Goal: Task Accomplishment & Management: Use online tool/utility

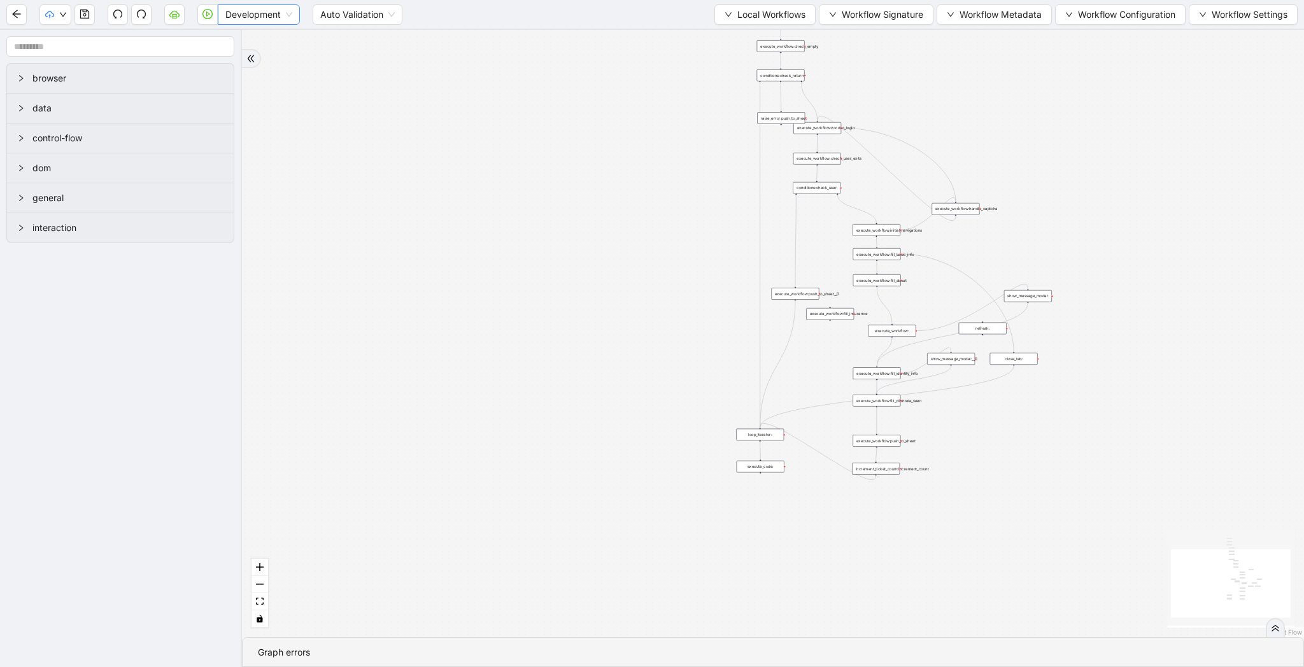
click at [244, 12] on span "Development" at bounding box center [258, 14] width 67 height 19
click at [248, 59] on div "Production" at bounding box center [259, 60] width 62 height 14
click at [208, 20] on button "button" at bounding box center [207, 14] width 20 height 20
click at [243, 11] on span "Development" at bounding box center [258, 14] width 67 height 19
click at [243, 61] on div "Production" at bounding box center [259, 60] width 62 height 14
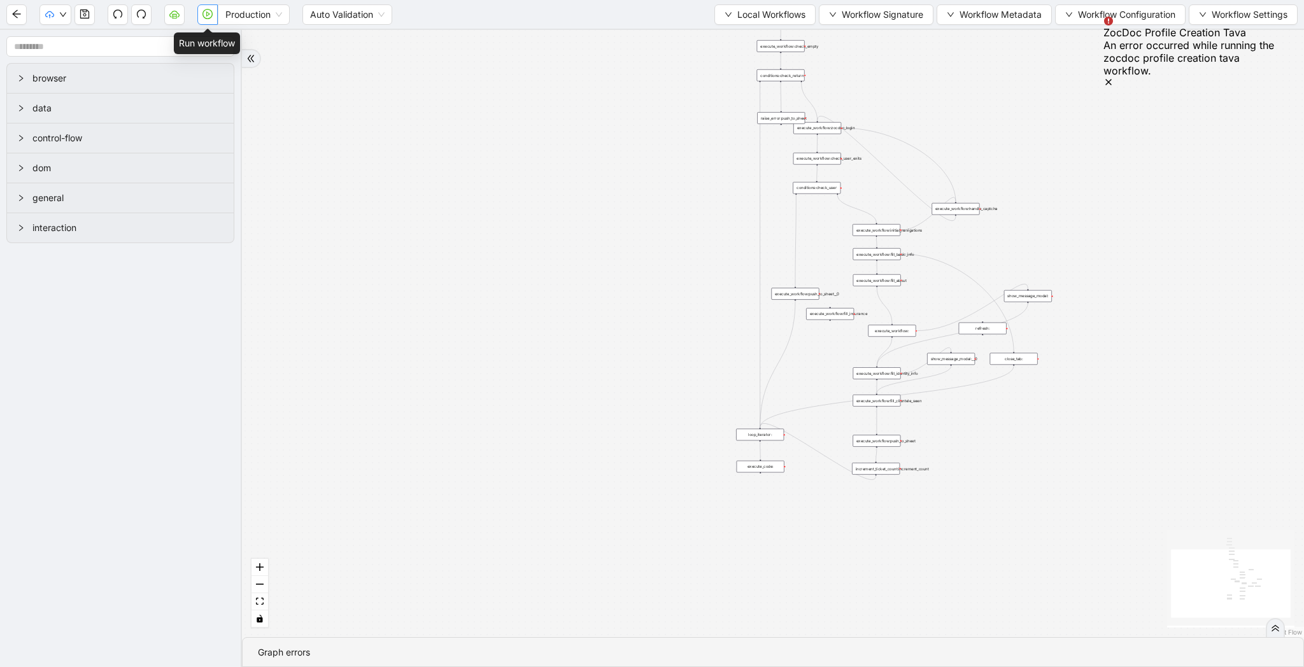
click at [201, 15] on button "button" at bounding box center [207, 14] width 20 height 20
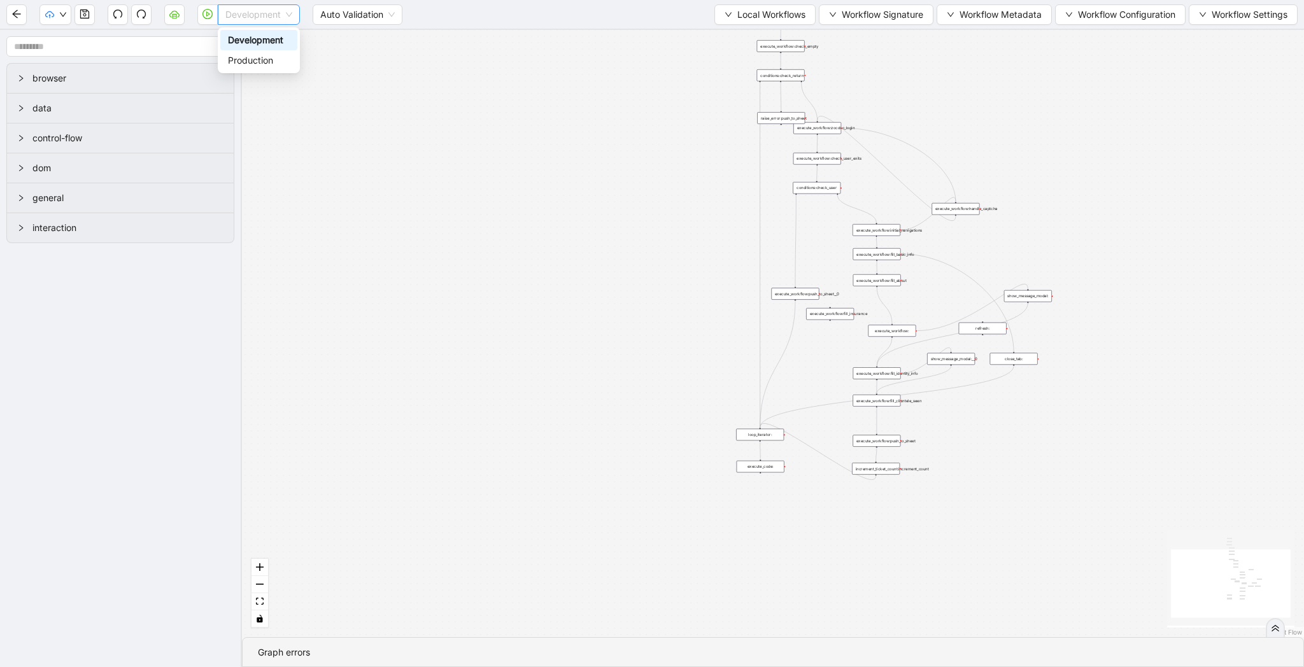
click at [239, 16] on span "Development" at bounding box center [258, 14] width 67 height 19
click at [240, 64] on div "Production" at bounding box center [259, 60] width 62 height 14
click at [202, 12] on icon "play-circle" at bounding box center [207, 14] width 10 height 10
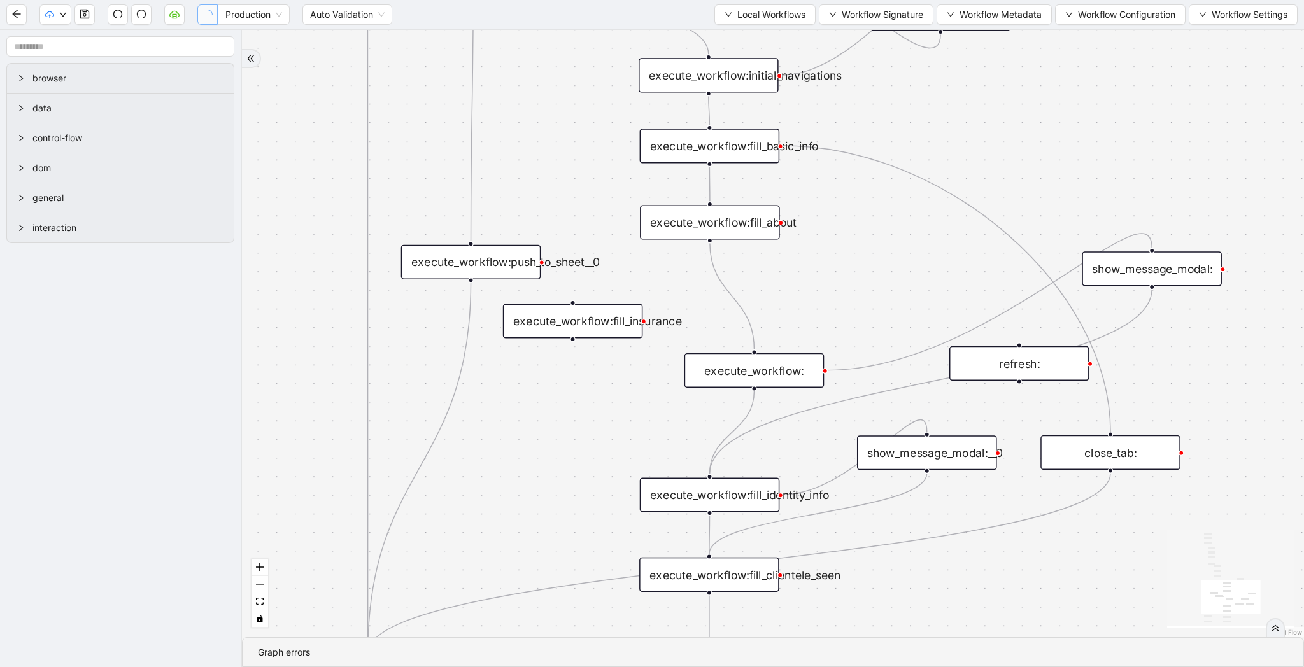
drag, startPoint x: 1015, startPoint y: 255, endPoint x: 769, endPoint y: 302, distance: 250.3
click at [769, 302] on div "trigger loop_data:provider_data execute_workflow:retool_data_fetch execute_work…" at bounding box center [773, 333] width 1062 height 607
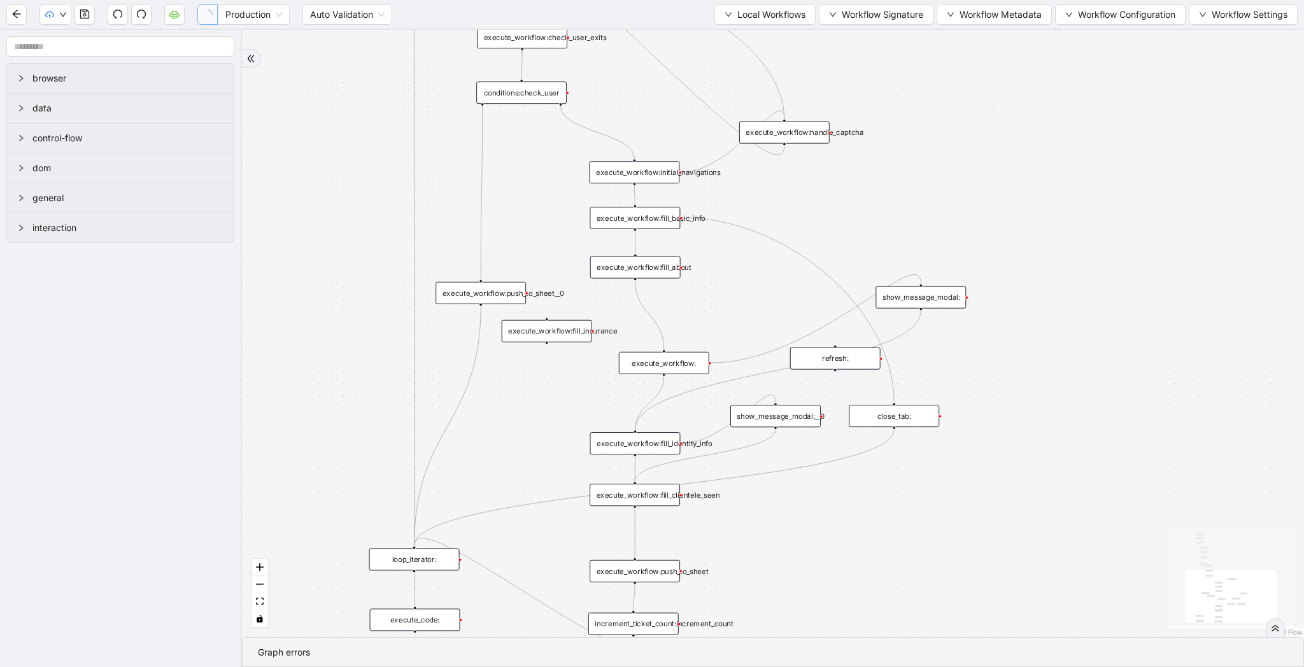
drag, startPoint x: 997, startPoint y: 367, endPoint x: 773, endPoint y: 367, distance: 223.5
click at [773, 367] on div "trigger loop_data:provider_data execute_workflow:retool_data_fetch execute_work…" at bounding box center [773, 333] width 1062 height 607
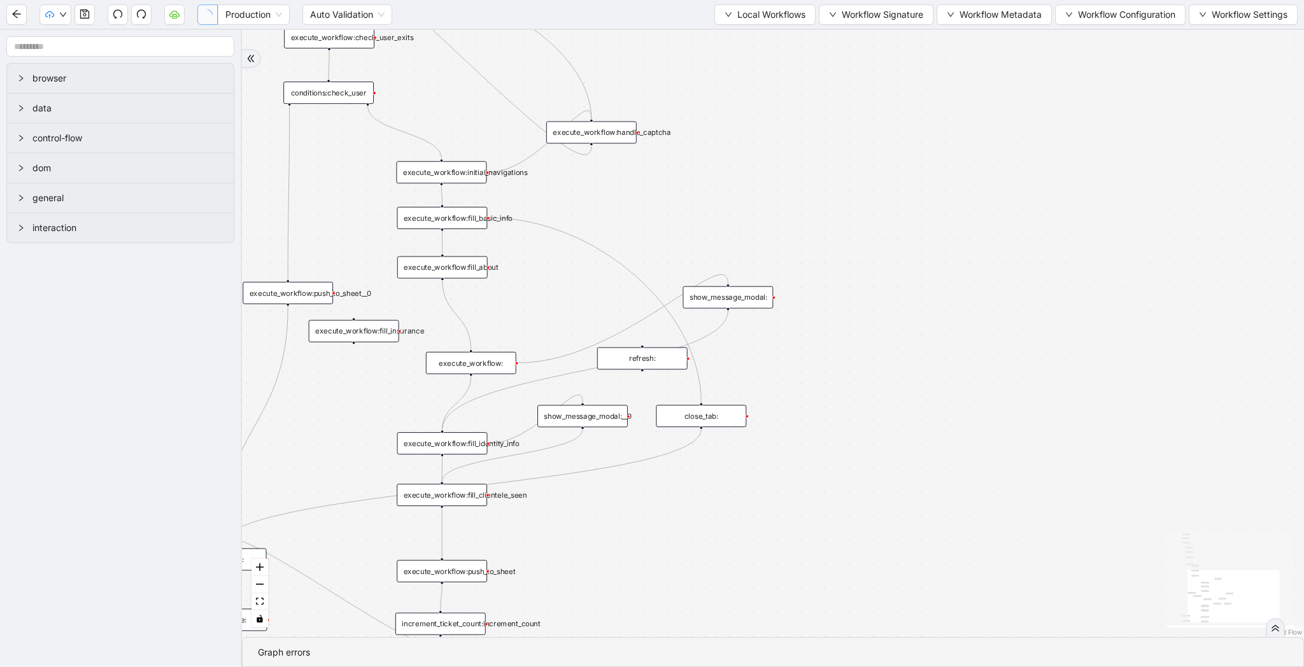
click at [721, 300] on div "show_message_modal:" at bounding box center [728, 298] width 90 height 22
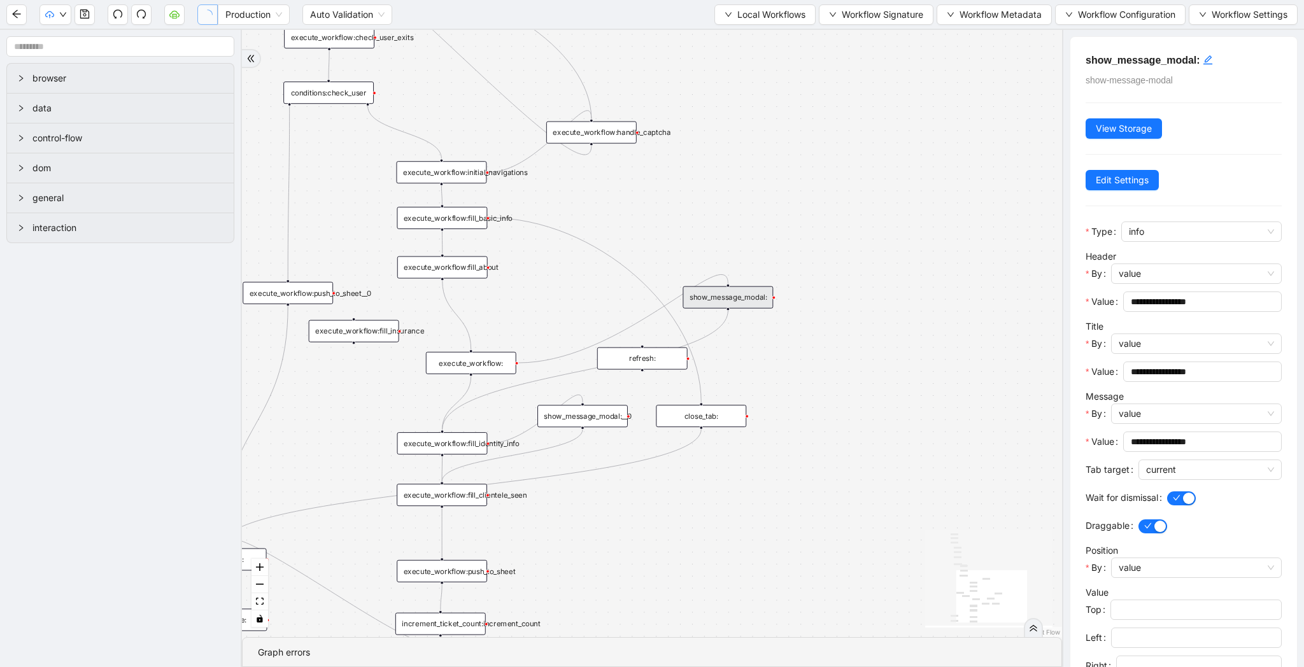
scroll to position [159, 0]
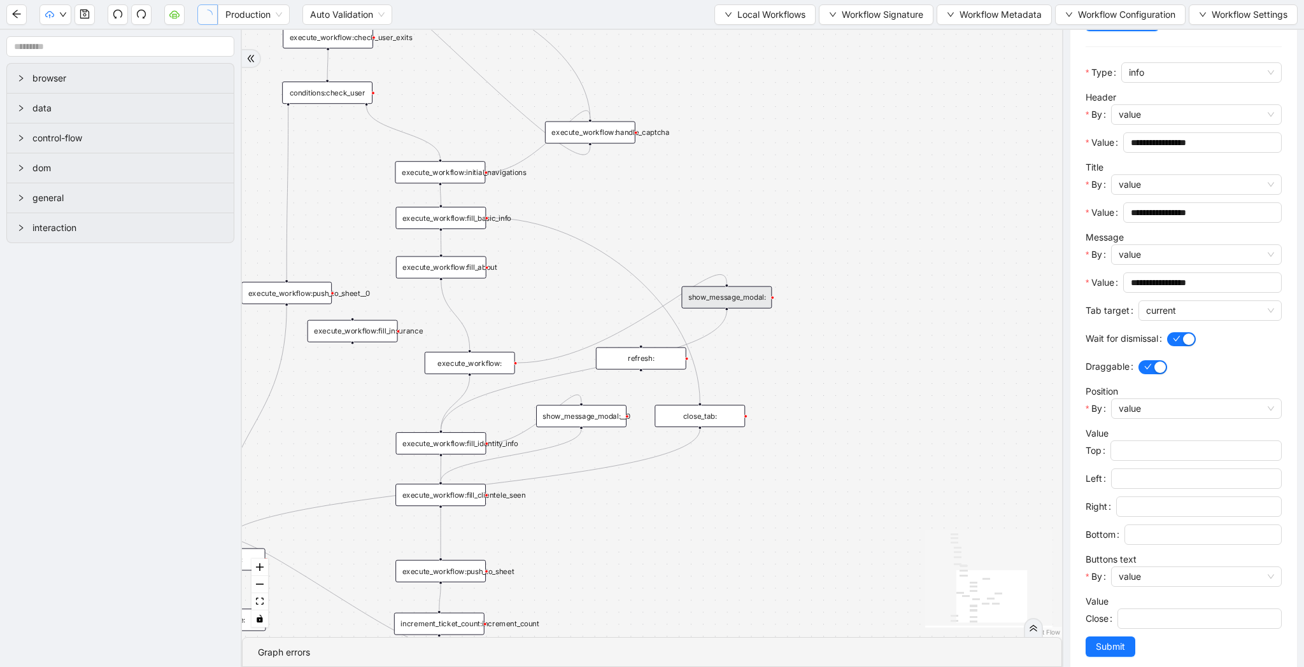
drag, startPoint x: 998, startPoint y: 475, endPoint x: 941, endPoint y: 490, distance: 59.3
click at [941, 490] on div "trigger loop_data:provider_data execute_workflow:retool_data_fetch execute_work…" at bounding box center [652, 333] width 820 height 607
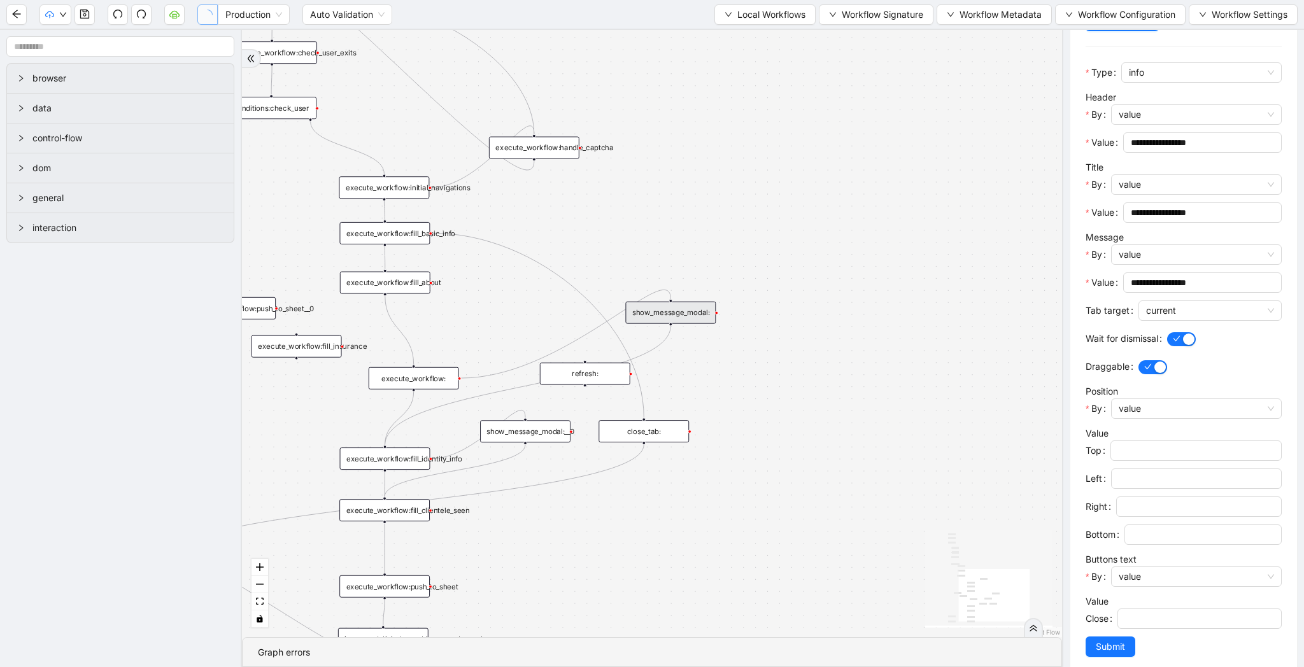
scroll to position [131, 0]
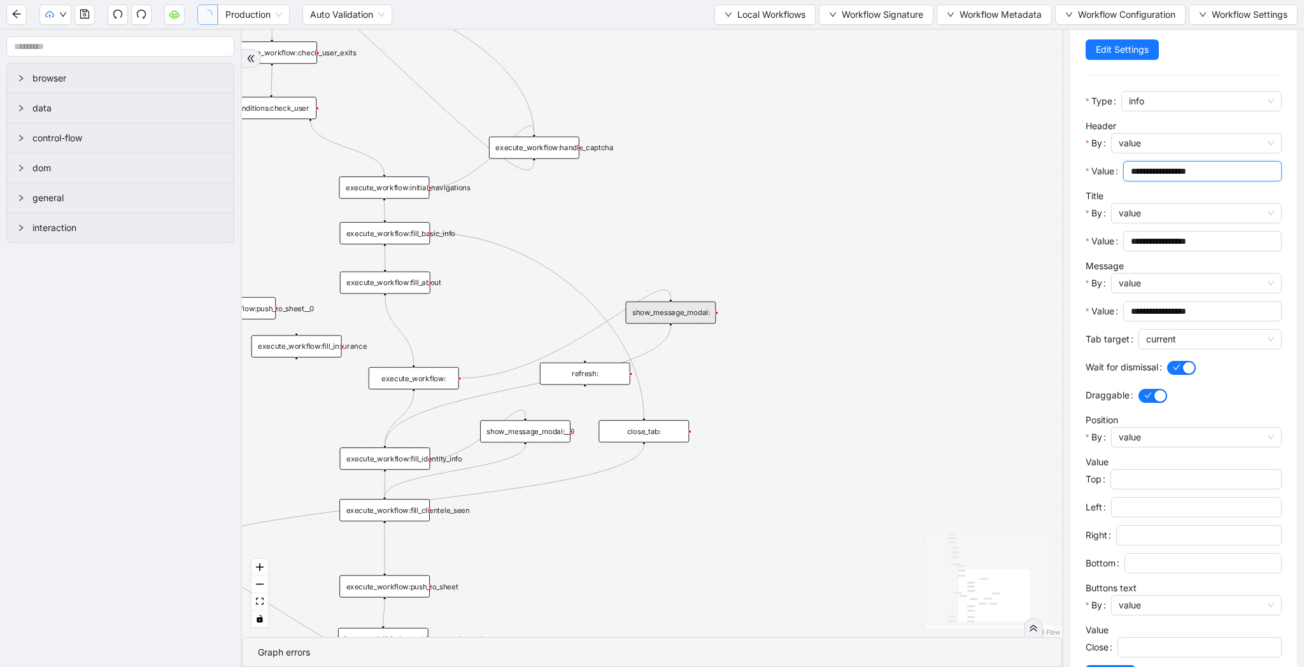
click at [1220, 171] on input "**********" at bounding box center [1201, 171] width 141 height 14
type input "**********"
click at [1220, 310] on input "**********" at bounding box center [1201, 311] width 141 height 14
paste input "********"
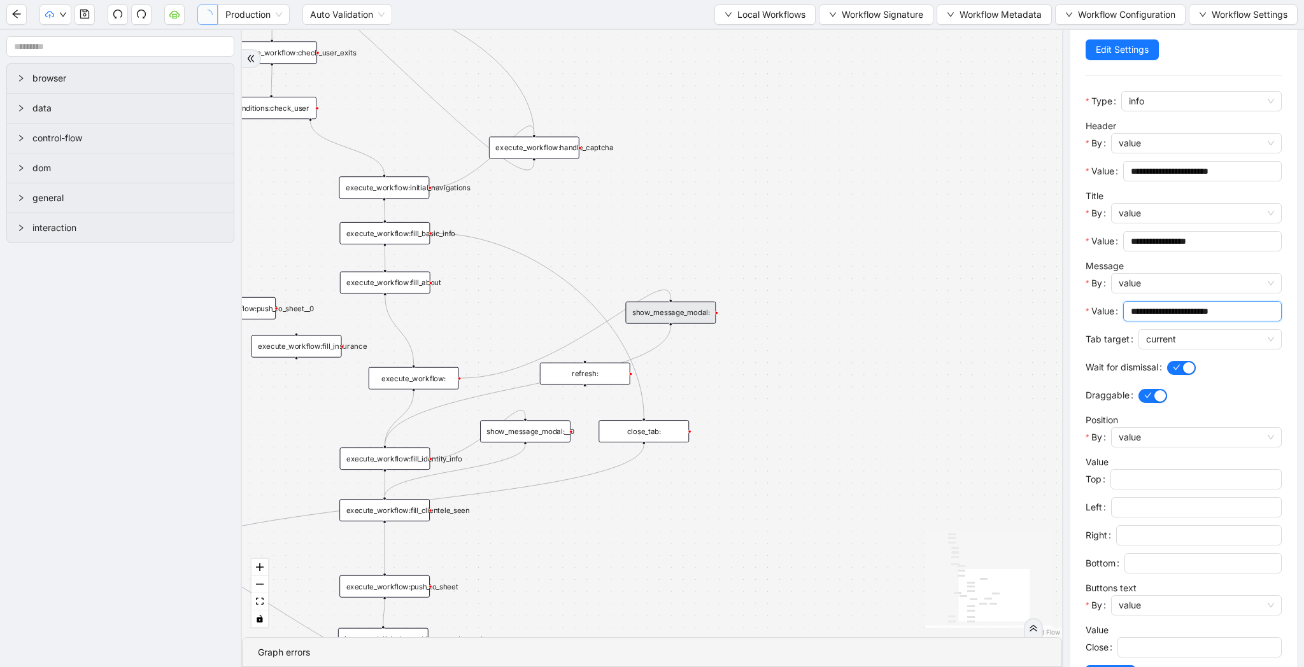
type input "**********"
click at [881, 419] on div "trigger loop_data:provider_data execute_workflow:retool_data_fetch execute_work…" at bounding box center [652, 333] width 820 height 607
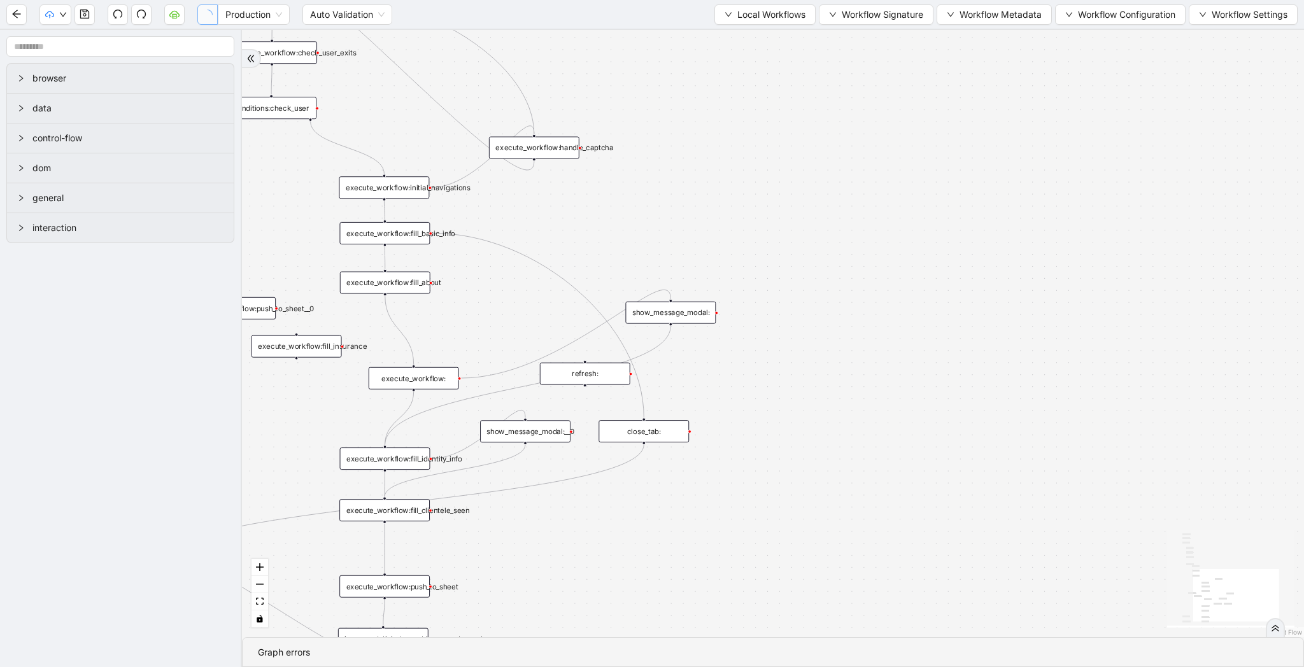
scroll to position [0, 0]
click at [688, 312] on div "show_message_modal:" at bounding box center [670, 313] width 90 height 22
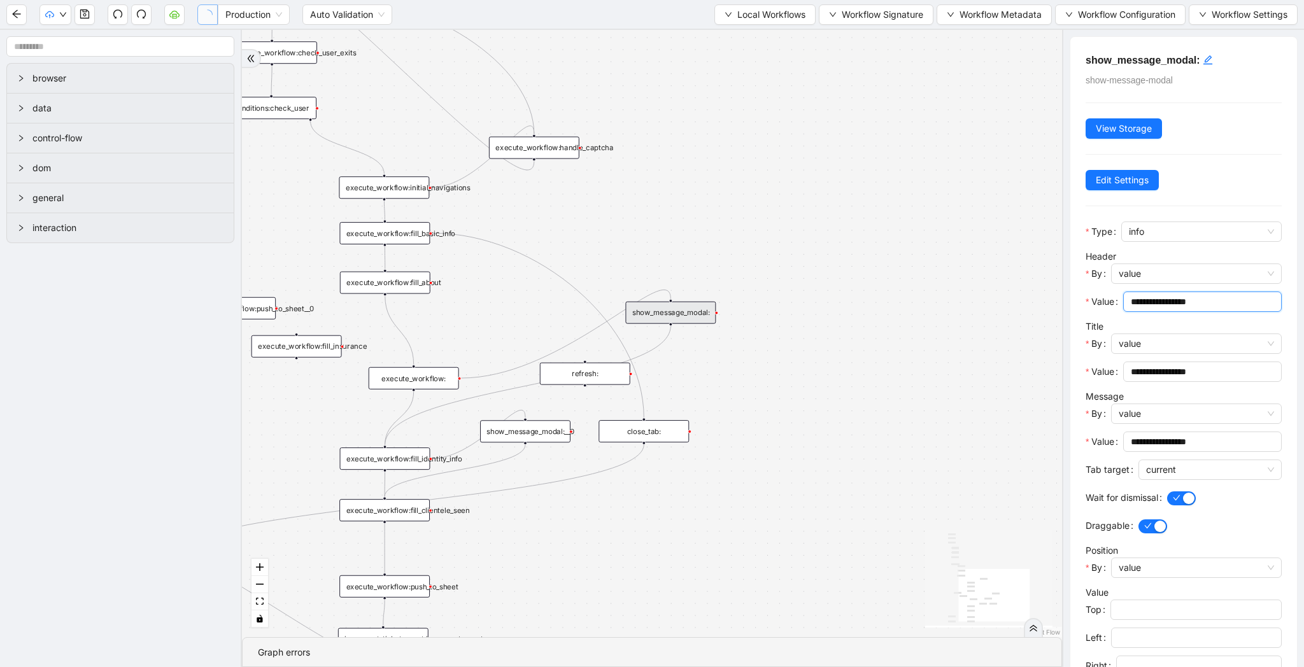
click at [1172, 301] on input "**********" at bounding box center [1201, 302] width 141 height 14
paste input "********"
type input "**********"
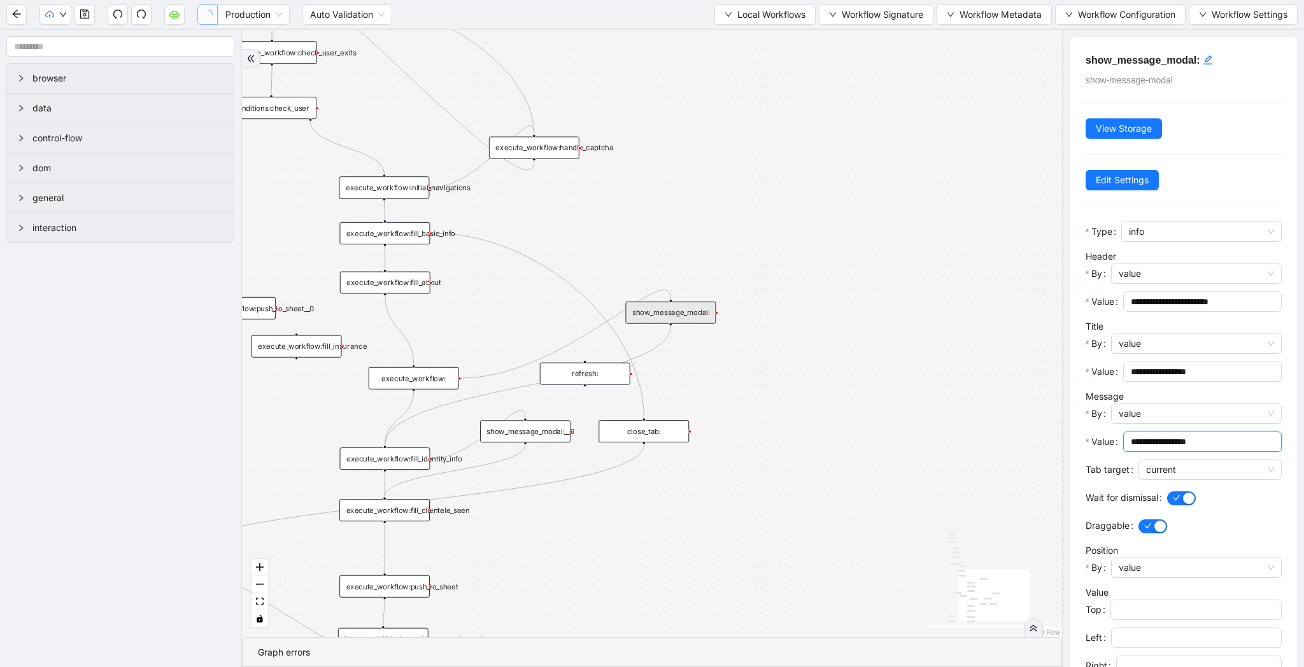
click at [1179, 443] on input "**********" at bounding box center [1201, 442] width 141 height 14
paste input "********"
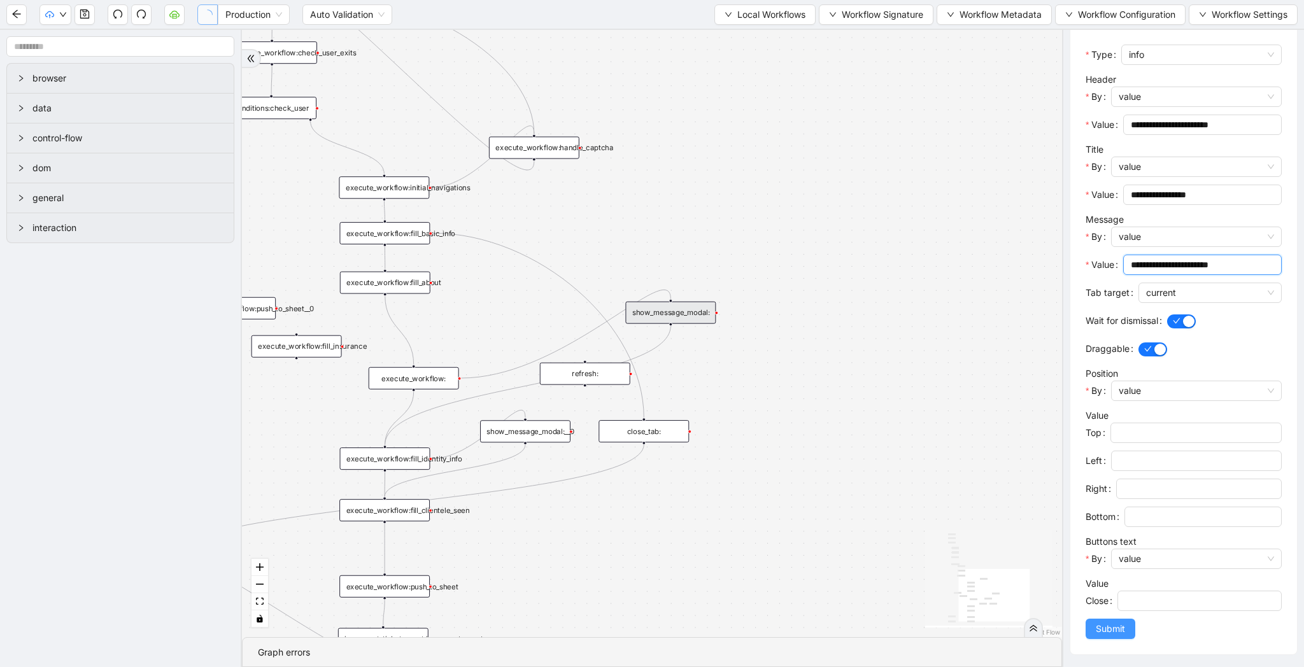
type input "**********"
click at [1112, 633] on span "Submit" at bounding box center [1110, 629] width 29 height 14
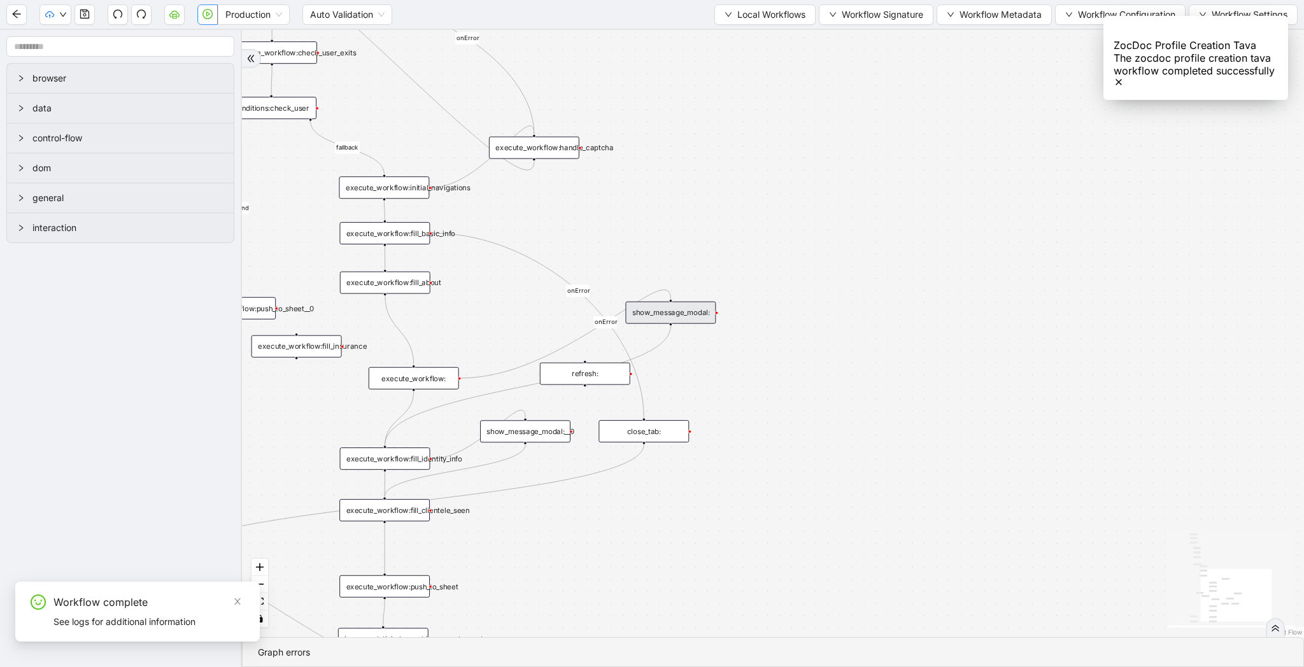
scroll to position [0, 0]
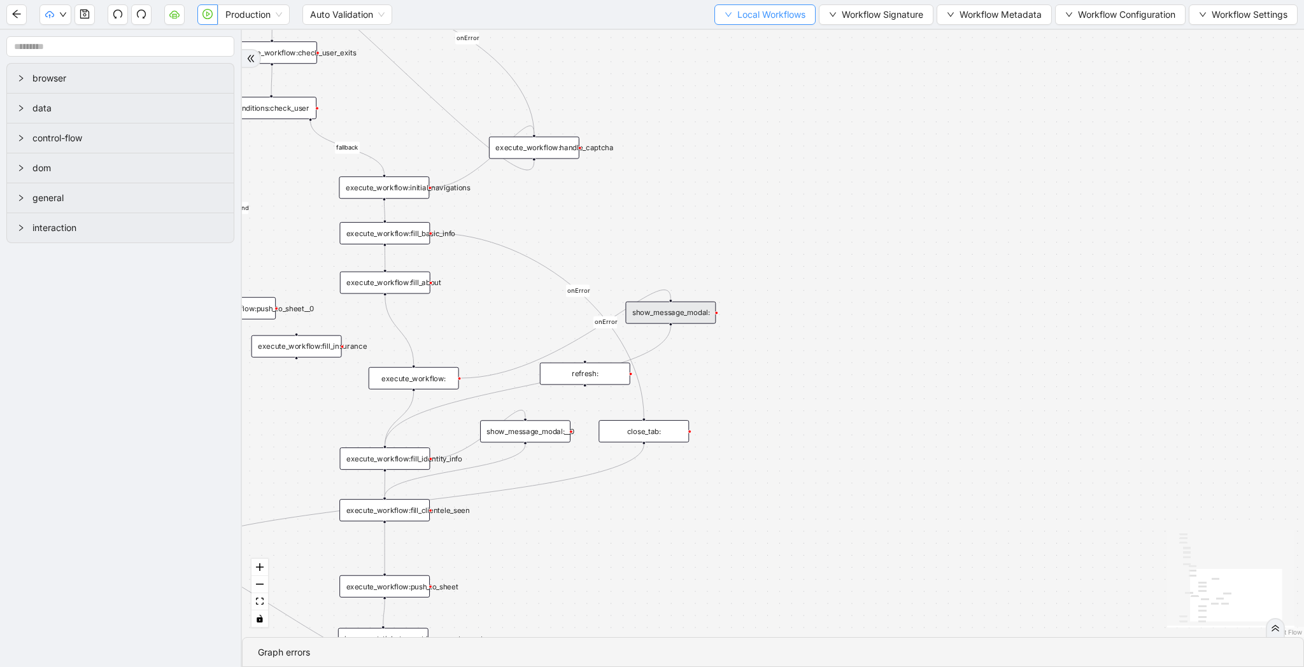
click at [761, 19] on span "Local Workflows" at bounding box center [771, 15] width 68 height 14
click at [760, 31] on li "Select" at bounding box center [759, 39] width 98 height 20
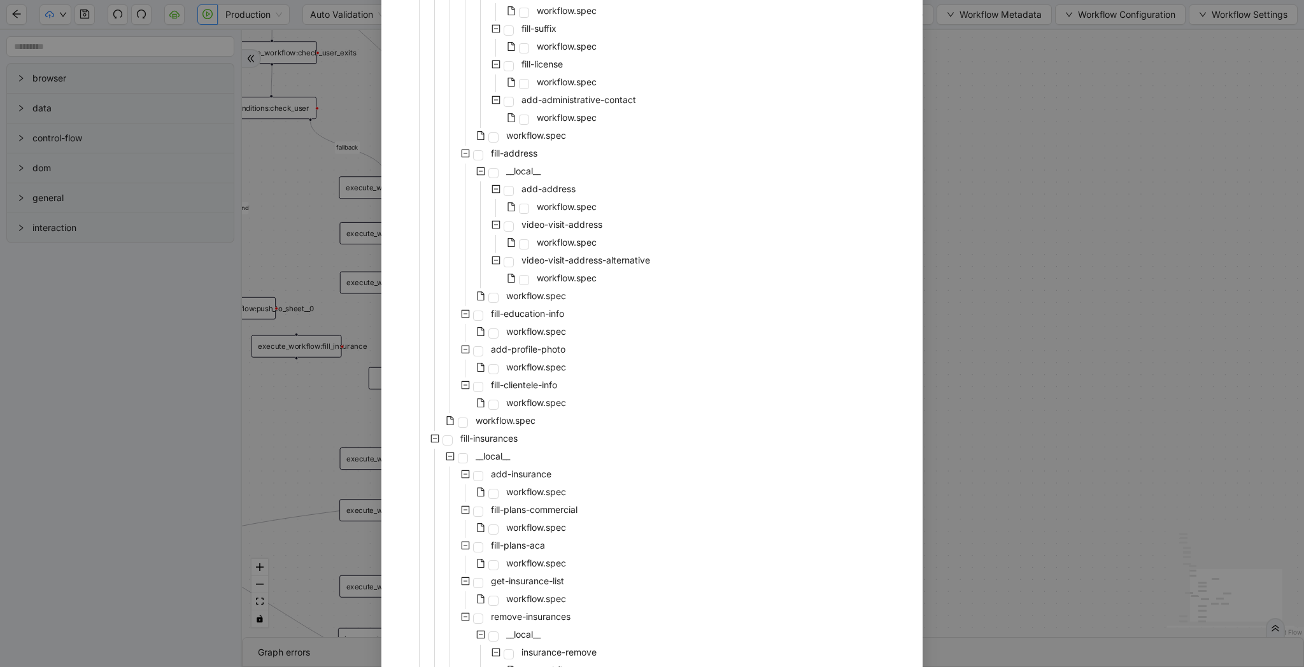
scroll to position [2142, 0]
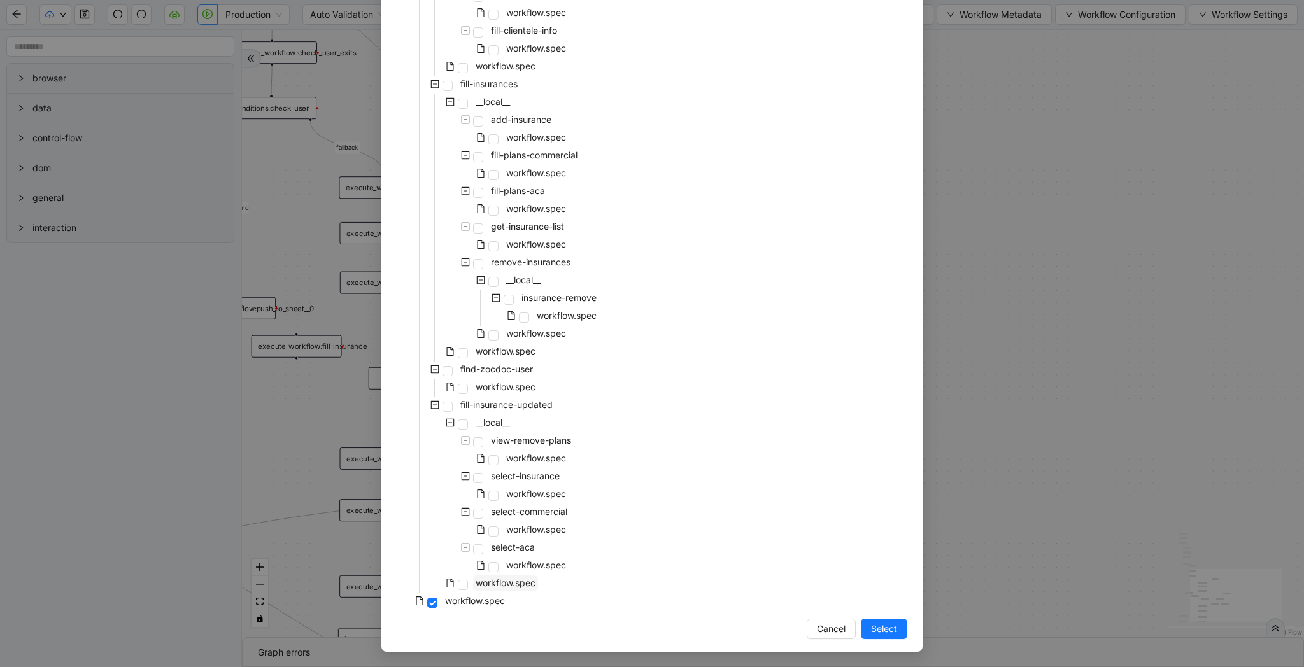
click at [505, 581] on span "workflow.spec" at bounding box center [506, 583] width 60 height 11
click at [887, 629] on span "Select" at bounding box center [884, 629] width 26 height 14
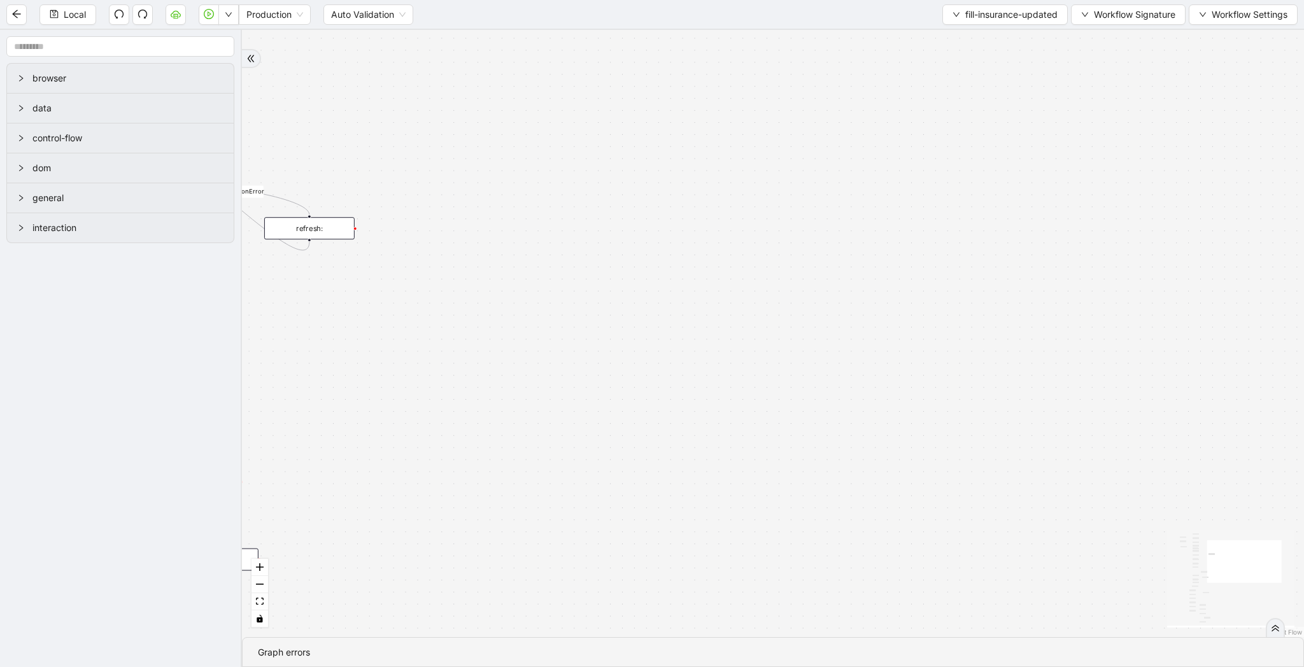
drag, startPoint x: 560, startPoint y: 451, endPoint x: 895, endPoint y: 192, distance: 424.0
click at [895, 192] on div "loopFrom review fallback exitFrom onError onError onError onError onError onErr…" at bounding box center [773, 333] width 1062 height 607
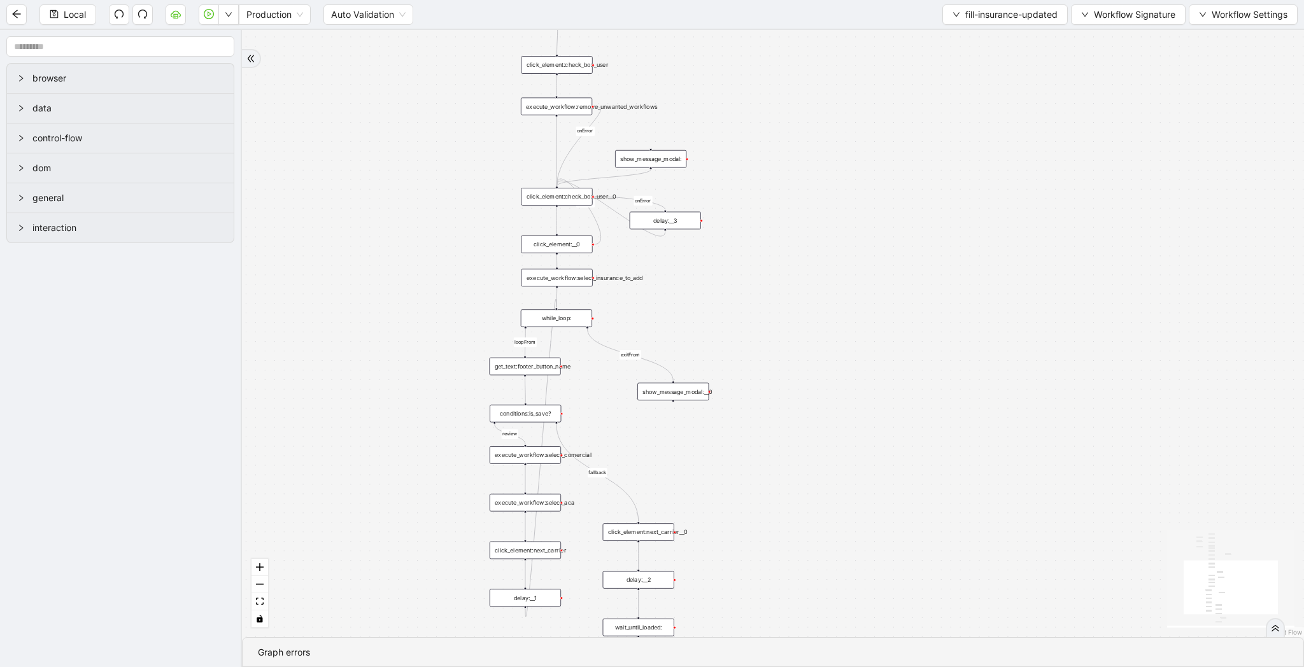
drag, startPoint x: 744, startPoint y: 325, endPoint x: 868, endPoint y: 136, distance: 226.2
click at [868, 136] on div "loopFrom review fallback exitFrom onError onError onError onError onError onErr…" at bounding box center [773, 333] width 1062 height 607
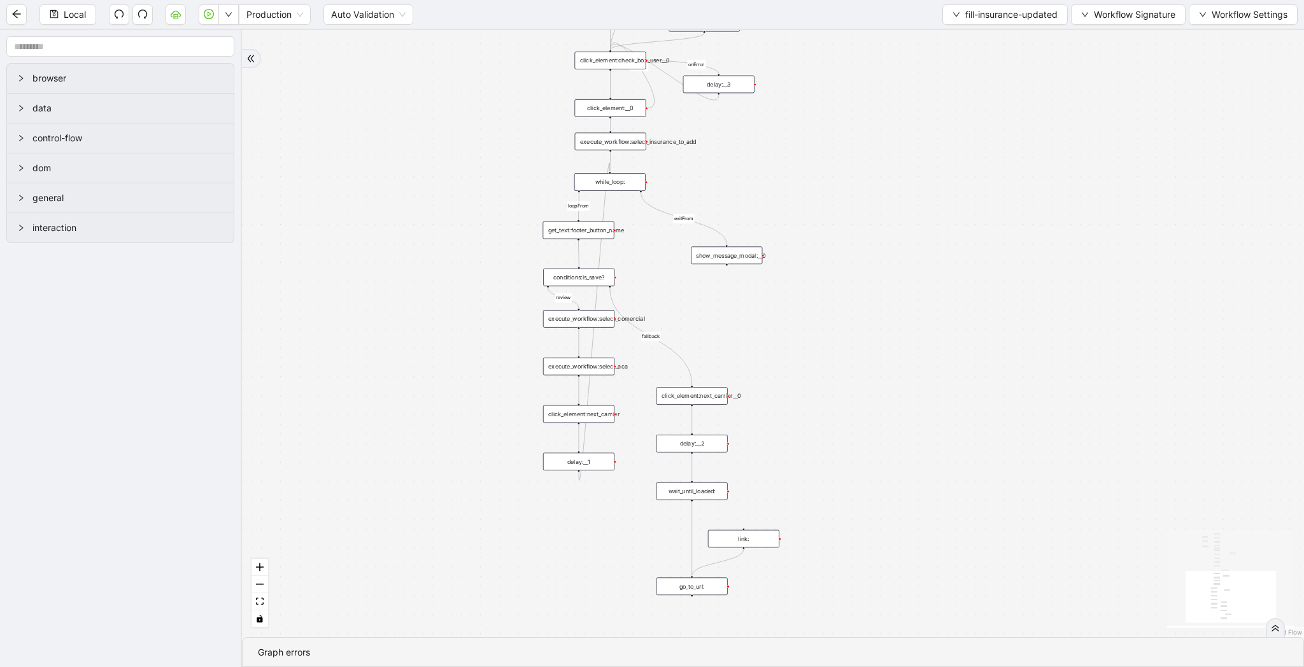
drag, startPoint x: 853, startPoint y: 192, endPoint x: 778, endPoint y: 173, distance: 76.9
click at [778, 173] on div "loopFrom review fallback exitFrom onError onError onError onError onError onErr…" at bounding box center [773, 333] width 1062 height 607
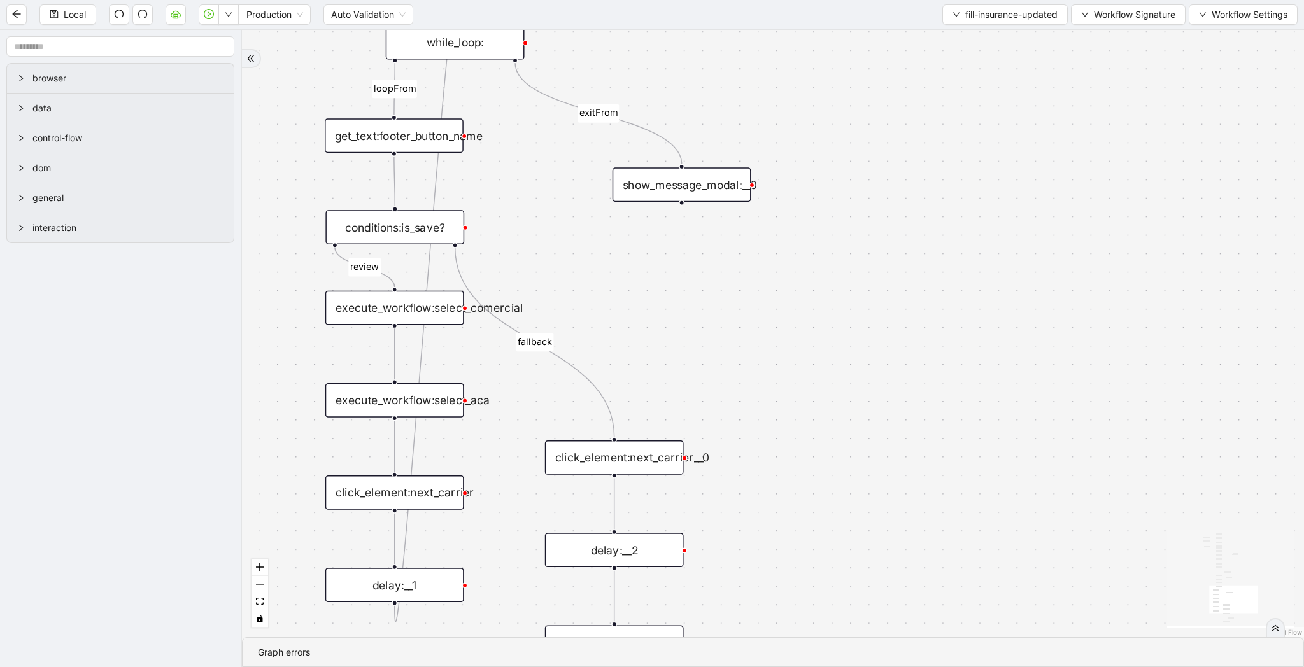
drag, startPoint x: 847, startPoint y: 361, endPoint x: 847, endPoint y: 154, distance: 207.0
click at [847, 154] on div "loopFrom review fallback exitFrom onError onError onError onError onError onErr…" at bounding box center [773, 333] width 1062 height 607
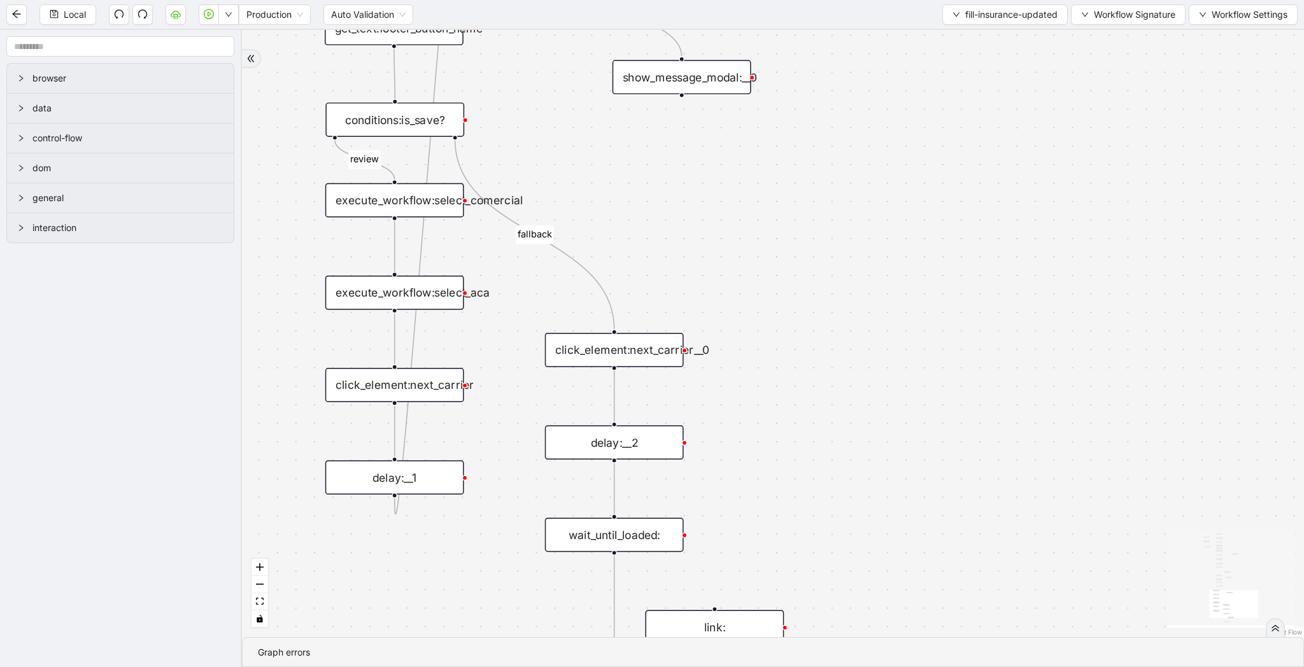
drag, startPoint x: 783, startPoint y: 178, endPoint x: 781, endPoint y: 194, distance: 15.4
click at [781, 194] on div "loopFrom review fallback exitFrom onError onError onError onError onError onErr…" at bounding box center [773, 333] width 1062 height 607
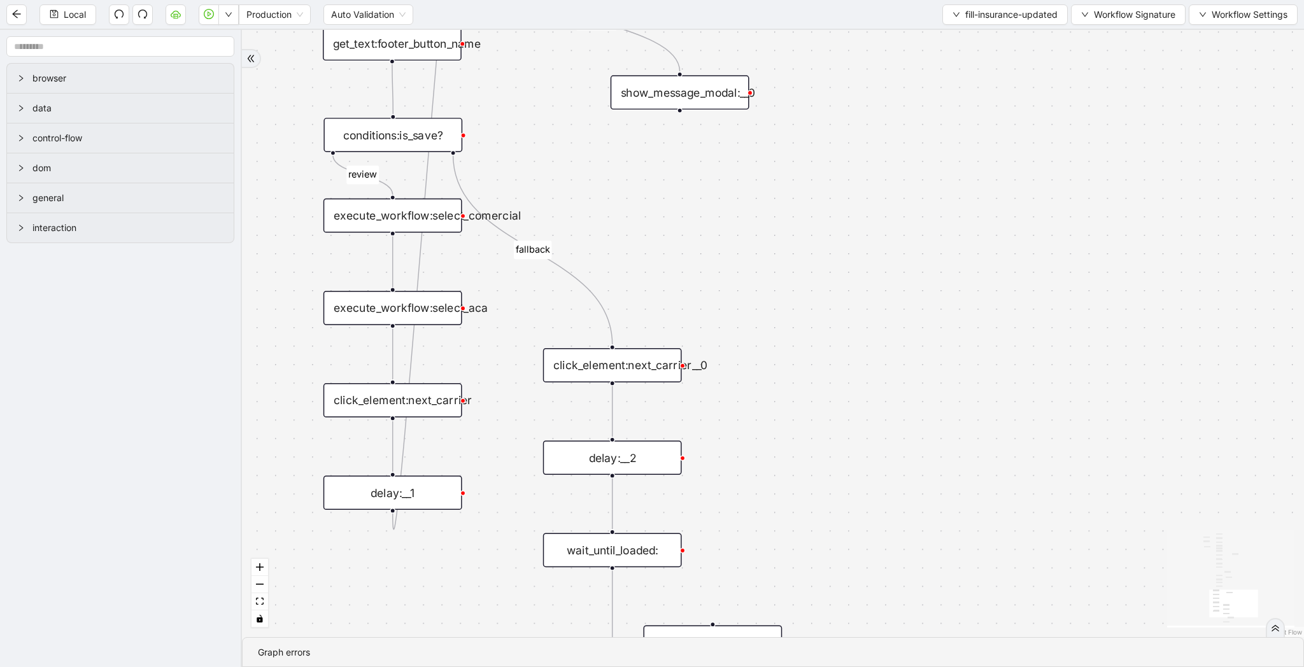
drag, startPoint x: 781, startPoint y: 194, endPoint x: 781, endPoint y: 234, distance: 40.8
click at [781, 234] on div "loopFrom review fallback exitFrom onError onError onError onError onError onErr…" at bounding box center [773, 333] width 1062 height 607
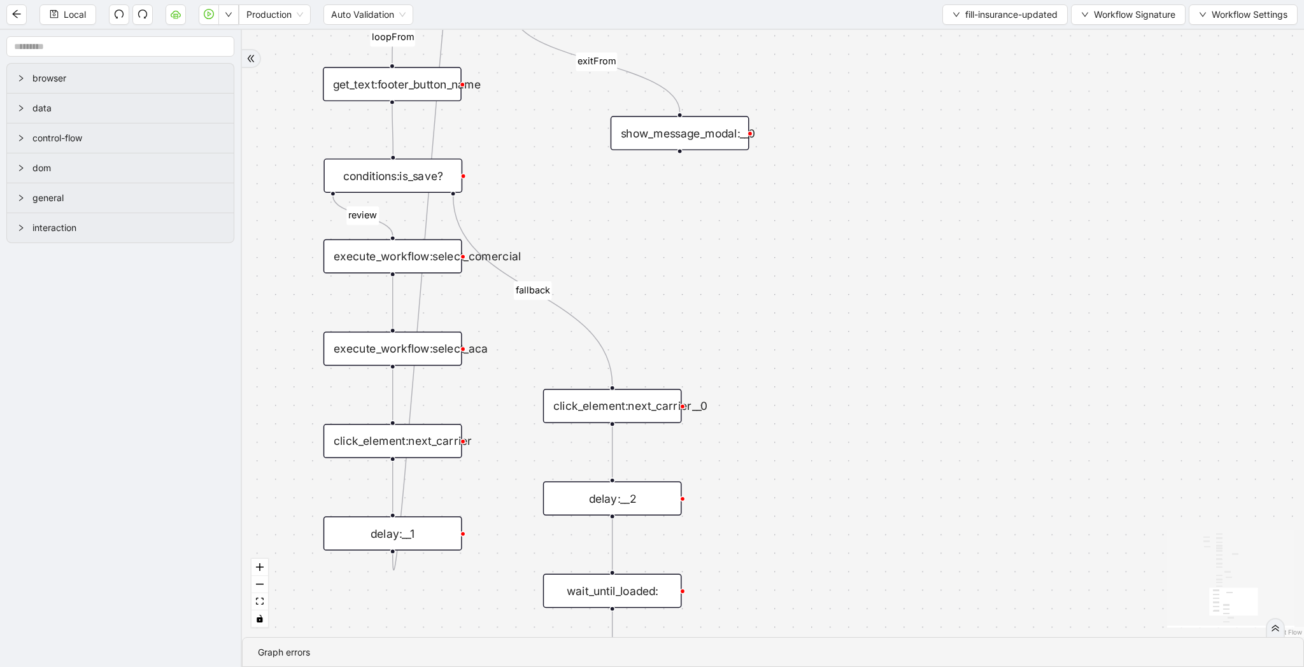
drag, startPoint x: 639, startPoint y: 215, endPoint x: 639, endPoint y: 274, distance: 58.6
click at [639, 274] on div "loopFrom review fallback exitFrom onError onError onError onError onError onErr…" at bounding box center [773, 333] width 1062 height 607
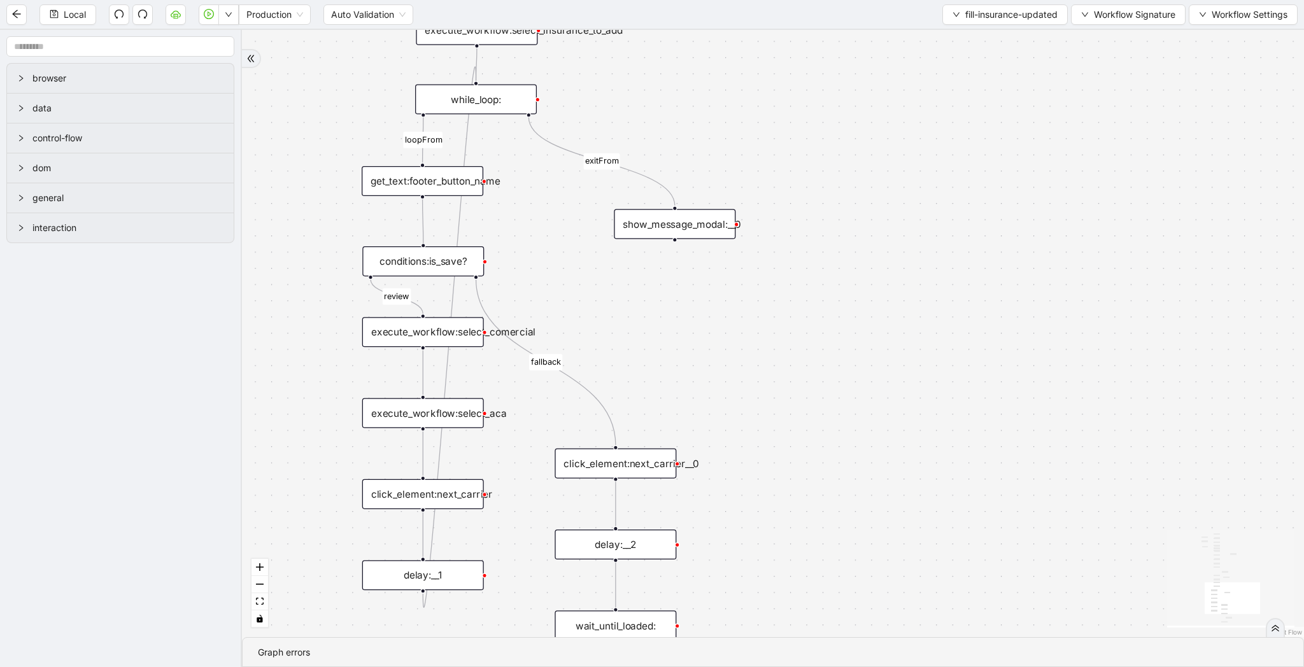
drag, startPoint x: 697, startPoint y: 104, endPoint x: 697, endPoint y: 206, distance: 101.9
click at [697, 206] on div "loopFrom review fallback exitFrom onError onError onError onError onError onErr…" at bounding box center [773, 333] width 1062 height 607
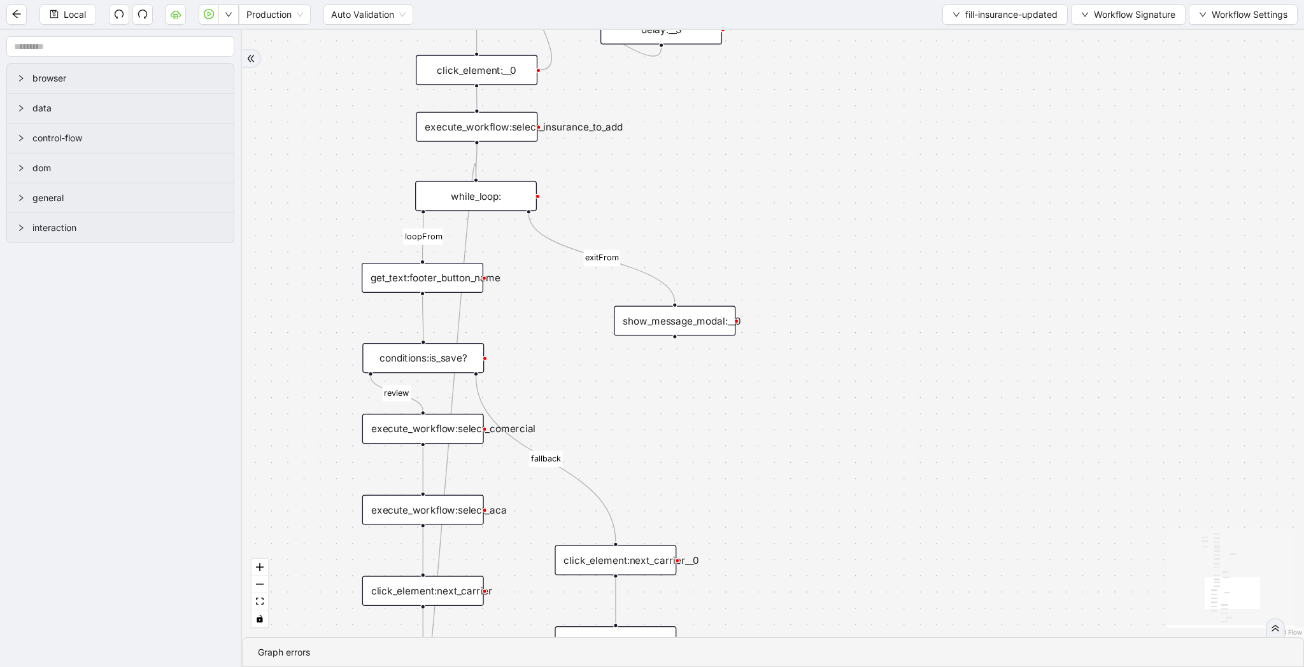
drag, startPoint x: 726, startPoint y: 171, endPoint x: 722, endPoint y: 196, distance: 25.8
click at [722, 196] on div "loopFrom review fallback exitFrom onError onError onError onError onError onErr…" at bounding box center [773, 333] width 1062 height 607
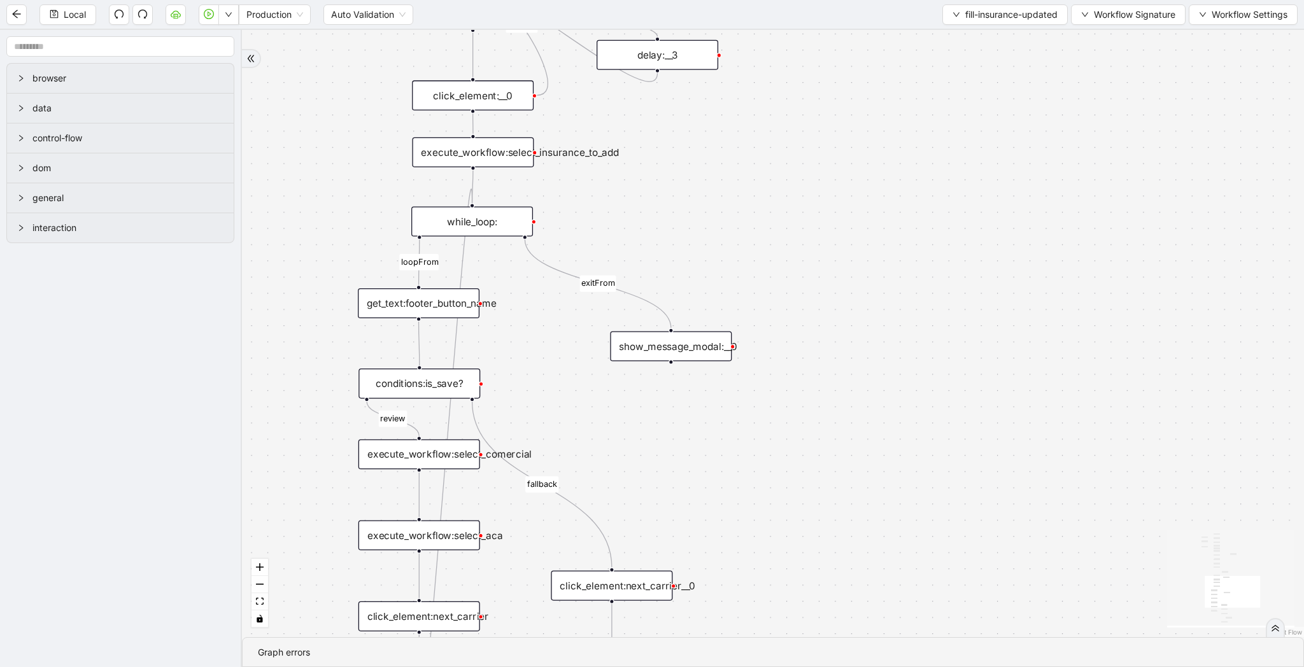
drag, startPoint x: 722, startPoint y: 178, endPoint x: 722, endPoint y: 312, distance: 133.7
click at [722, 312] on div "loopFrom review fallback exitFrom onError onError onError onError onError onErr…" at bounding box center [773, 333] width 1062 height 607
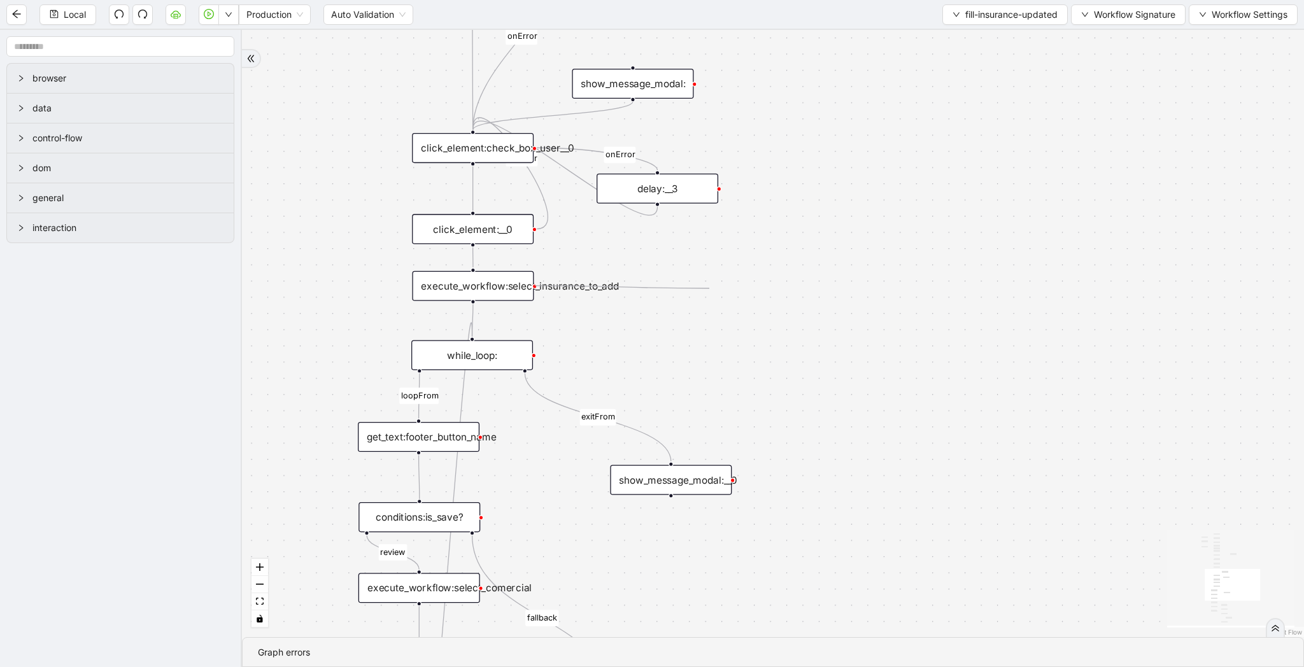
drag, startPoint x: 536, startPoint y: 286, endPoint x: 709, endPoint y: 288, distance: 173.9
click at [709, 288] on div "loopFrom review fallback exitFrom onError onError onError onError onError onErr…" at bounding box center [773, 333] width 1062 height 607
click at [139, 46] on input "text" at bounding box center [120, 46] width 228 height 20
click at [647, 489] on div "show_message_modal:__0" at bounding box center [671, 480] width 122 height 30
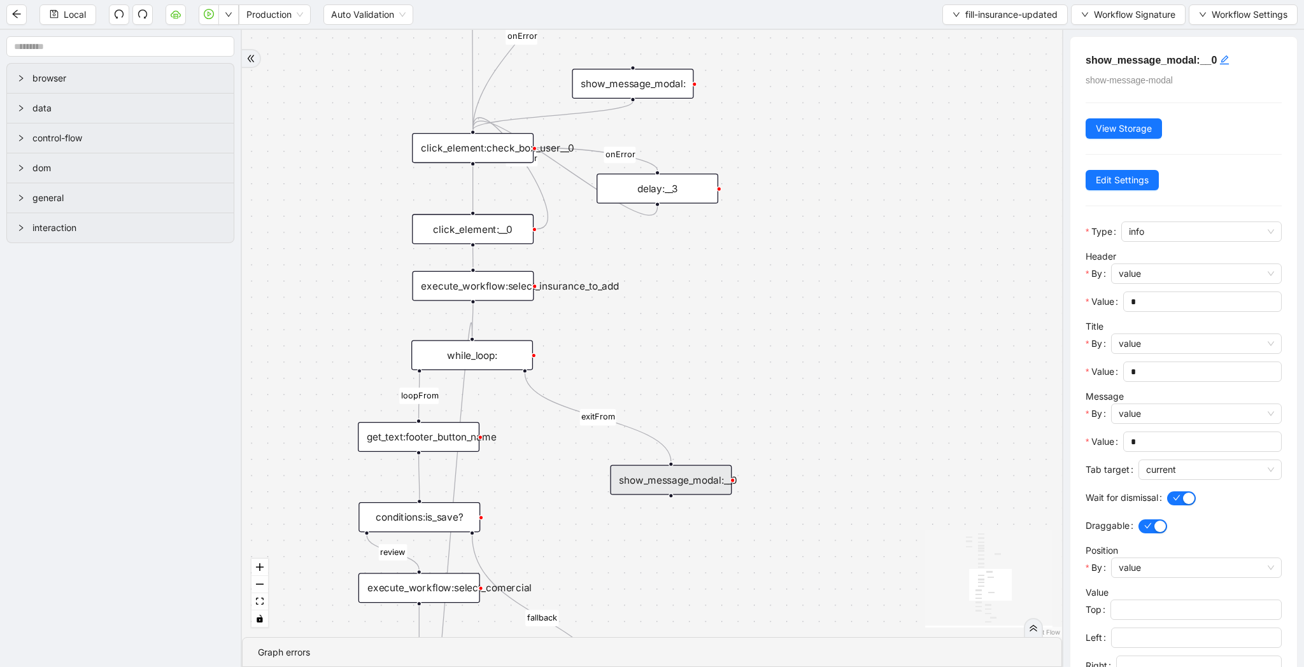
click at [672, 387] on div "loopFrom review fallback exitFrom onError onError onError onError onError onErr…" at bounding box center [652, 333] width 820 height 607
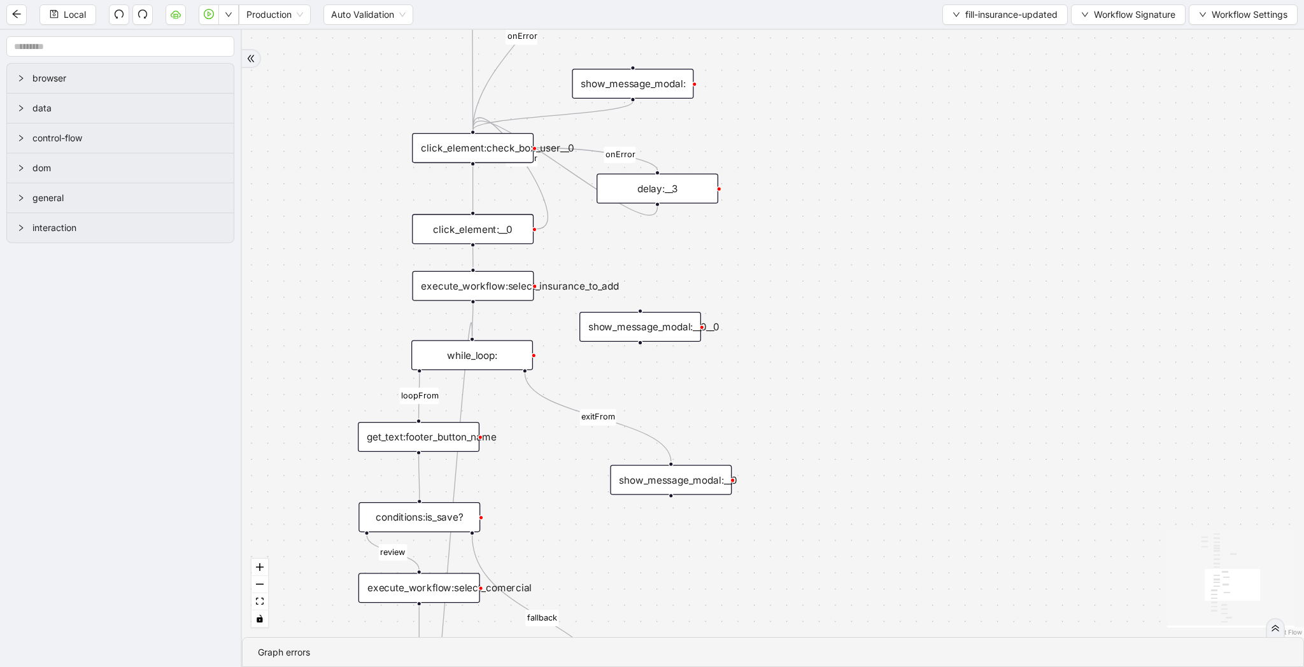
drag, startPoint x: 751, startPoint y: 399, endPoint x: 658, endPoint y: 326, distance: 118.3
click at [658, 326] on div "show_message_modal:__0__0" at bounding box center [640, 327] width 122 height 30
drag, startPoint x: 536, startPoint y: 286, endPoint x: 641, endPoint y: 336, distance: 116.2
drag, startPoint x: 639, startPoint y: 345, endPoint x: 484, endPoint y: 346, distance: 155.4
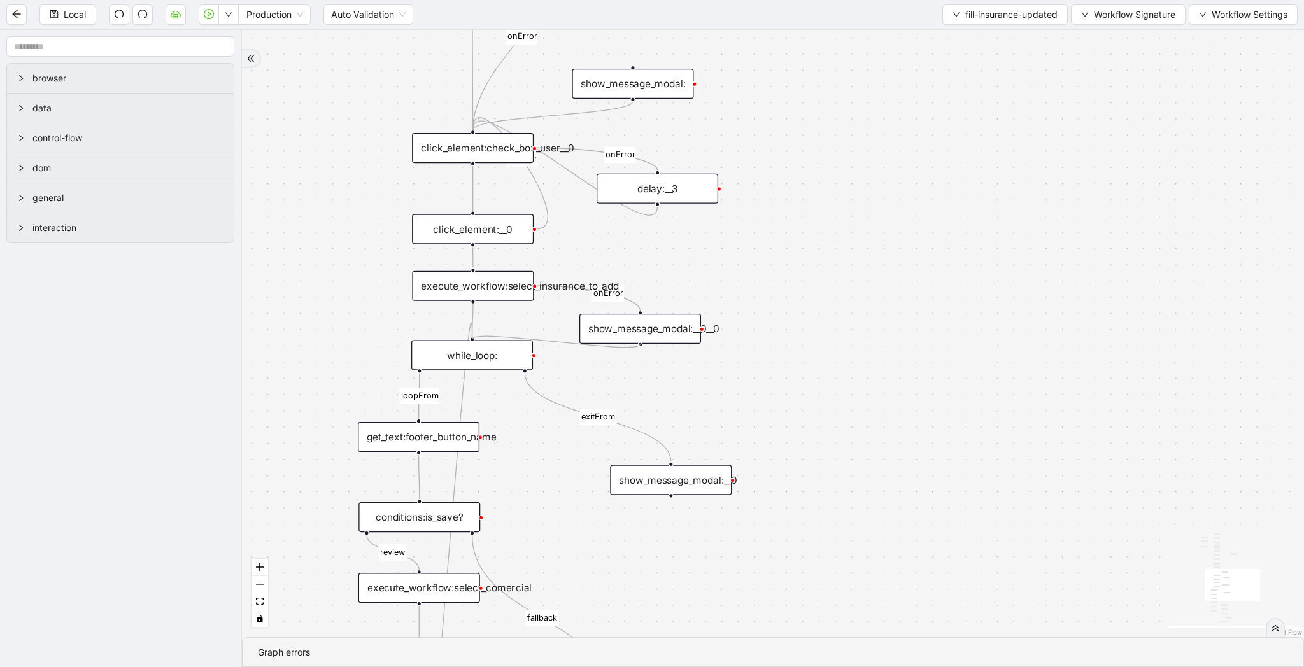
click at [679, 304] on div "loopFrom review fallback exitFrom onError onError onError onError onError onErr…" at bounding box center [773, 333] width 1062 height 607
drag, startPoint x: 664, startPoint y: 327, endPoint x: 664, endPoint y: 292, distance: 35.0
click at [664, 292] on div "show_message_modal:__0__0" at bounding box center [640, 294] width 122 height 30
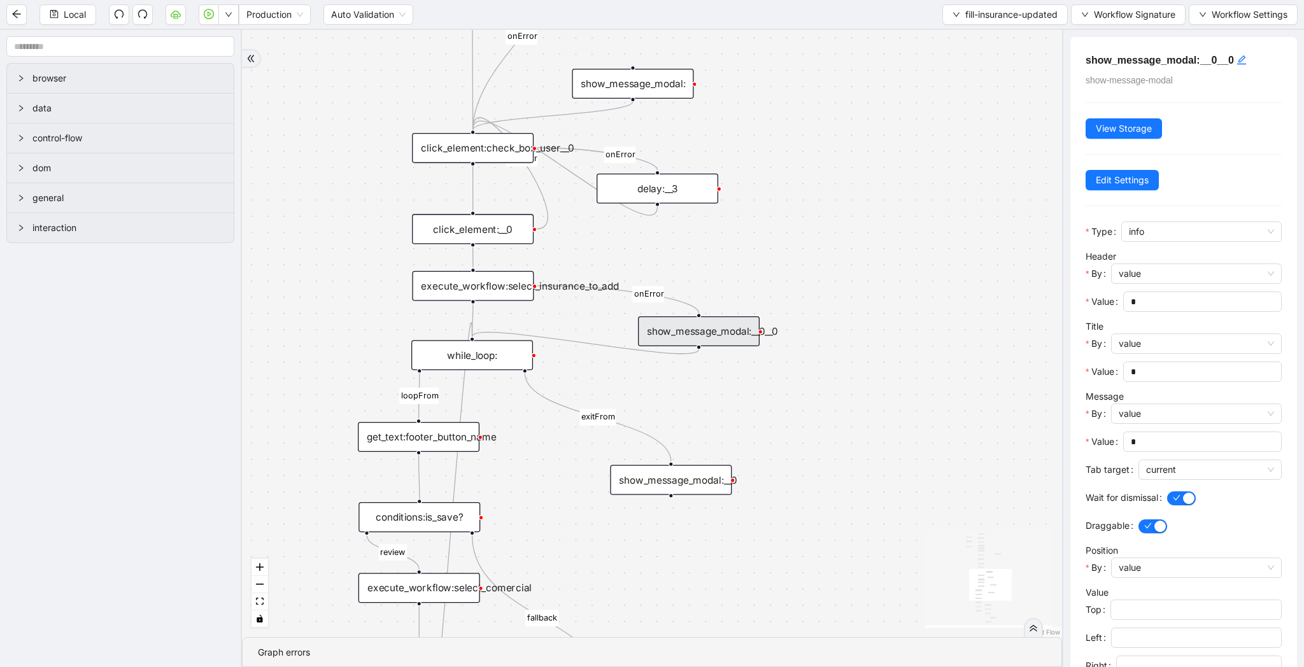
drag, startPoint x: 664, startPoint y: 292, endPoint x: 722, endPoint y: 330, distance: 69.6
click at [722, 330] on div "show_message_modal:__0__0" at bounding box center [699, 331] width 122 height 30
click at [1169, 306] on input "*" at bounding box center [1201, 302] width 141 height 14
type input "*"
click at [1158, 371] on input "*" at bounding box center [1201, 372] width 141 height 14
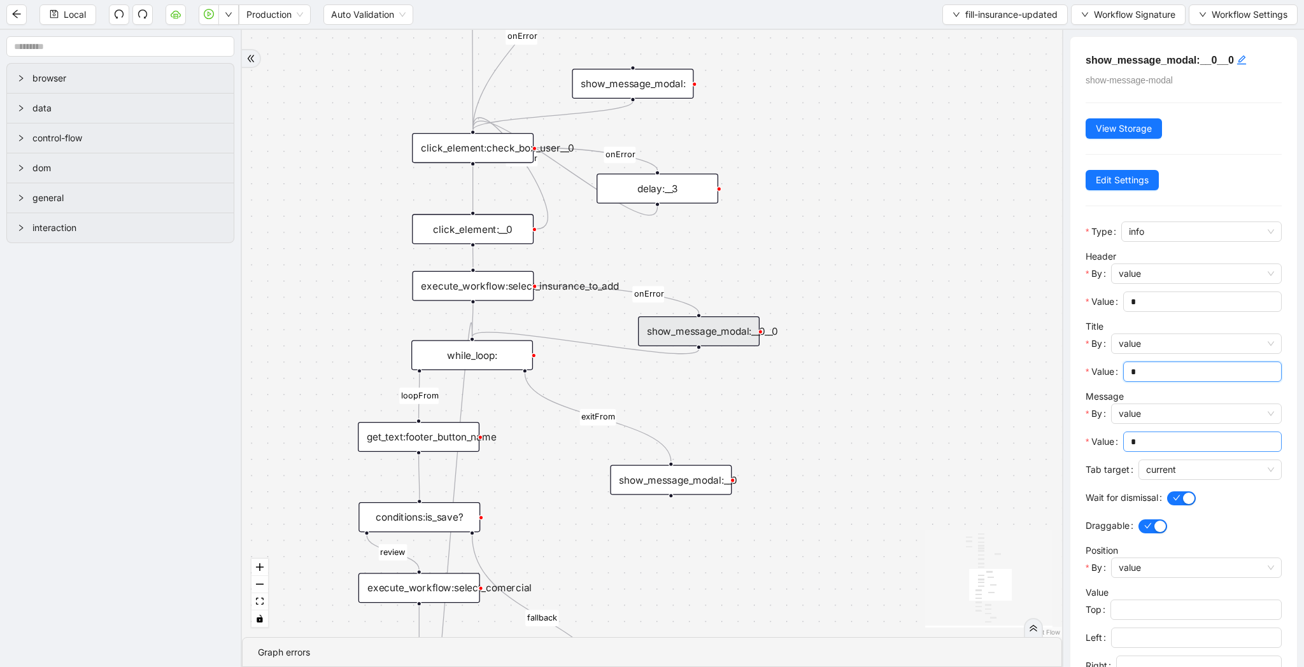
type input "*"
click at [1150, 450] on span "*" at bounding box center [1202, 442] width 159 height 20
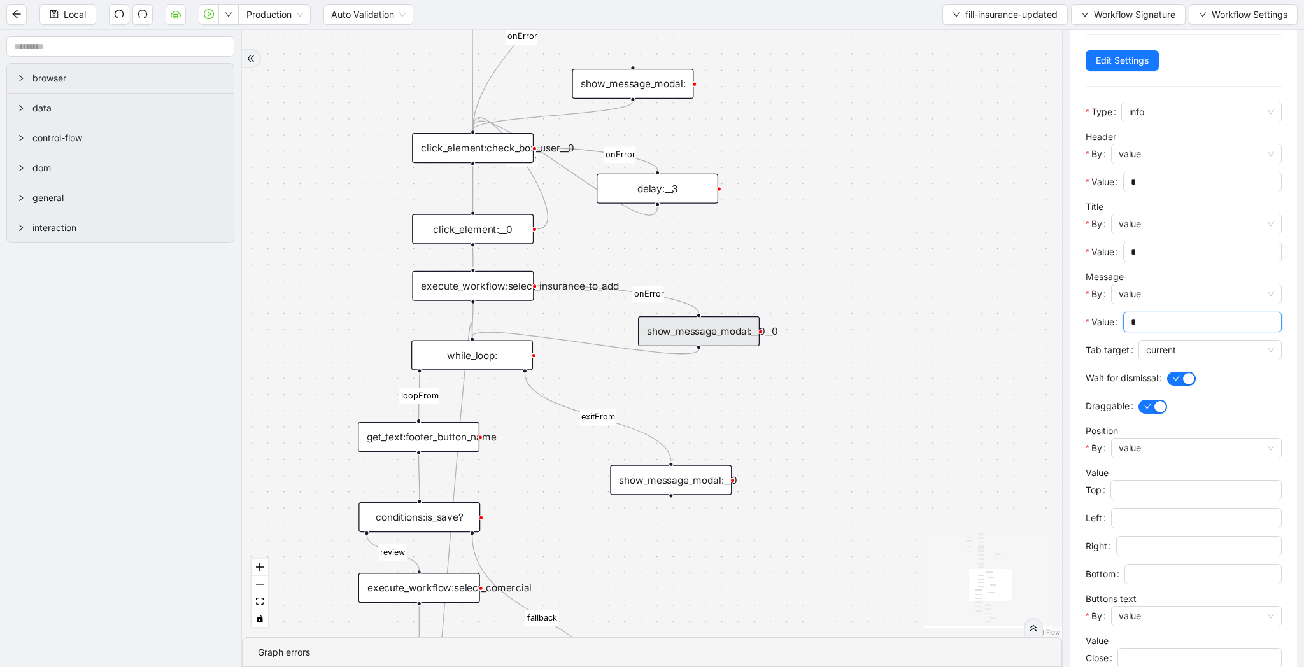
scroll to position [177, 0]
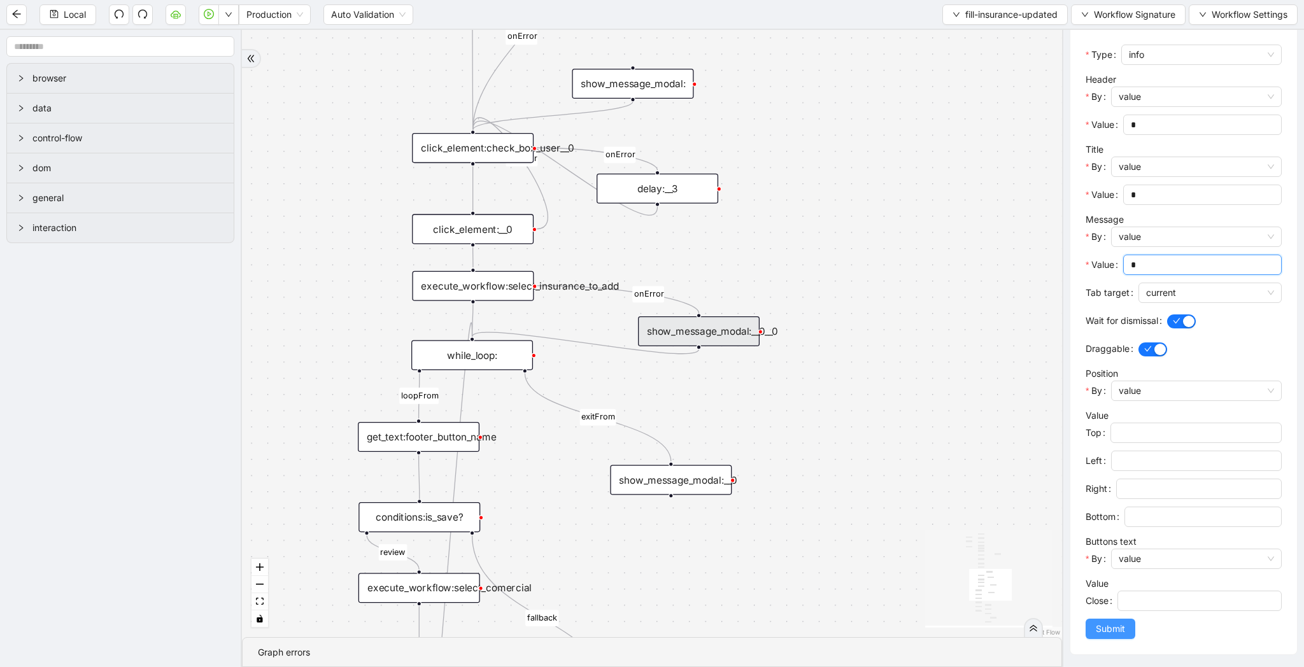
type input "*"
click at [1104, 626] on span "Submit" at bounding box center [1110, 629] width 29 height 14
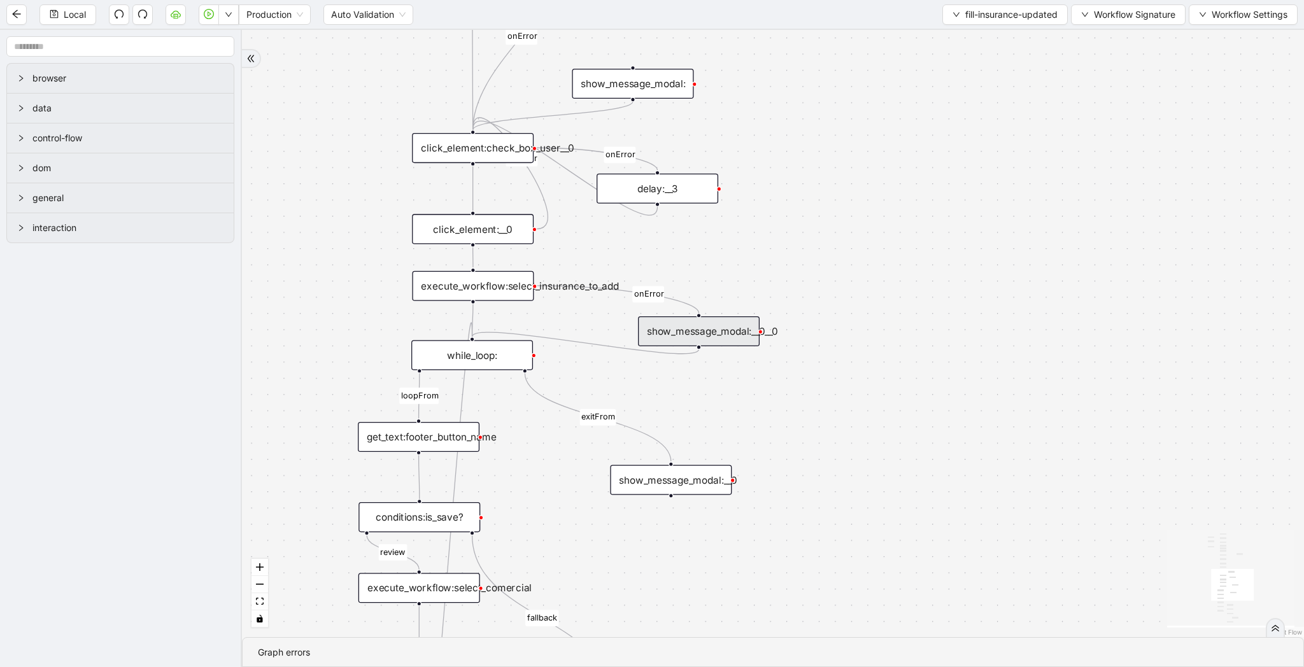
scroll to position [0, 0]
click at [73, 15] on span "Local" at bounding box center [75, 15] width 22 height 14
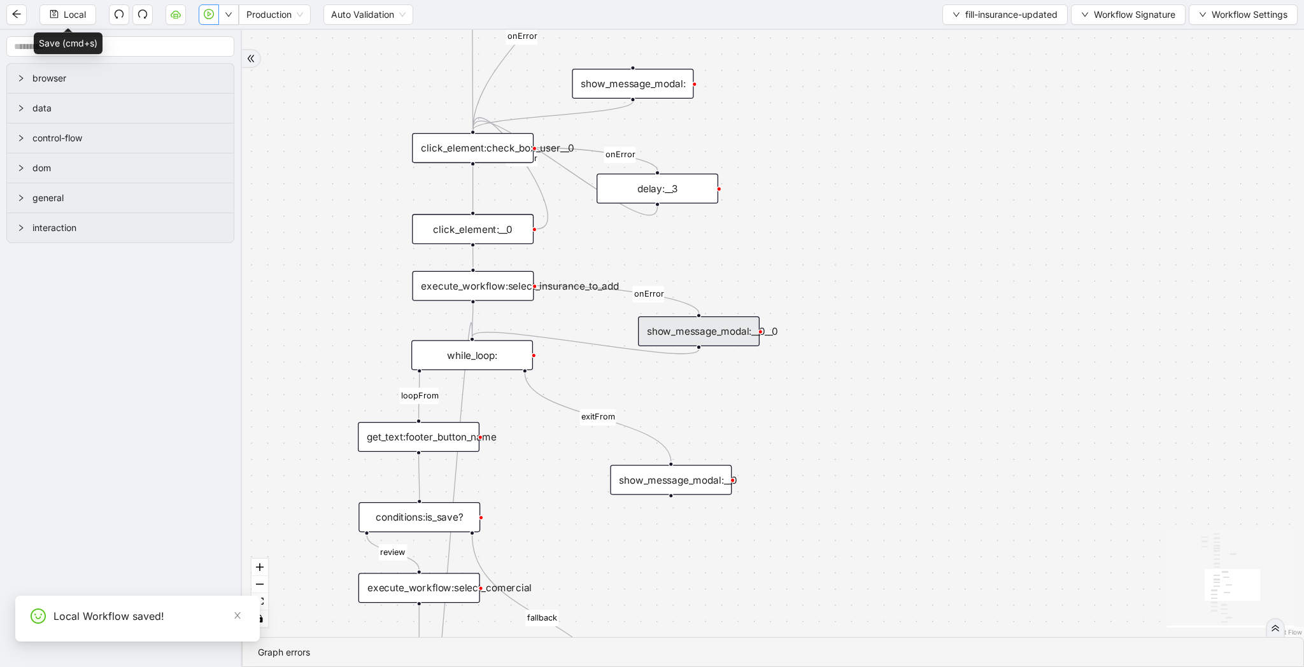
click at [213, 15] on icon "play-circle" at bounding box center [209, 14] width 10 height 10
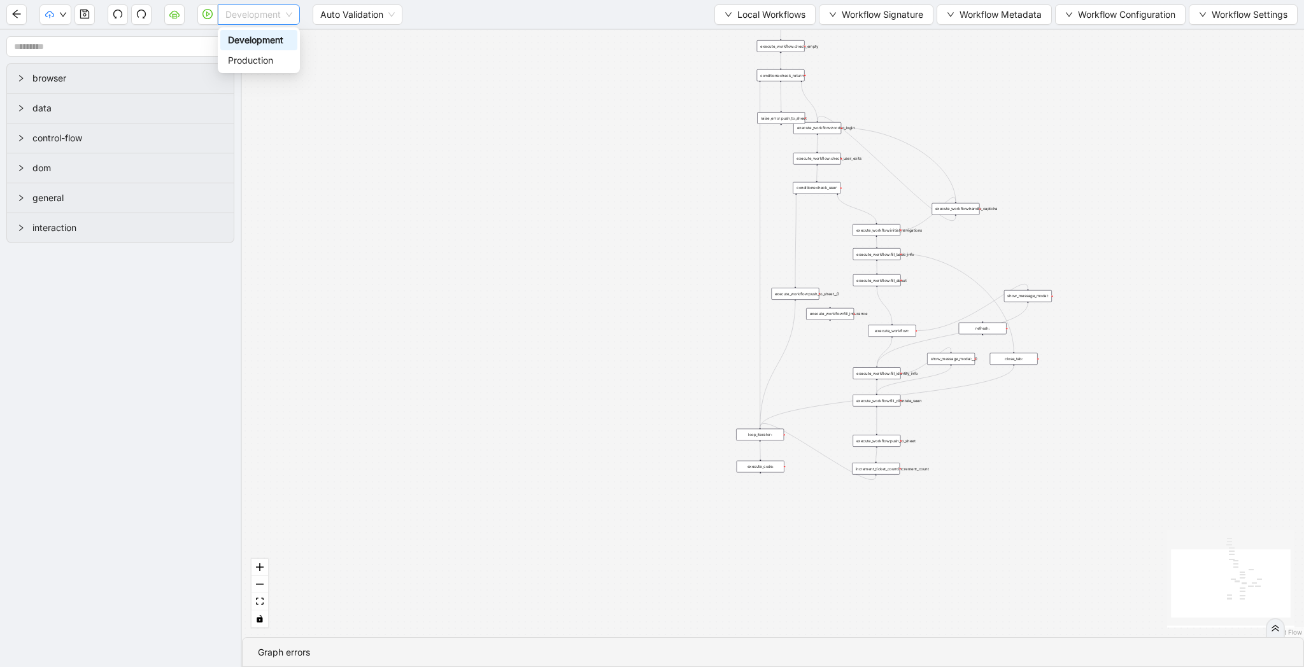
click at [242, 11] on span "Development" at bounding box center [258, 14] width 67 height 19
click at [236, 62] on div "Production" at bounding box center [259, 60] width 62 height 14
click at [204, 15] on icon "play-circle" at bounding box center [207, 14] width 10 height 10
click at [755, 15] on span "Local Workflows" at bounding box center [771, 15] width 68 height 14
click at [755, 37] on span "Select" at bounding box center [759, 39] width 83 height 14
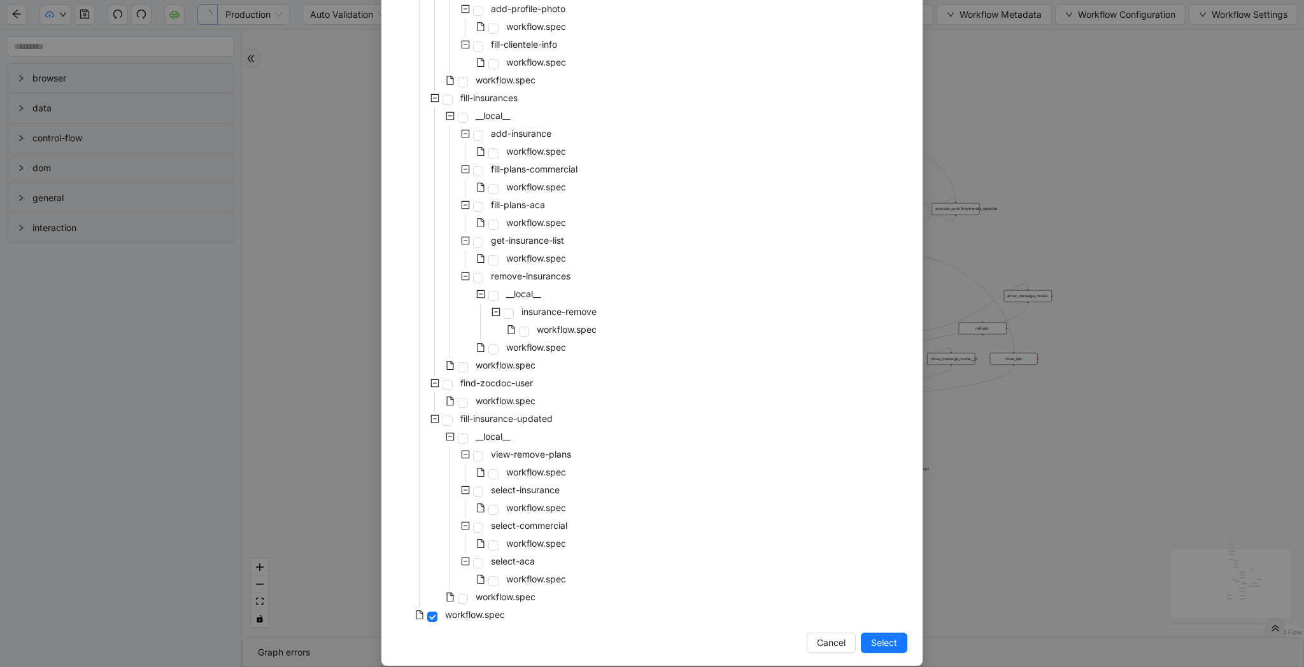
scroll to position [2142, 0]
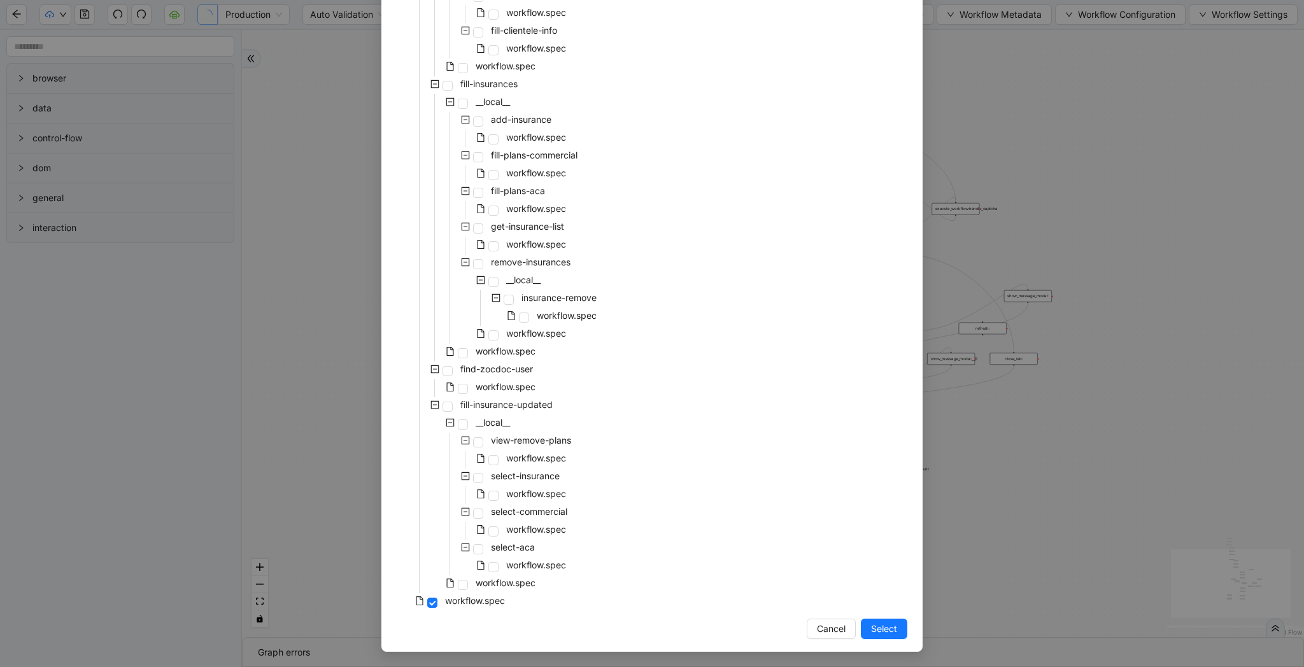
click at [521, 574] on div "workflow.spec" at bounding box center [483, 567] width 172 height 18
click at [520, 585] on span "workflow.spec" at bounding box center [506, 583] width 60 height 11
click at [871, 631] on span "Select" at bounding box center [884, 629] width 26 height 14
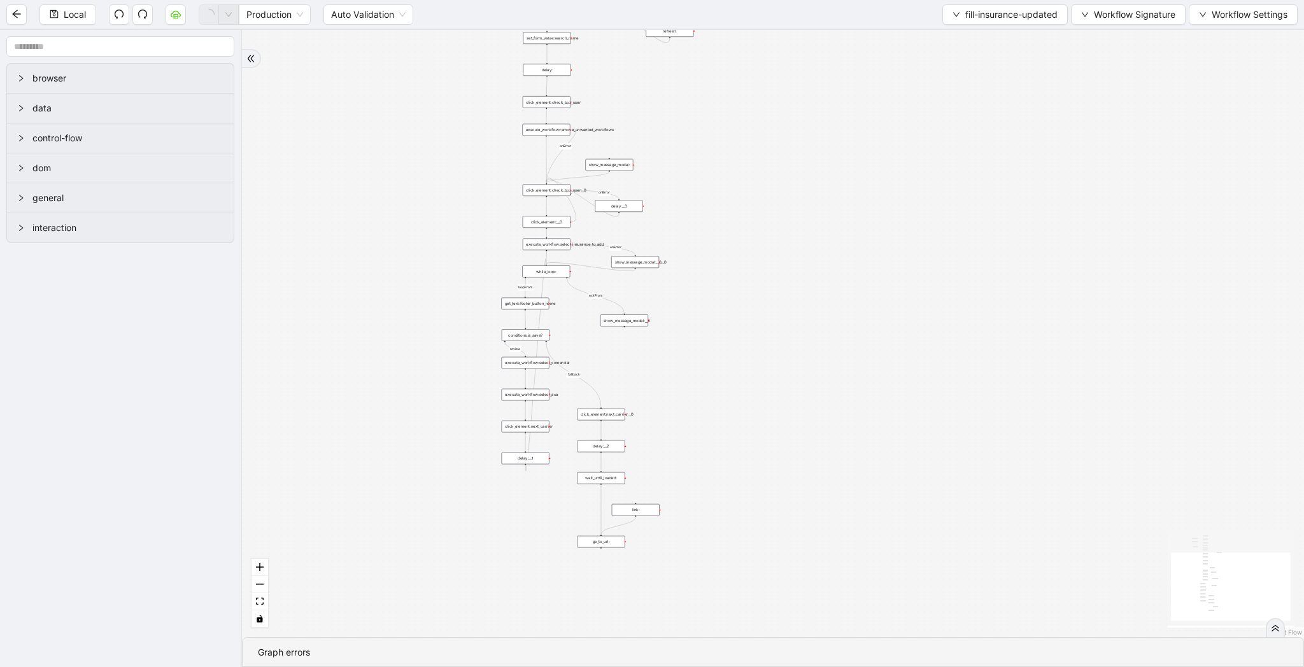
drag, startPoint x: 858, startPoint y: 576, endPoint x: 691, endPoint y: 355, distance: 276.8
click at [691, 355] on div "loopFrom review fallback exitFrom onError onError onError onError onError onErr…" at bounding box center [773, 333] width 1062 height 607
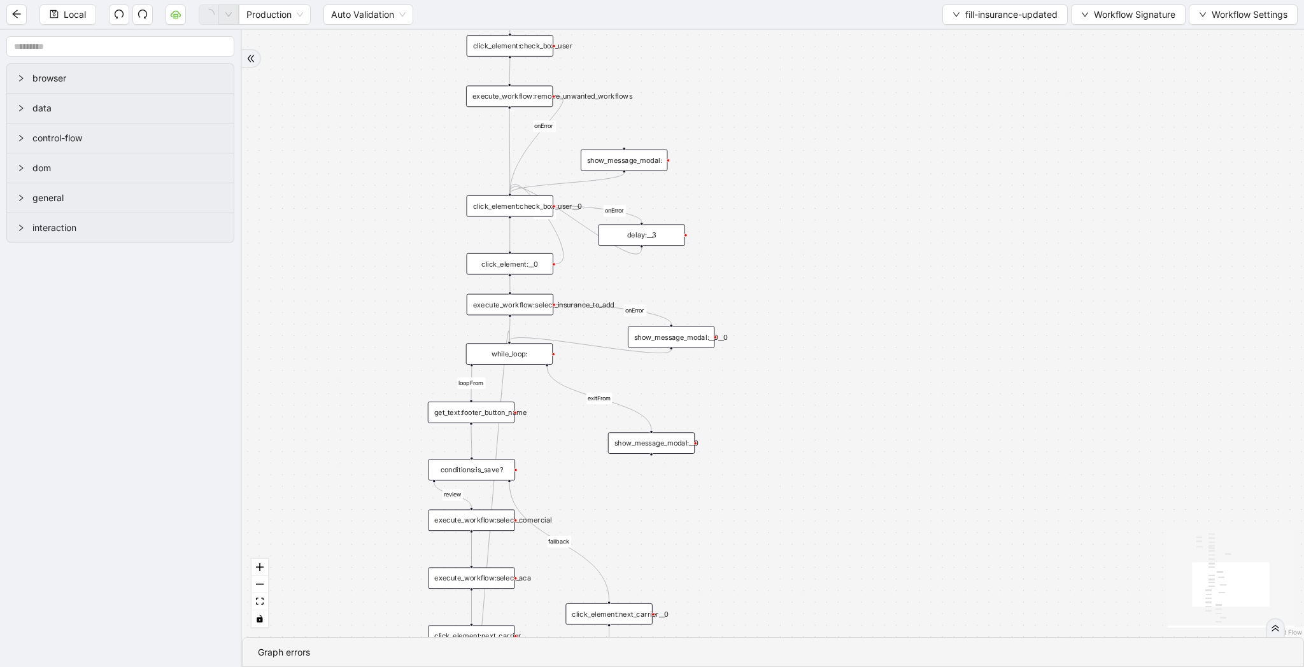
drag, startPoint x: 817, startPoint y: 298, endPoint x: 833, endPoint y: 373, distance: 76.2
click at [833, 373] on div "loopFrom review fallback exitFrom onError onError onError onError onError onErr…" at bounding box center [773, 333] width 1062 height 607
click at [685, 443] on div "show_message_modal:__0" at bounding box center [651, 443] width 87 height 22
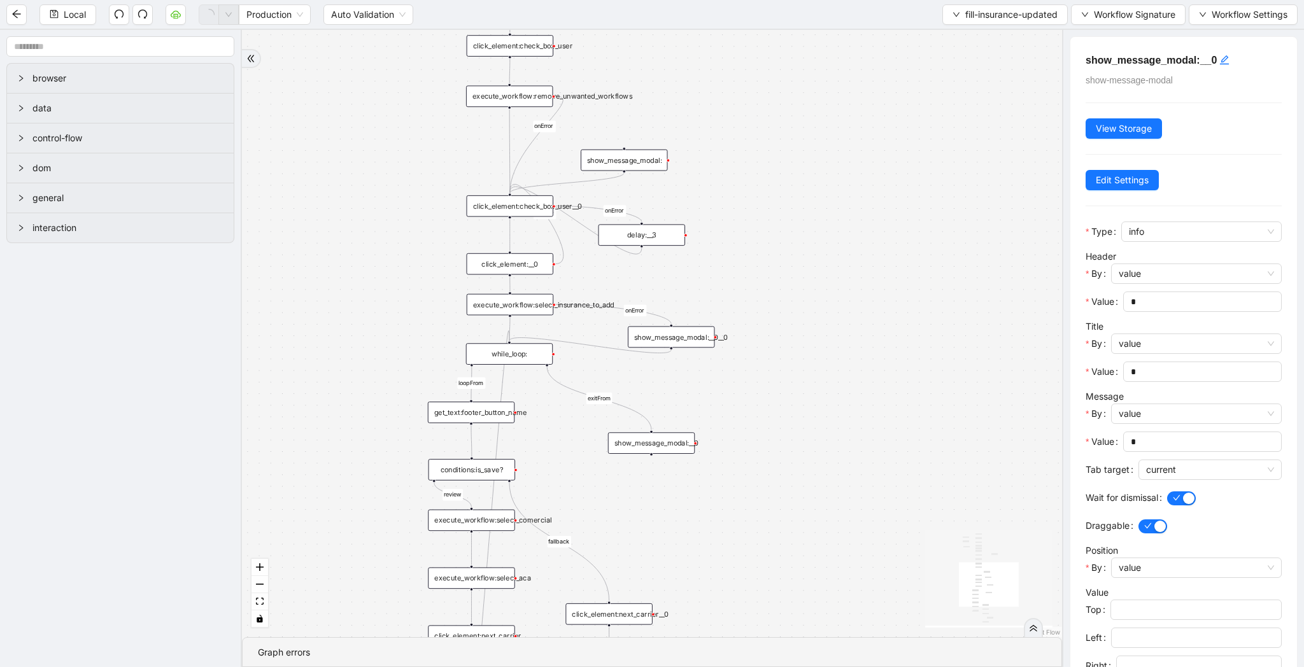
click at [521, 352] on div "while_loop:" at bounding box center [509, 354] width 87 height 22
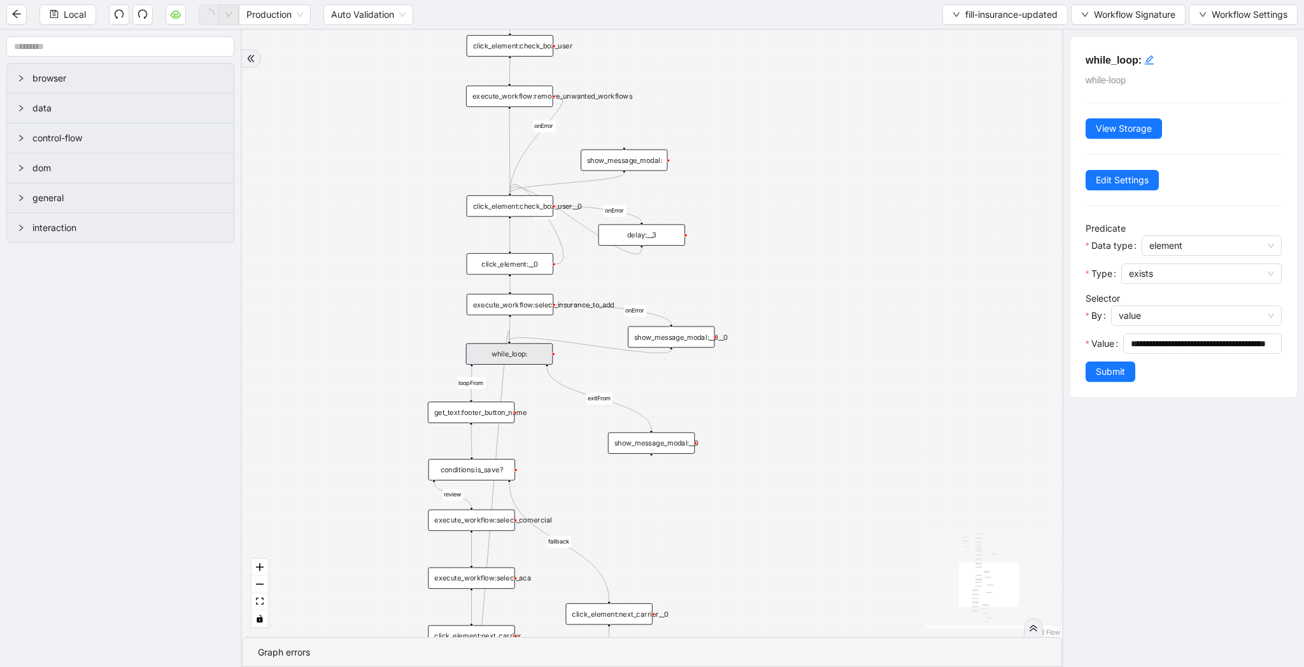
drag, startPoint x: 768, startPoint y: 487, endPoint x: 768, endPoint y: 151, distance: 336.2
click at [768, 151] on div "loopFrom review fallback exitFrom onError onError onError onError onError onErr…" at bounding box center [652, 333] width 820 height 607
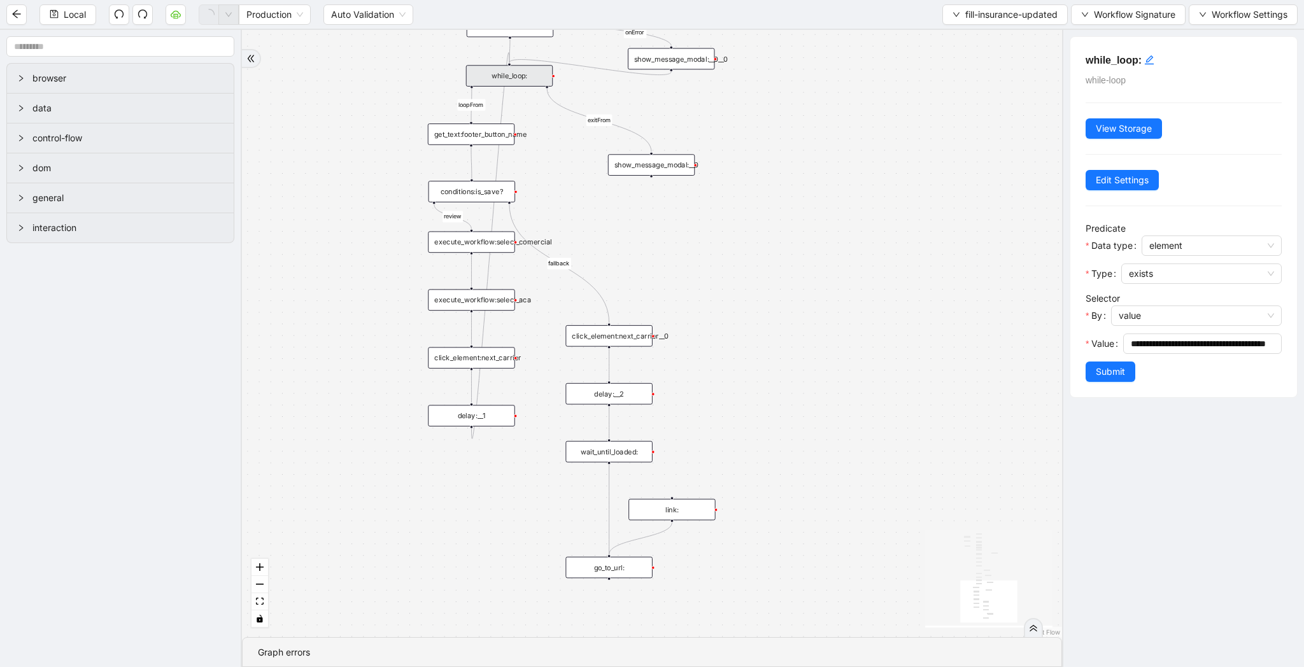
drag, startPoint x: 710, startPoint y: 215, endPoint x: 710, endPoint y: 273, distance: 57.9
click at [710, 273] on div "loopFrom review fallback exitFrom onError onError onError onError onError onErr…" at bounding box center [652, 333] width 820 height 607
drag, startPoint x: 548, startPoint y: 85, endPoint x: 614, endPoint y: 558, distance: 477.2
click at [90, 18] on button "Local" at bounding box center [67, 14] width 57 height 20
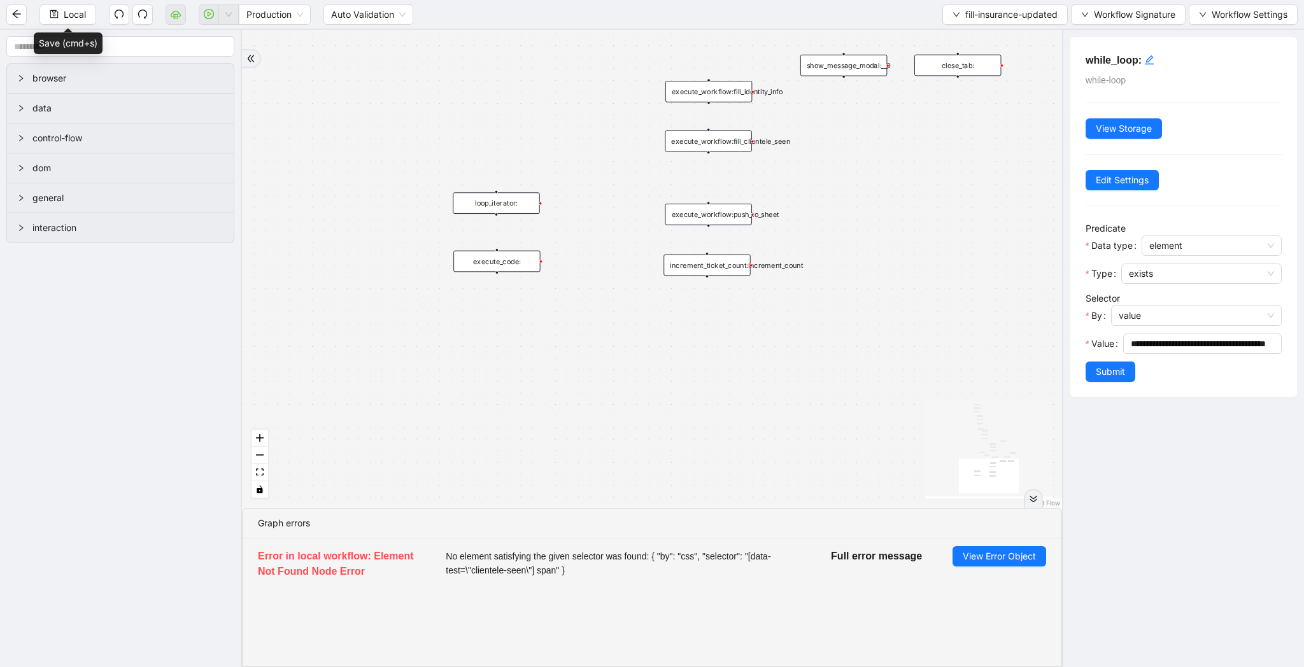
drag, startPoint x: 683, startPoint y: 117, endPoint x: 584, endPoint y: 348, distance: 251.3
click at [584, 348] on div "trigger loop_data:provider_data execute_workflow:retool_data_fetch execute_work…" at bounding box center [652, 269] width 820 height 478
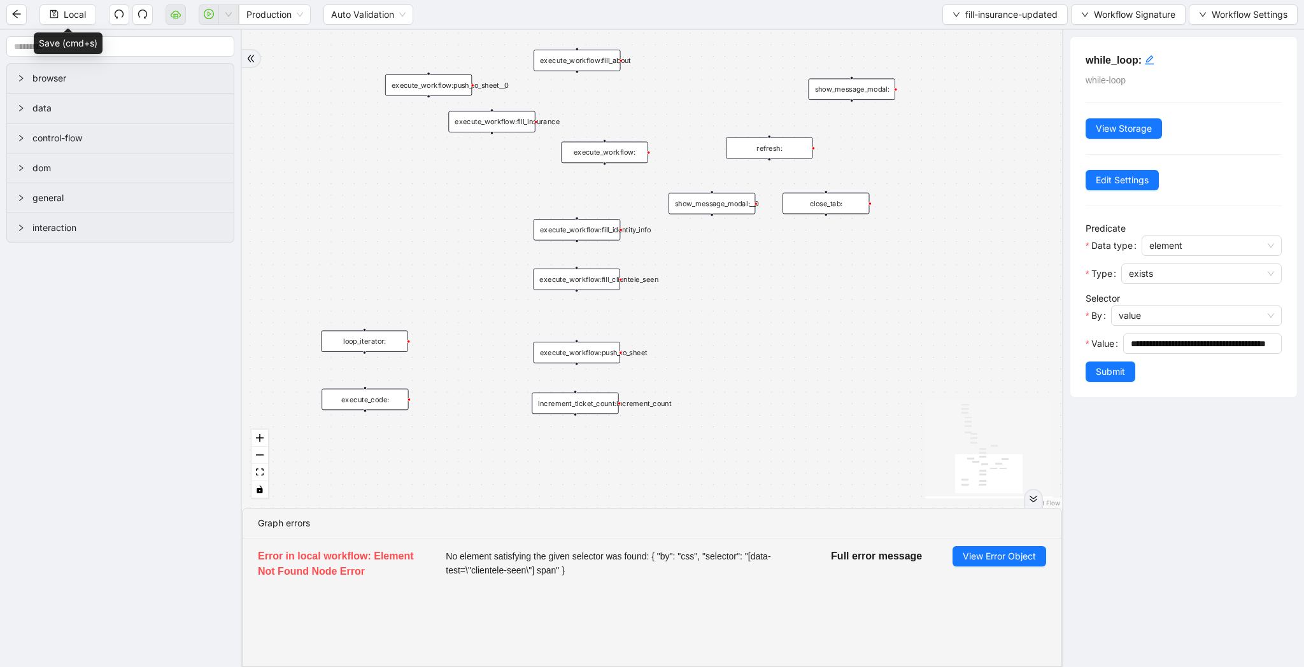
drag, startPoint x: 870, startPoint y: 227, endPoint x: 738, endPoint y: 368, distance: 193.3
click at [738, 368] on div "trigger loop_data:provider_data execute_workflow:retool_data_fetch execute_work…" at bounding box center [652, 269] width 820 height 478
click at [968, 17] on span "fill-insurance-updated" at bounding box center [1011, 15] width 92 height 14
click at [968, 36] on span "Select" at bounding box center [1001, 39] width 107 height 14
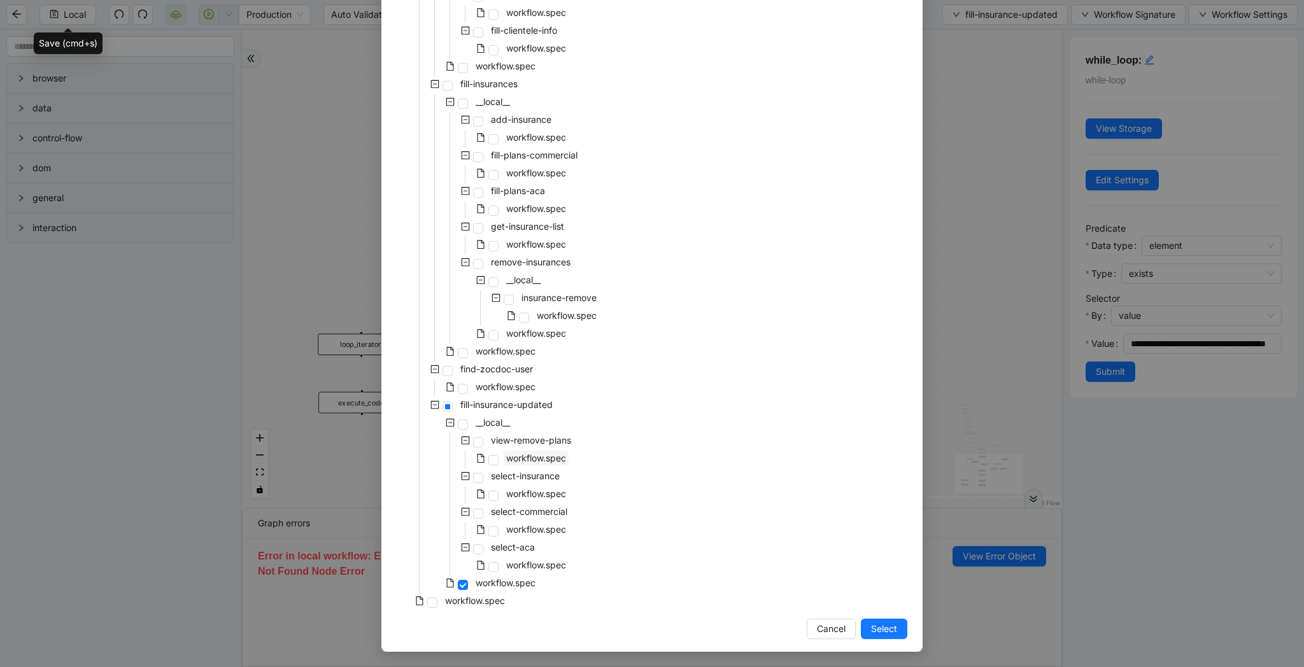
click at [536, 460] on span "workflow.spec" at bounding box center [536, 458] width 60 height 11
click at [890, 623] on span "Select" at bounding box center [884, 629] width 26 height 14
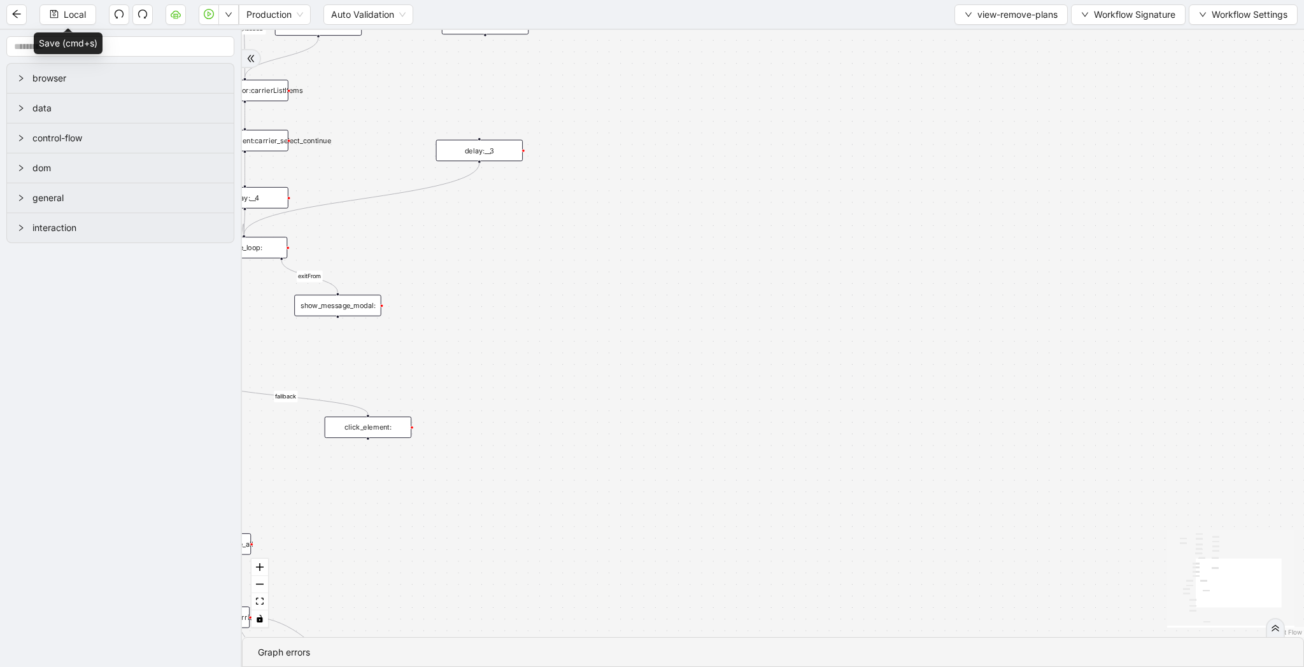
drag, startPoint x: 746, startPoint y: 478, endPoint x: 913, endPoint y: 212, distance: 313.3
click at [913, 212] on div "carrier_needed fallback loopFrom fallback review exitFrom onError onError trigg…" at bounding box center [773, 333] width 1062 height 607
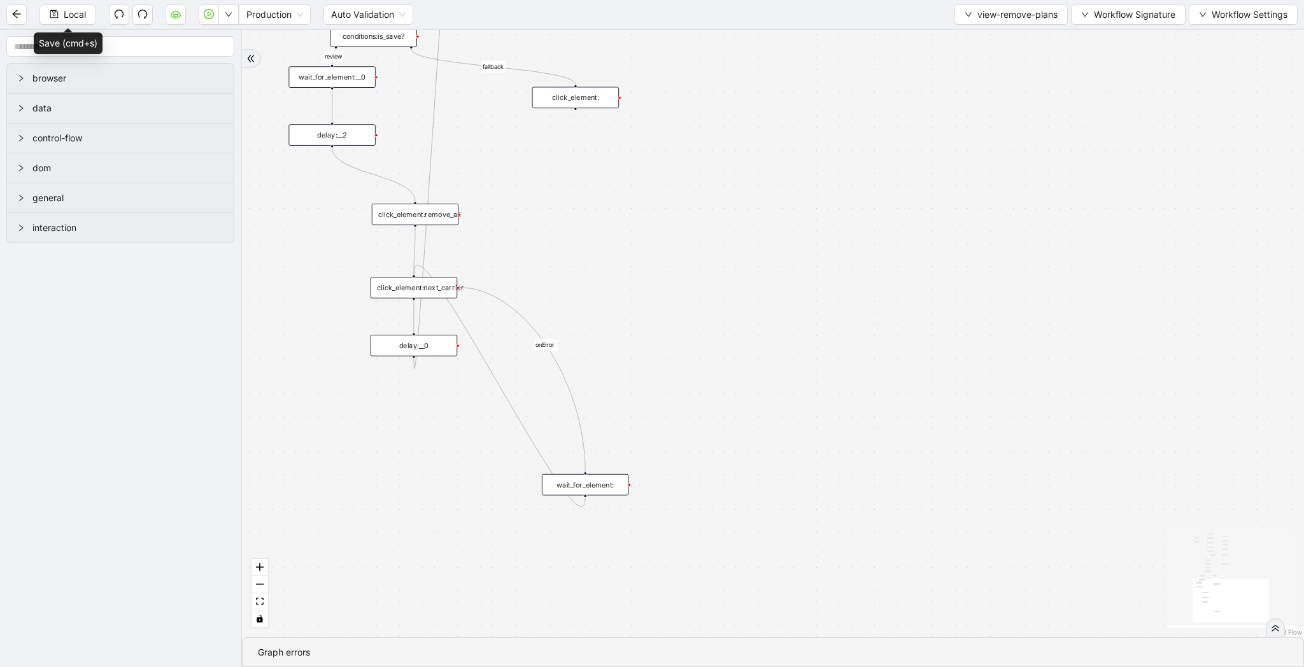
drag, startPoint x: 749, startPoint y: 463, endPoint x: 793, endPoint y: 392, distance: 84.1
click at [793, 392] on div "carrier_needed fallback loopFrom fallback review exitFrom onError onError trigg…" at bounding box center [773, 333] width 1062 height 607
drag, startPoint x: 432, startPoint y: 349, endPoint x: 447, endPoint y: 388, distance: 42.1
click at [447, 388] on div "delay:__0" at bounding box center [428, 385] width 87 height 22
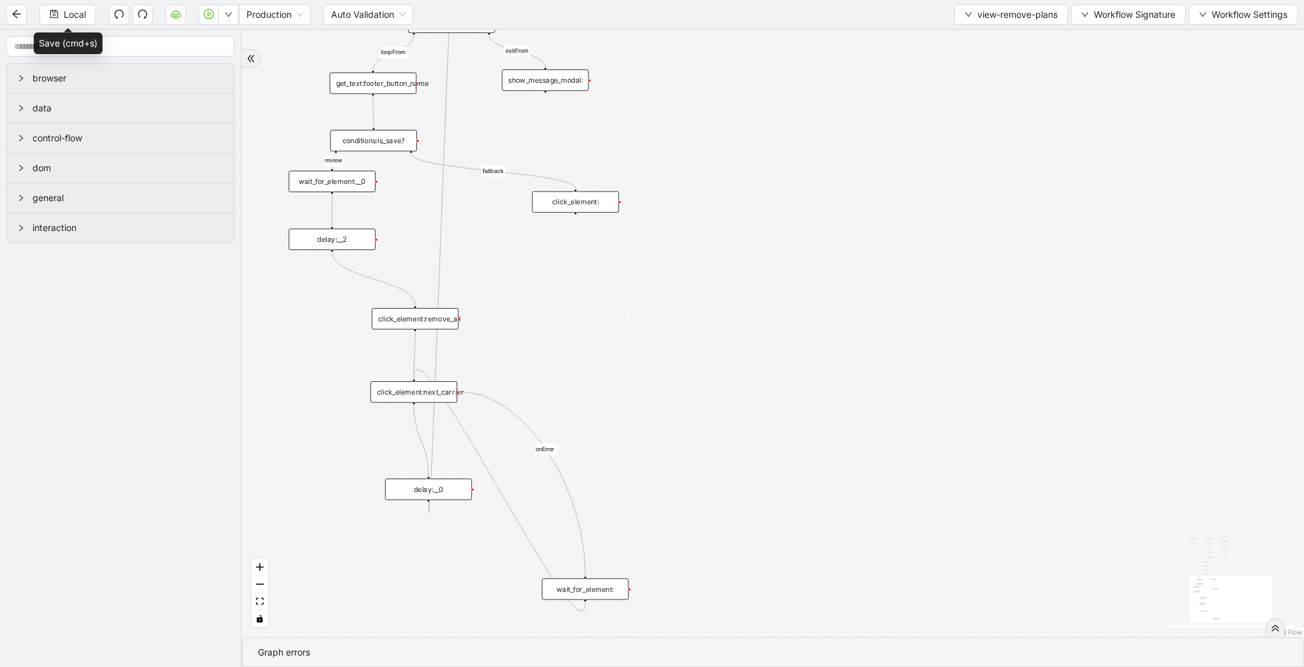
drag, startPoint x: 662, startPoint y: 289, endPoint x: 662, endPoint y: 436, distance: 147.1
click at [662, 436] on div "carrier_needed fallback loopFrom fallback review exitFrom onError onError trigg…" at bounding box center [773, 333] width 1062 height 607
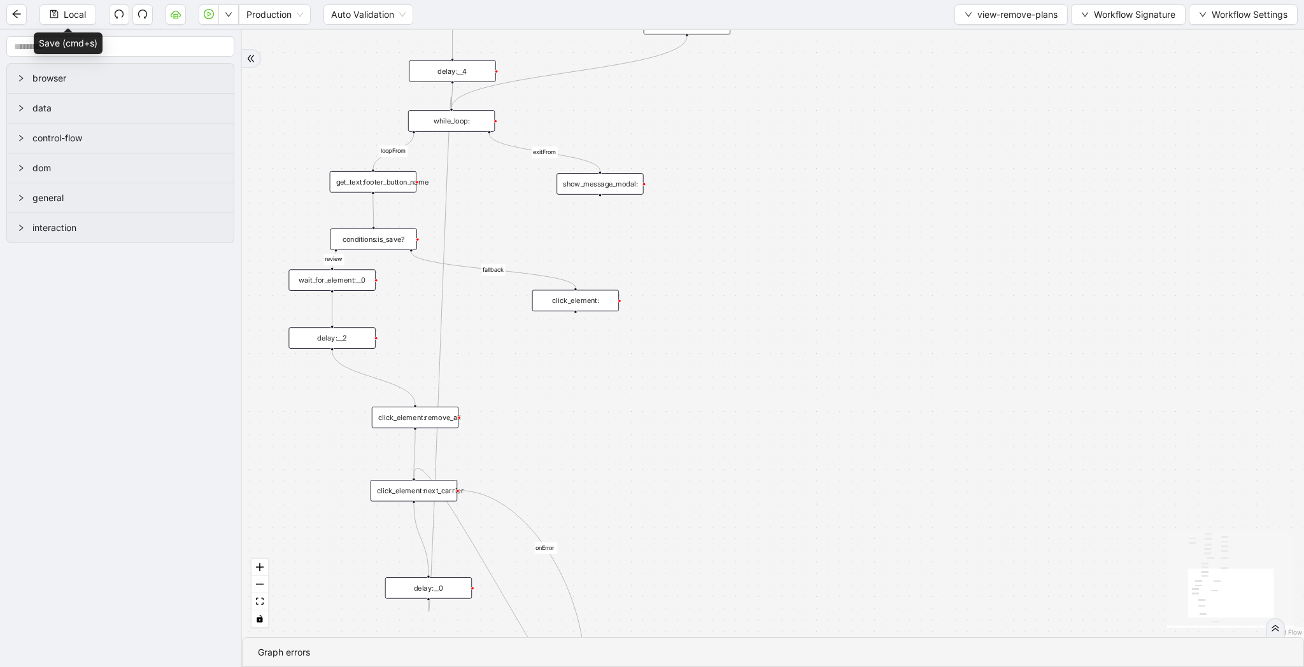
drag, startPoint x: 542, startPoint y: 184, endPoint x: 561, endPoint y: 187, distance: 19.4
click at [561, 187] on div "show_message_modal:" at bounding box center [600, 184] width 87 height 22
drag, startPoint x: 472, startPoint y: 124, endPoint x: 472, endPoint y: 139, distance: 15.9
click at [472, 139] on div "while_loop:" at bounding box center [452, 137] width 87 height 22
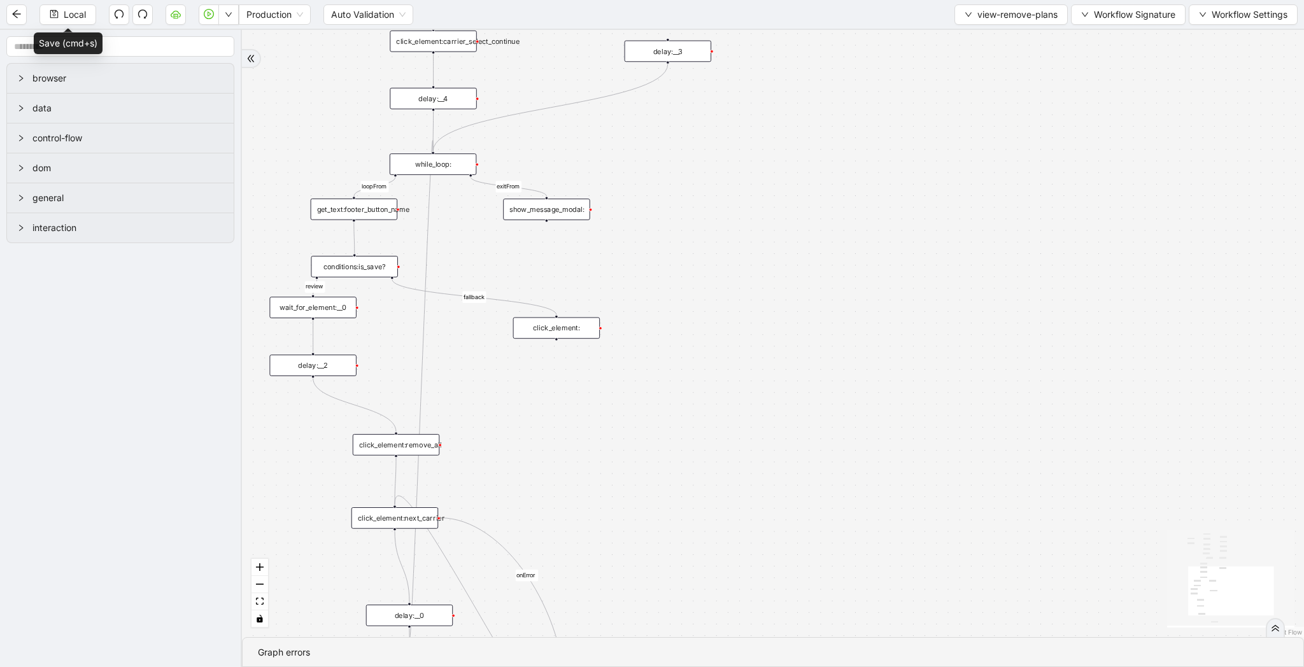
drag, startPoint x: 685, startPoint y: 122, endPoint x: 665, endPoint y: 149, distance: 33.2
click at [665, 149] on div "carrier_needed fallback loopFrom fallback review exitFrom onError onError trigg…" at bounding box center [773, 333] width 1062 height 607
click at [554, 214] on div "show_message_modal:" at bounding box center [545, 209] width 87 height 22
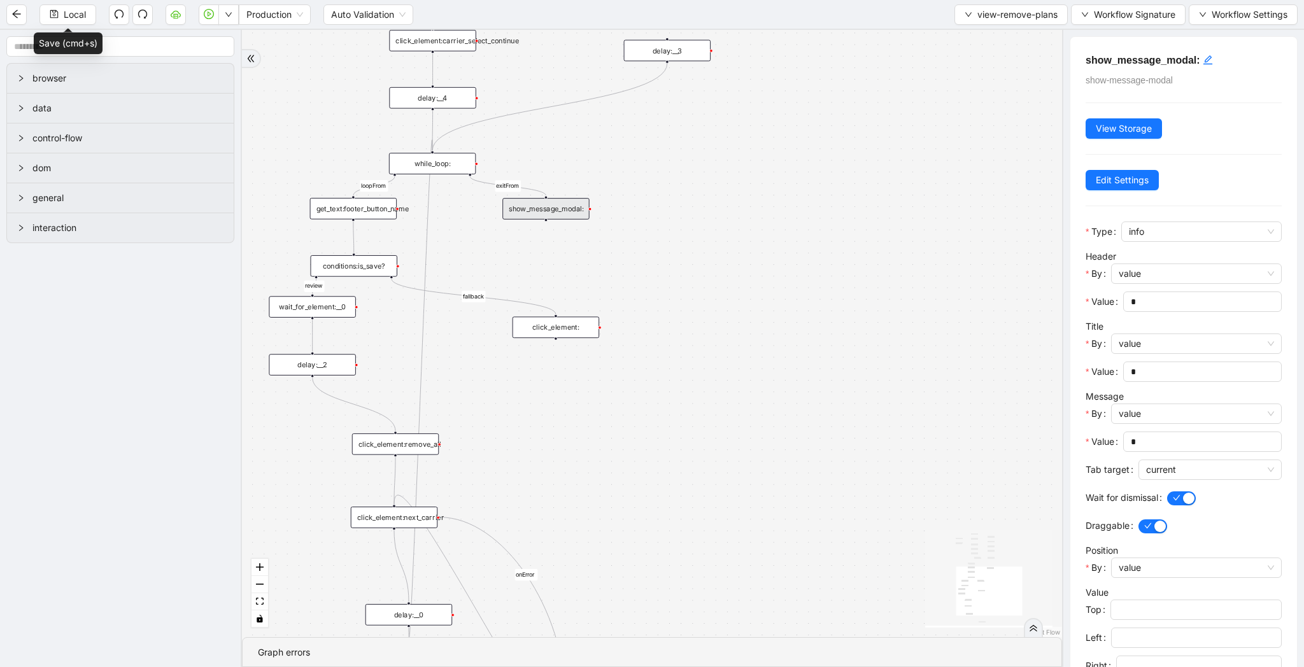
click at [555, 364] on div "carrier_needed fallback loopFrom fallback review exitFrom onError onError trigg…" at bounding box center [652, 333] width 820 height 607
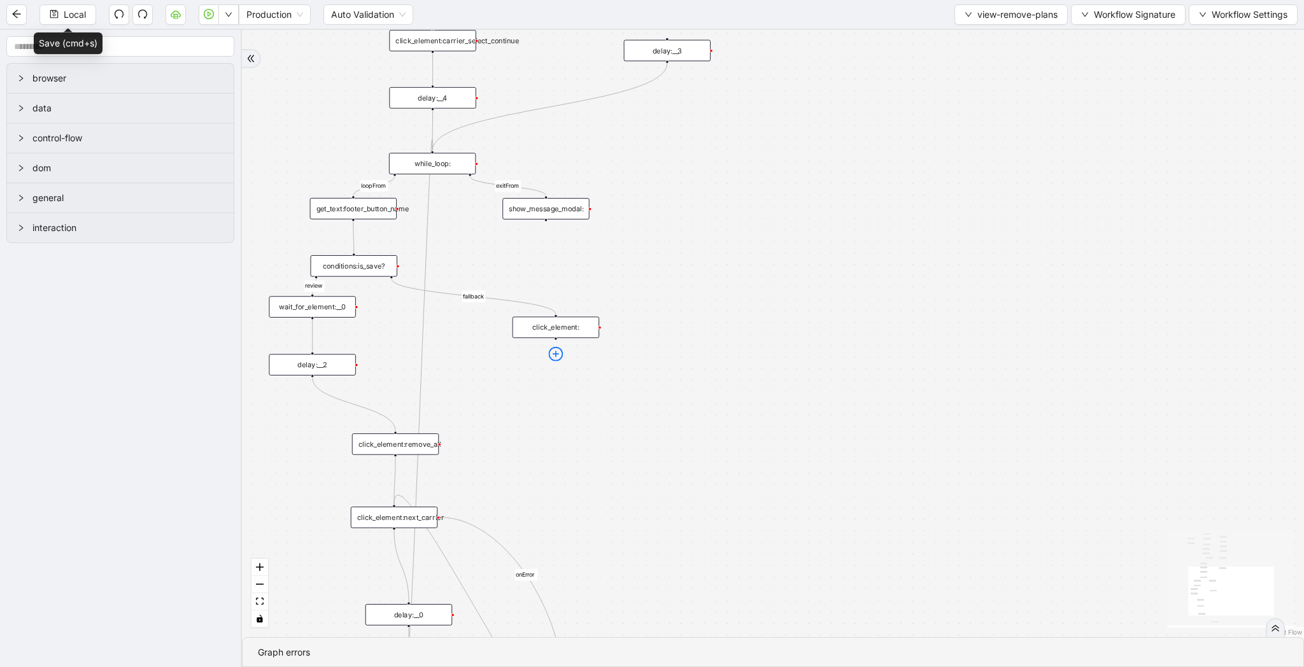
click at [557, 355] on icon "plus-circle" at bounding box center [556, 354] width 15 height 15
type input "****"
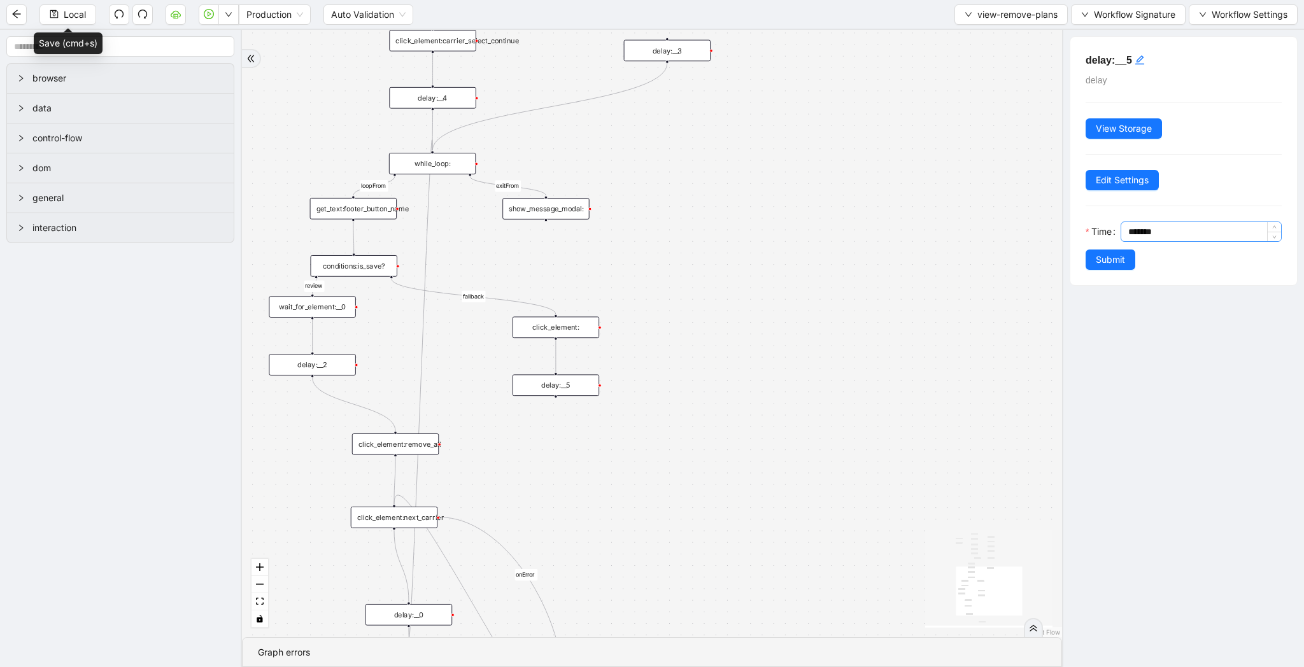
click at [1135, 229] on input "*******" at bounding box center [1204, 231] width 153 height 19
click at [564, 391] on div "delay:__5" at bounding box center [556, 385] width 87 height 22
click at [1133, 231] on input "*******" at bounding box center [1204, 231] width 153 height 19
type input "*******"
click at [1109, 257] on span "Submit" at bounding box center [1110, 260] width 29 height 14
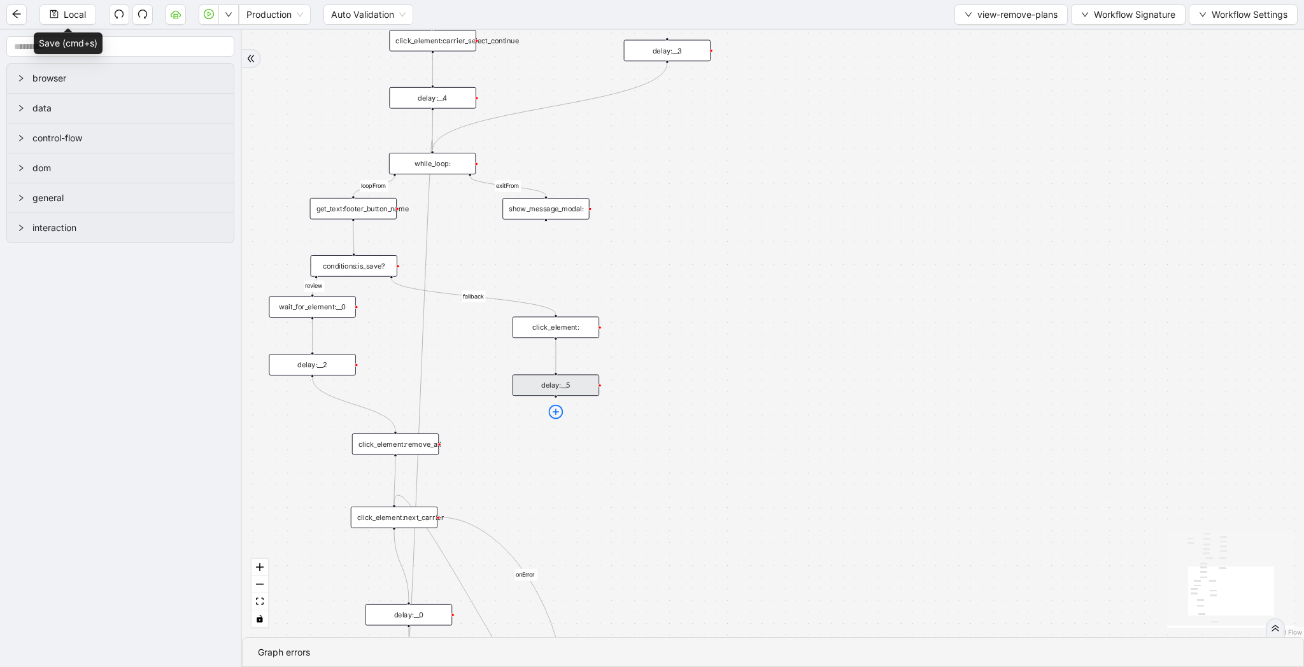
click at [555, 413] on icon "plus-circle" at bounding box center [556, 412] width 15 height 15
type input "****"
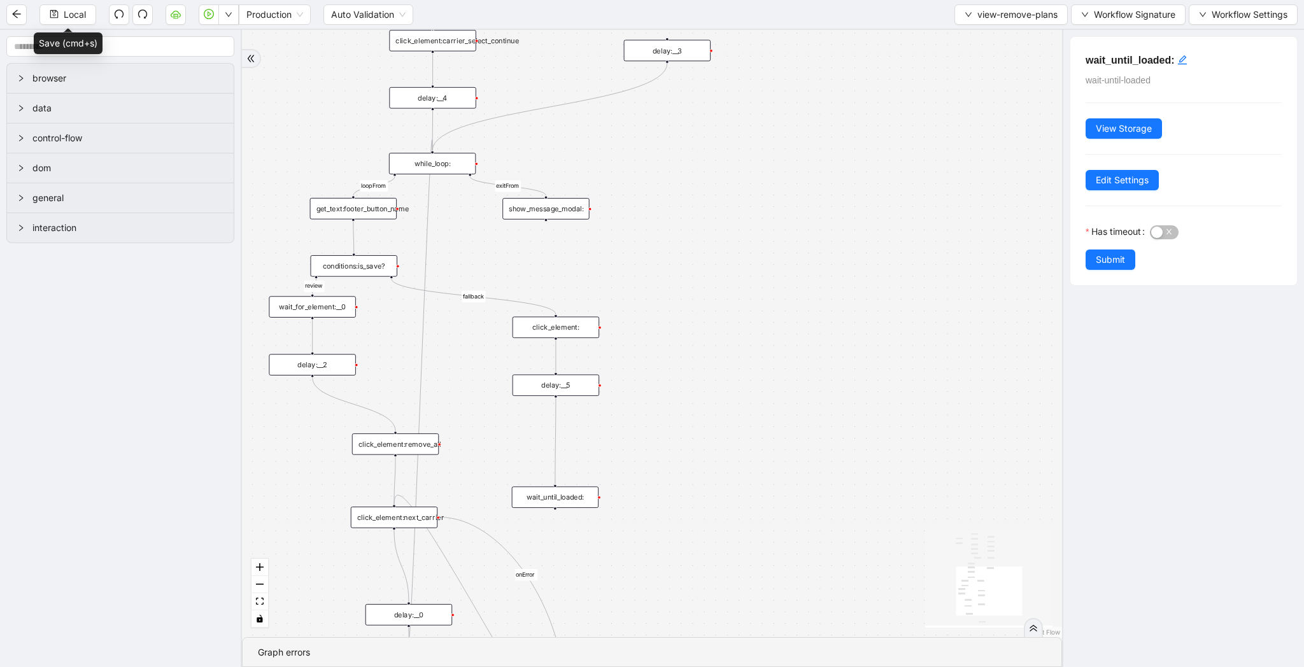
drag, startPoint x: 572, startPoint y: 449, endPoint x: 572, endPoint y: 504, distance: 54.8
click at [572, 504] on div "wait_until_loaded:" at bounding box center [555, 498] width 87 height 22
click at [556, 434] on icon "Edge from delay:__5 to wait_until_loaded:" at bounding box center [555, 441] width 1 height 86
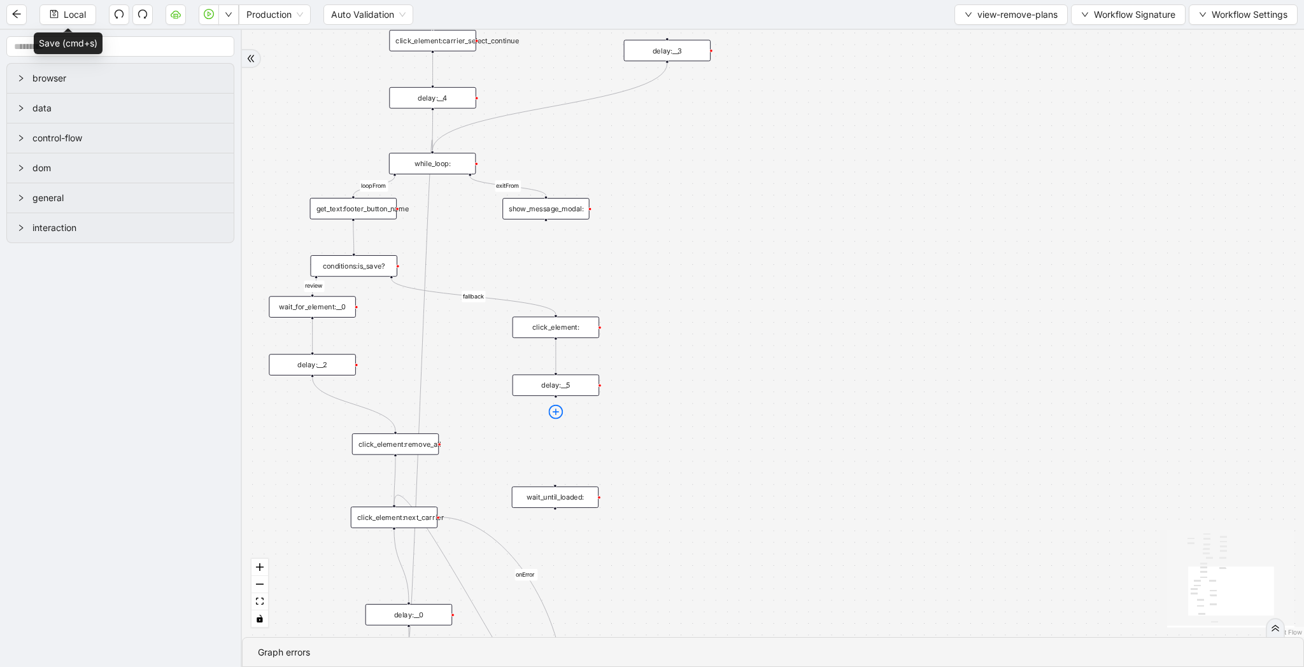
click at [553, 418] on icon "plus-circle" at bounding box center [556, 412] width 15 height 15
type input "****"
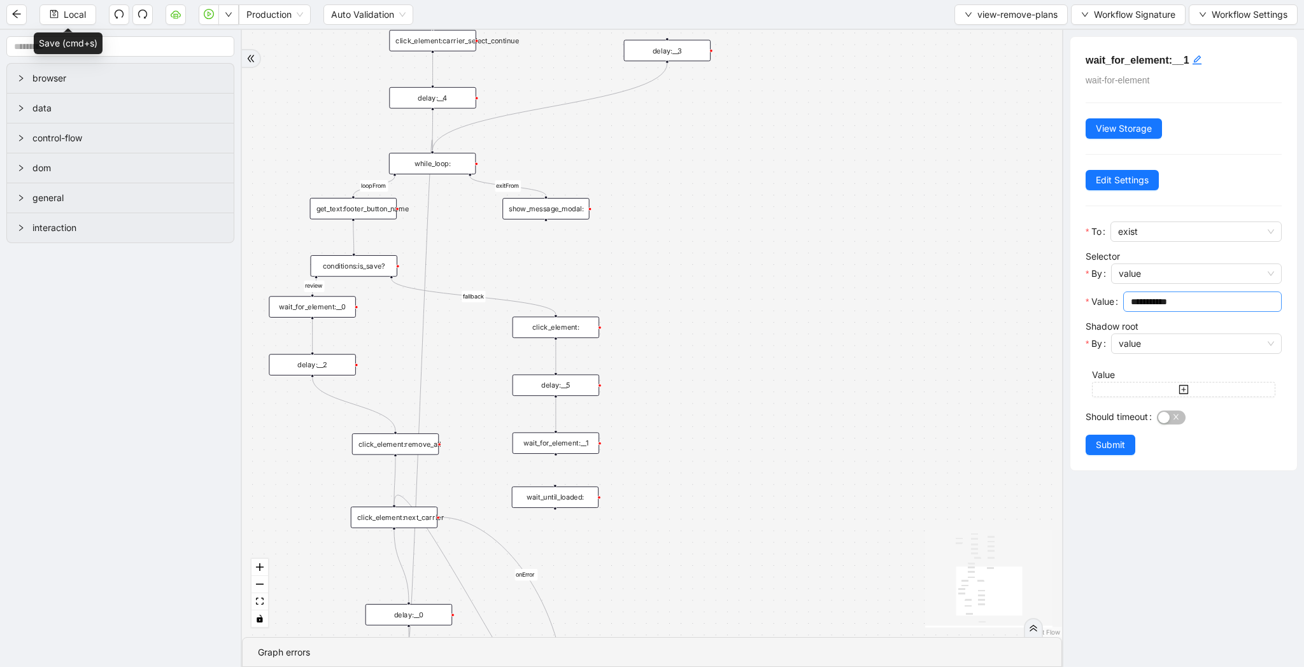
click at [1155, 300] on input "**********" at bounding box center [1201, 302] width 141 height 14
paste input "**********"
click at [1152, 235] on span "exist" at bounding box center [1196, 231] width 156 height 19
type input "**********"
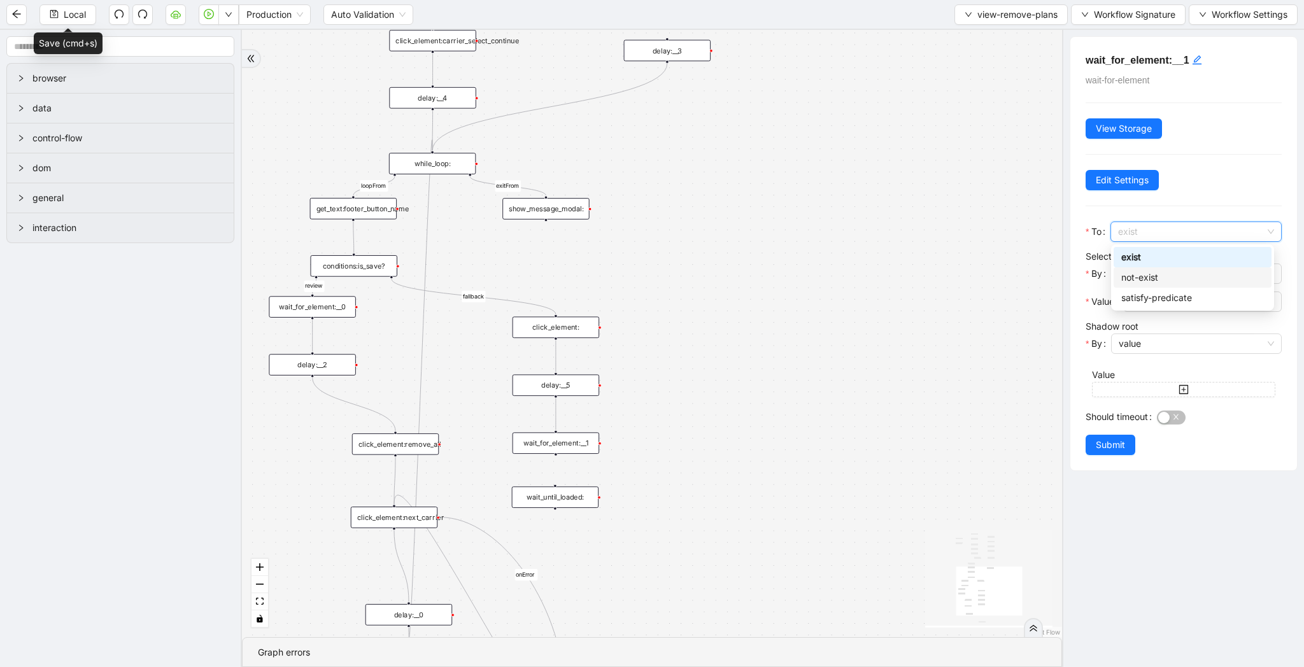
click at [1137, 279] on div "not-exist" at bounding box center [1192, 278] width 143 height 14
click at [1115, 175] on span "Edit Settings" at bounding box center [1122, 180] width 53 height 14
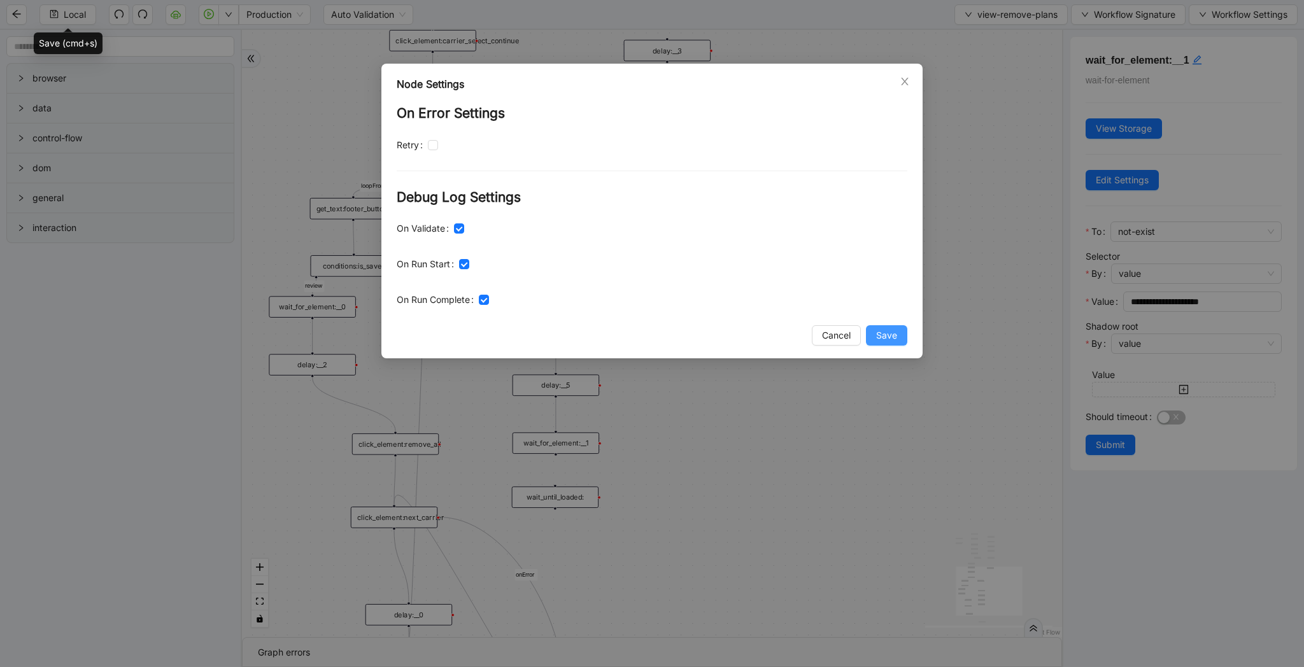
click at [879, 341] on span "Save" at bounding box center [886, 336] width 21 height 14
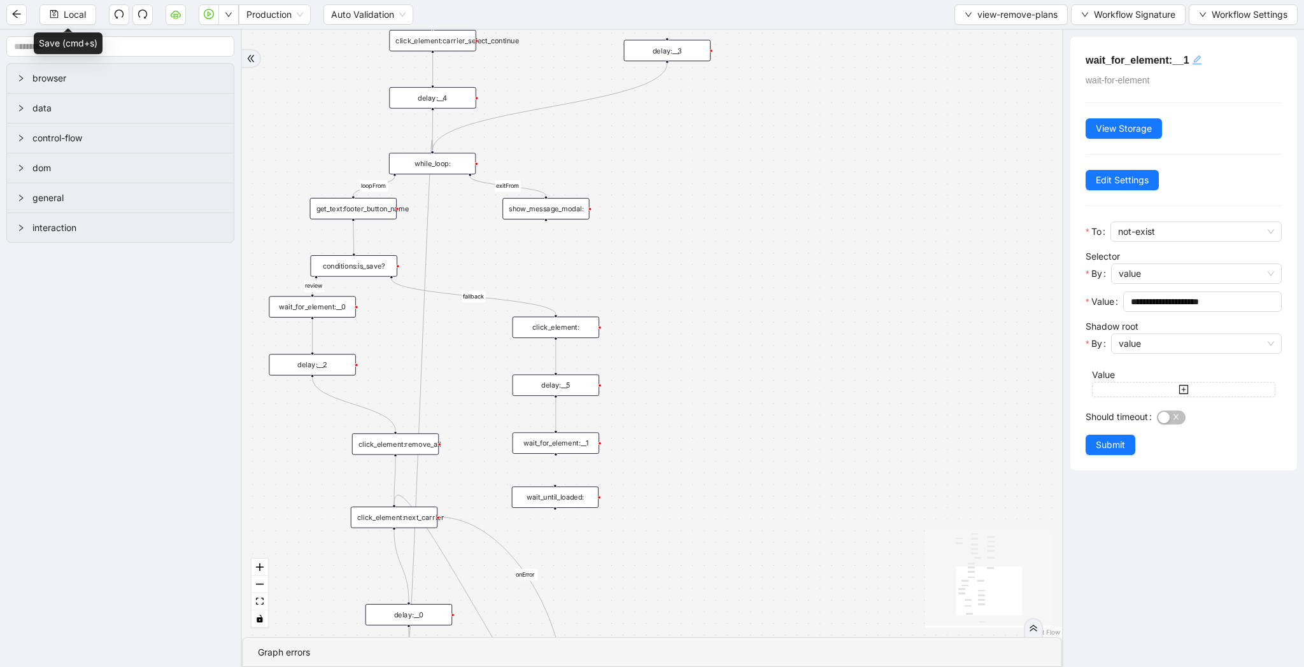
click at [1198, 57] on icon "edit" at bounding box center [1197, 60] width 10 height 10
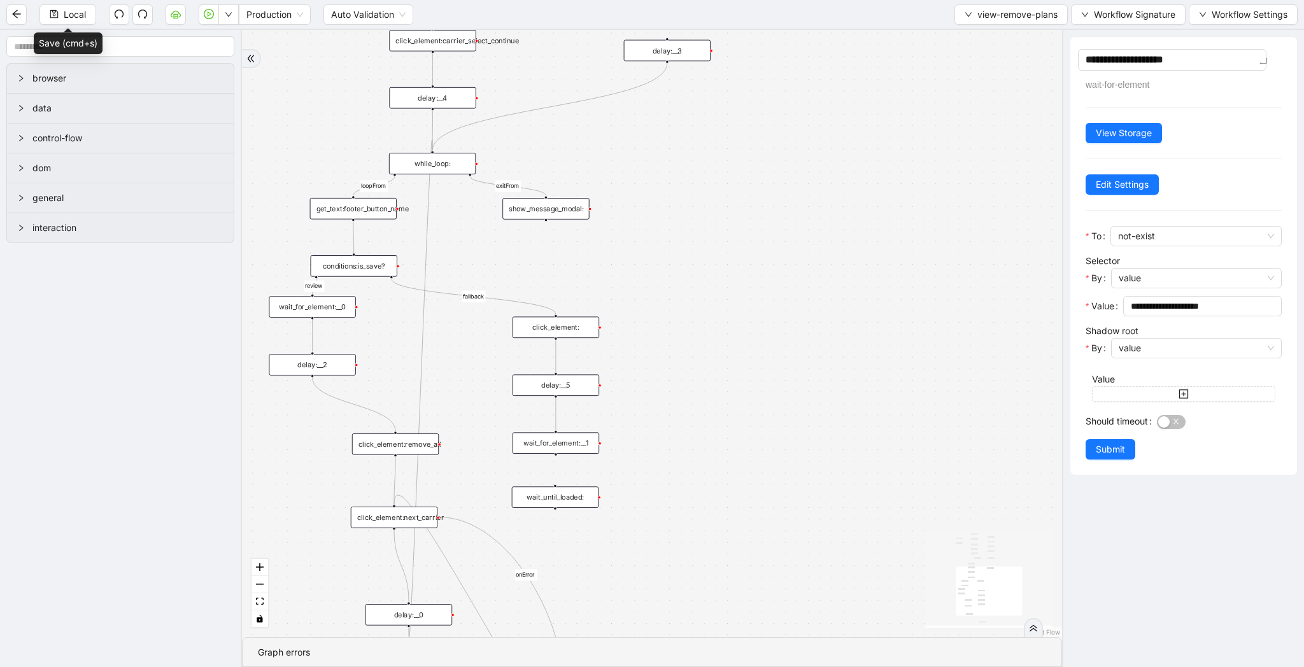
type textarea "**********"
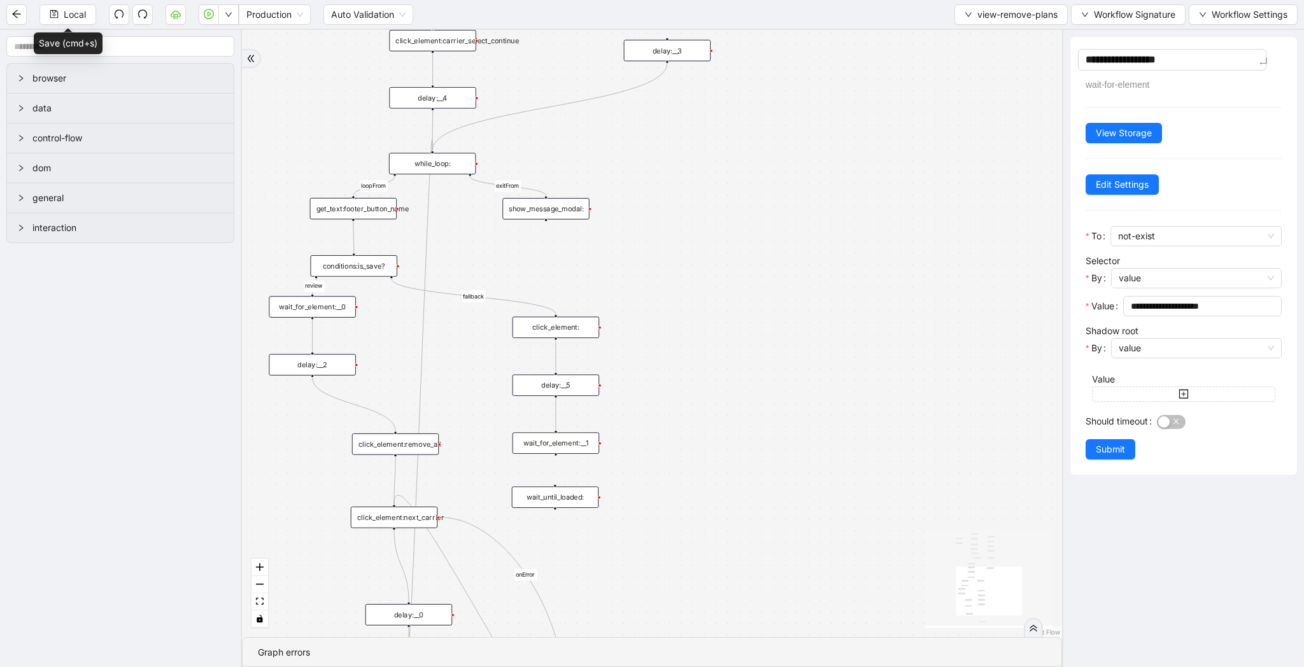
type textarea "**********"
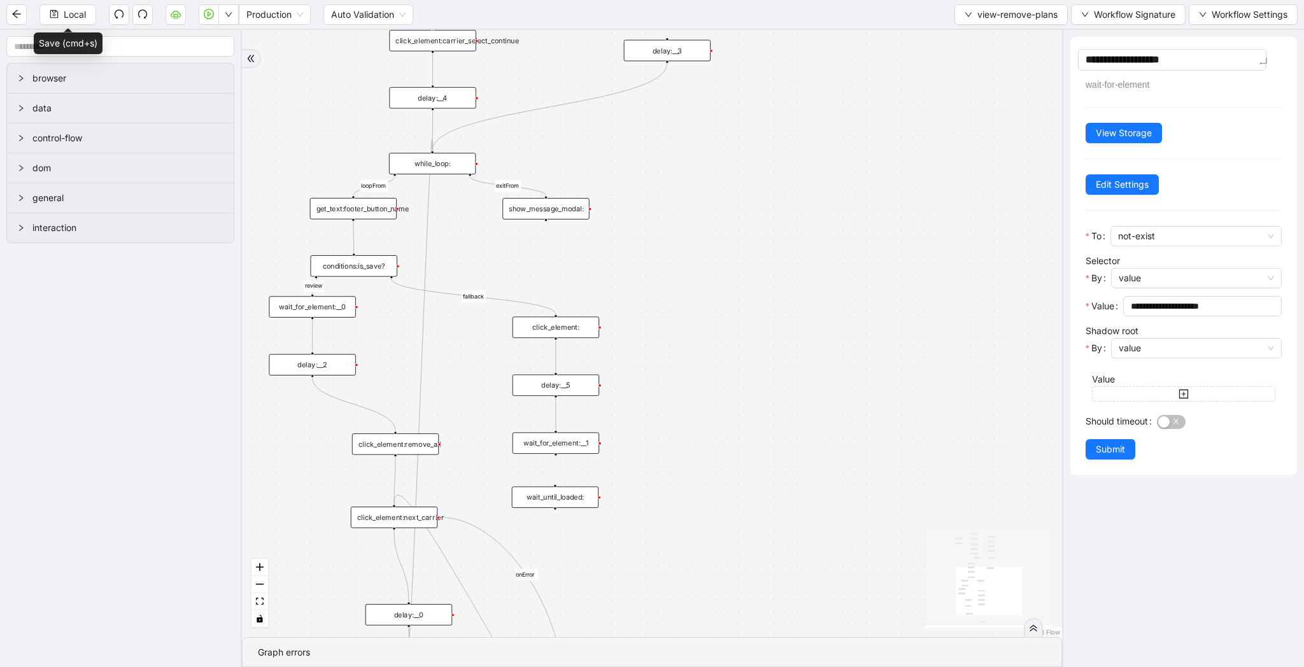
type textarea "**********"
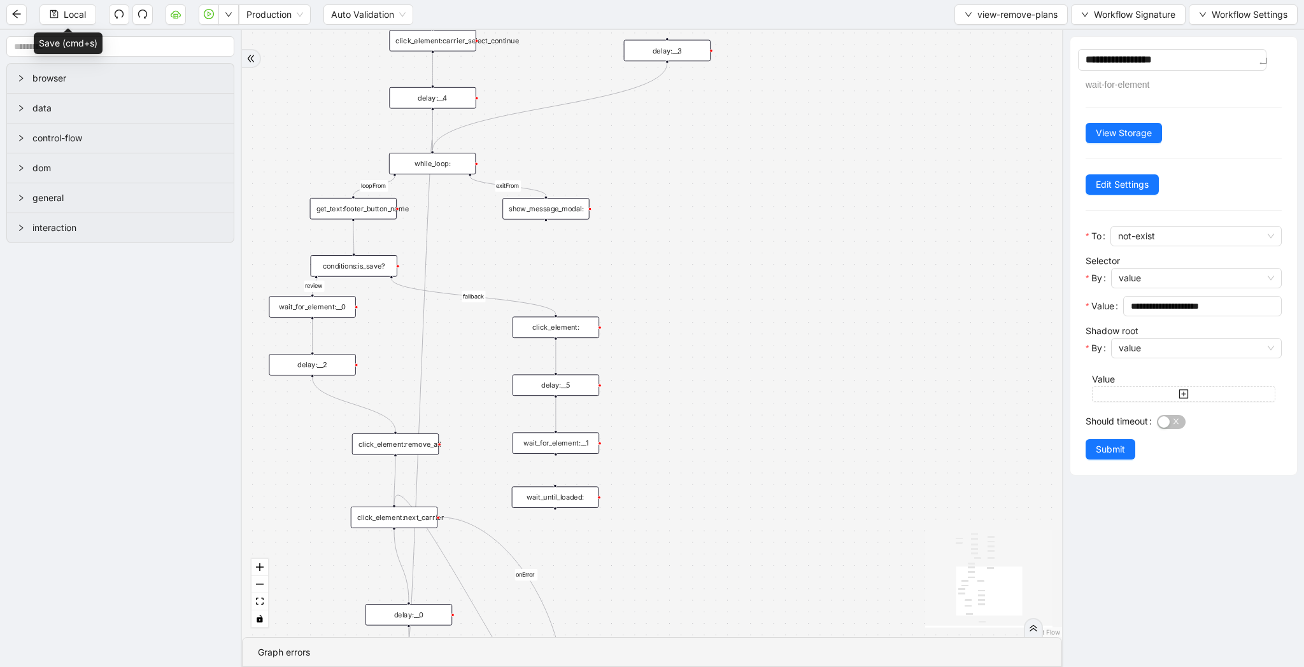
type textarea "**********"
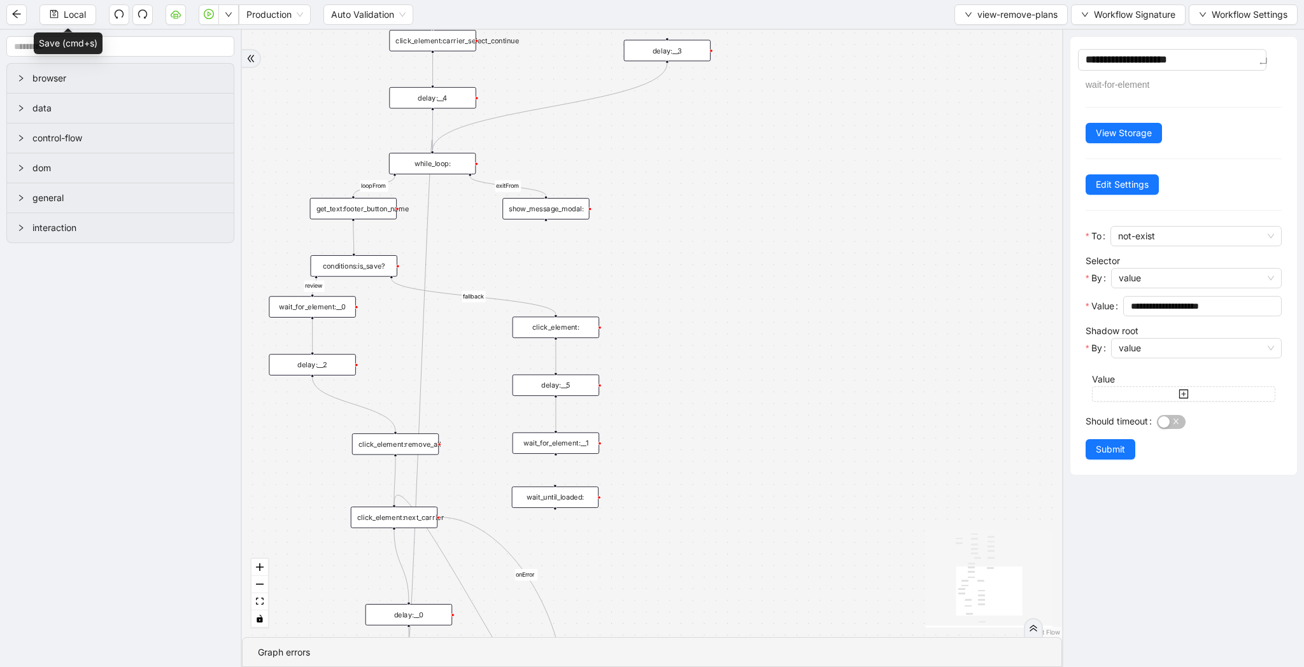
type textarea "**********"
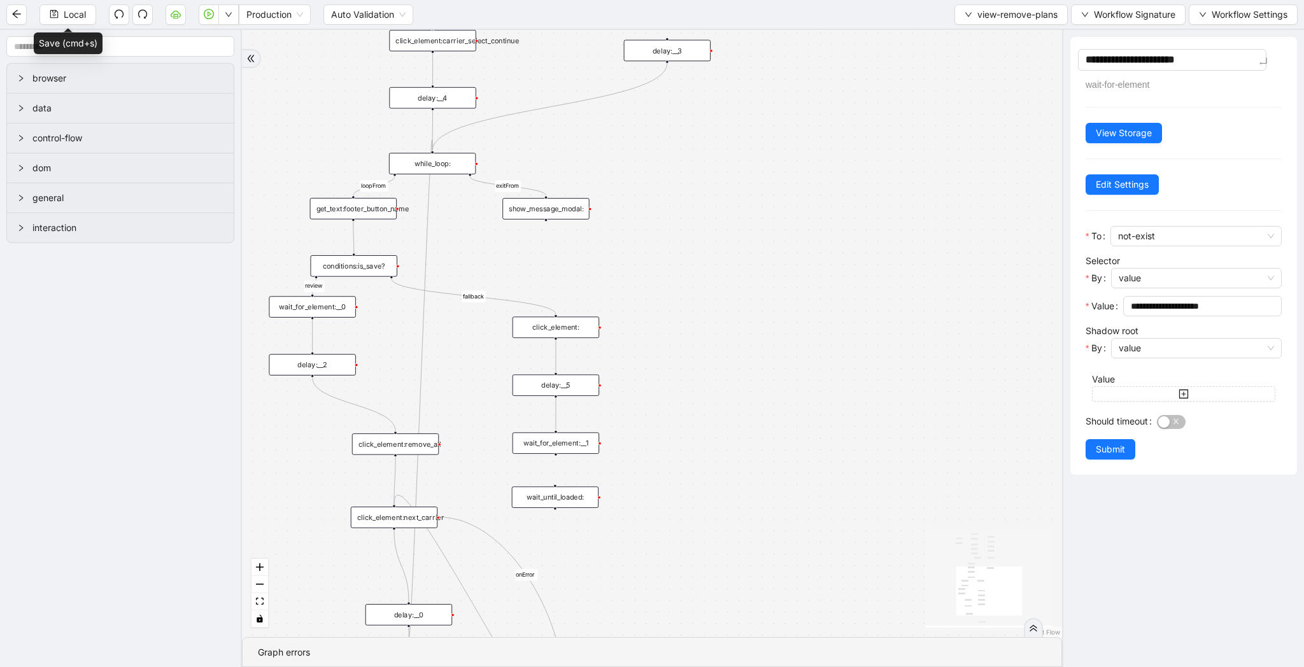
type textarea "**********"
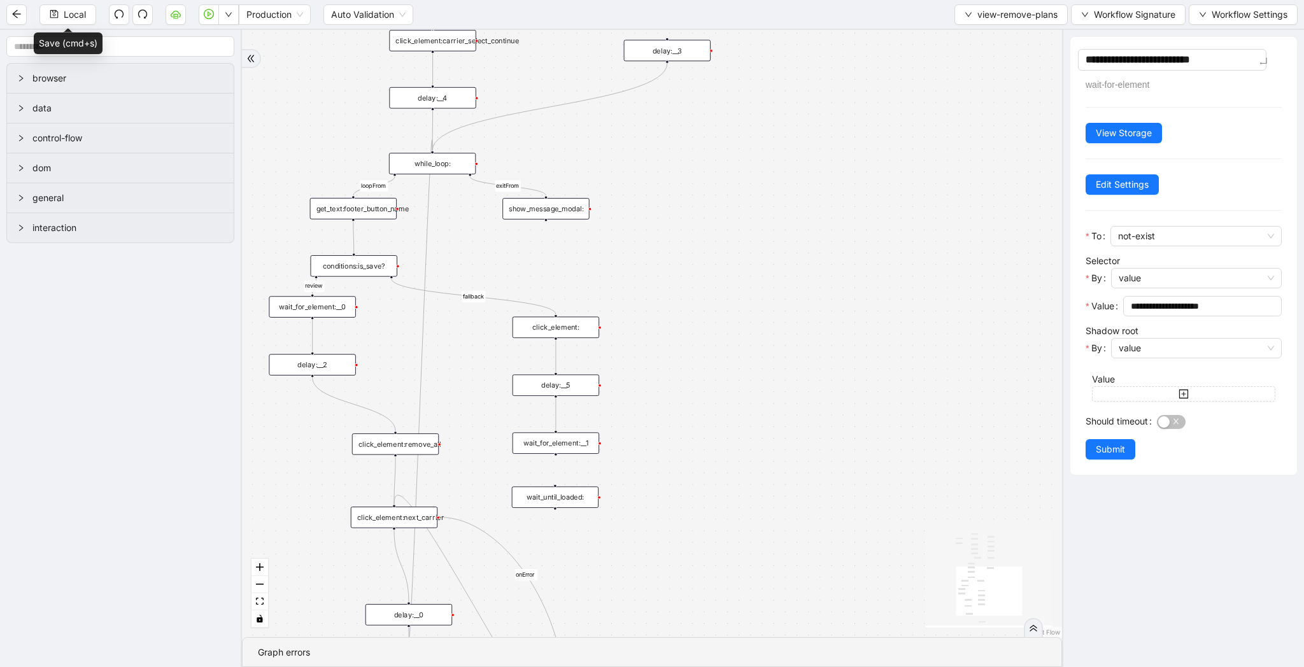
type textarea "**********"
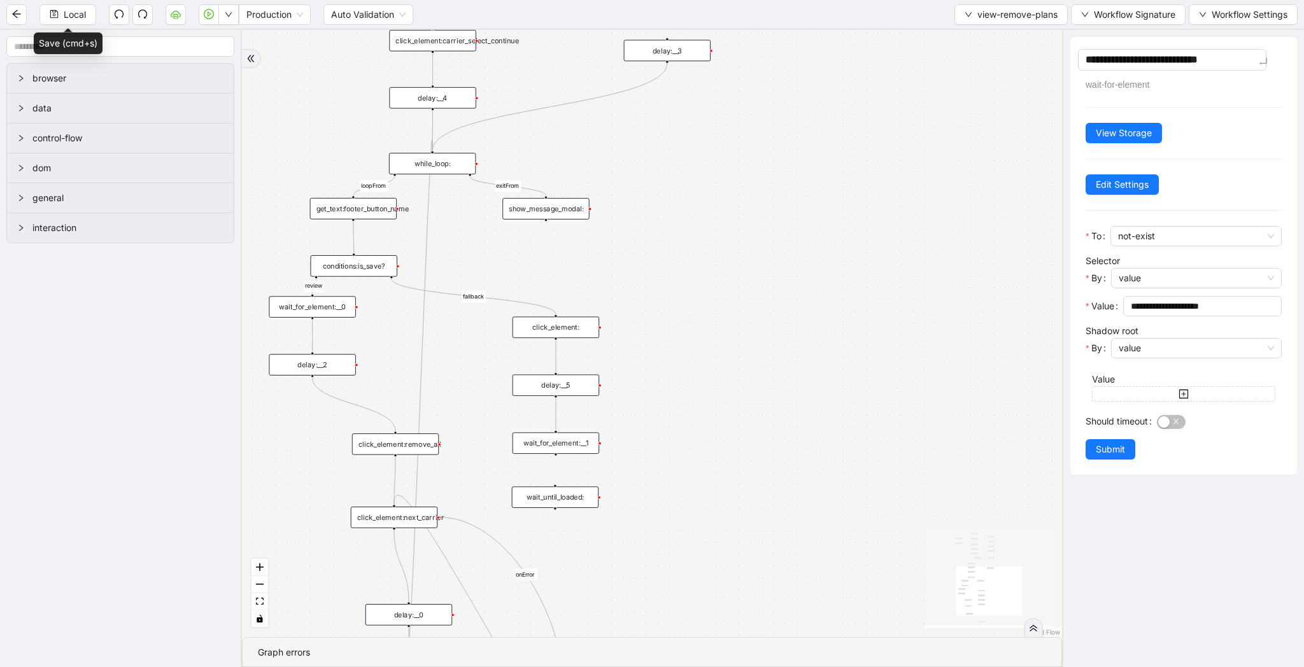
type textarea "**********"
click at [1137, 182] on span "Edit Settings" at bounding box center [1122, 185] width 53 height 14
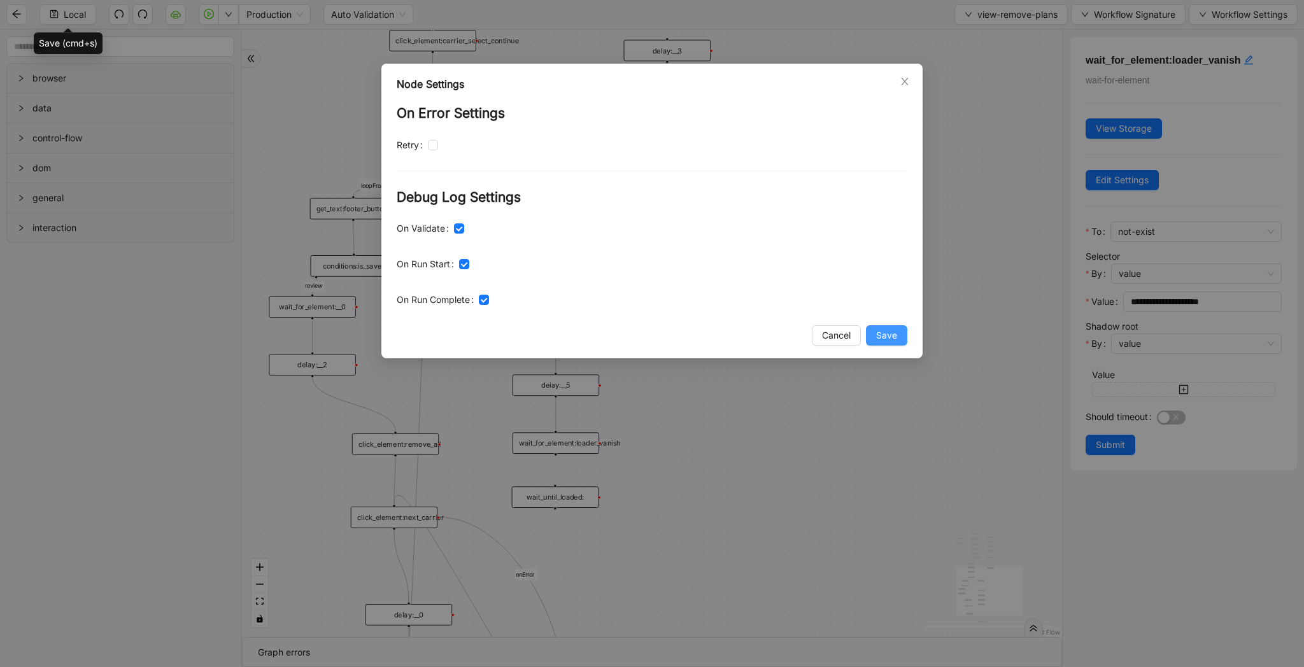
click at [896, 338] on span "Save" at bounding box center [886, 336] width 21 height 14
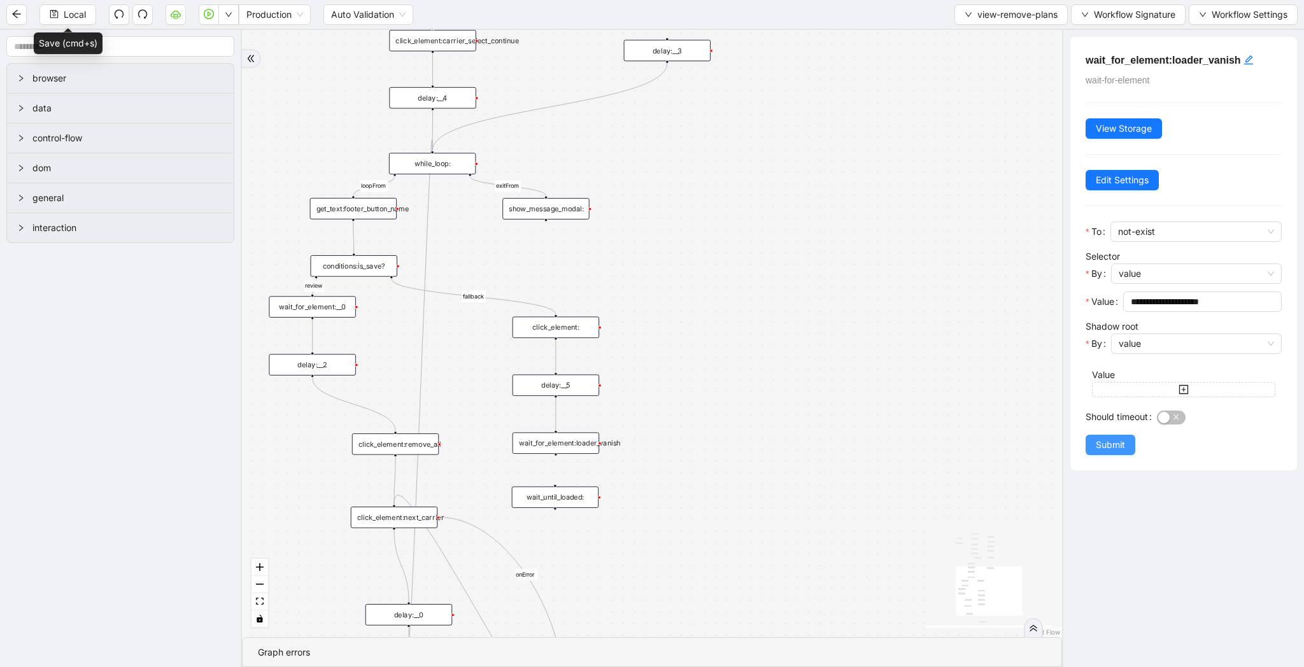
click at [1111, 443] on span "Submit" at bounding box center [1110, 445] width 29 height 14
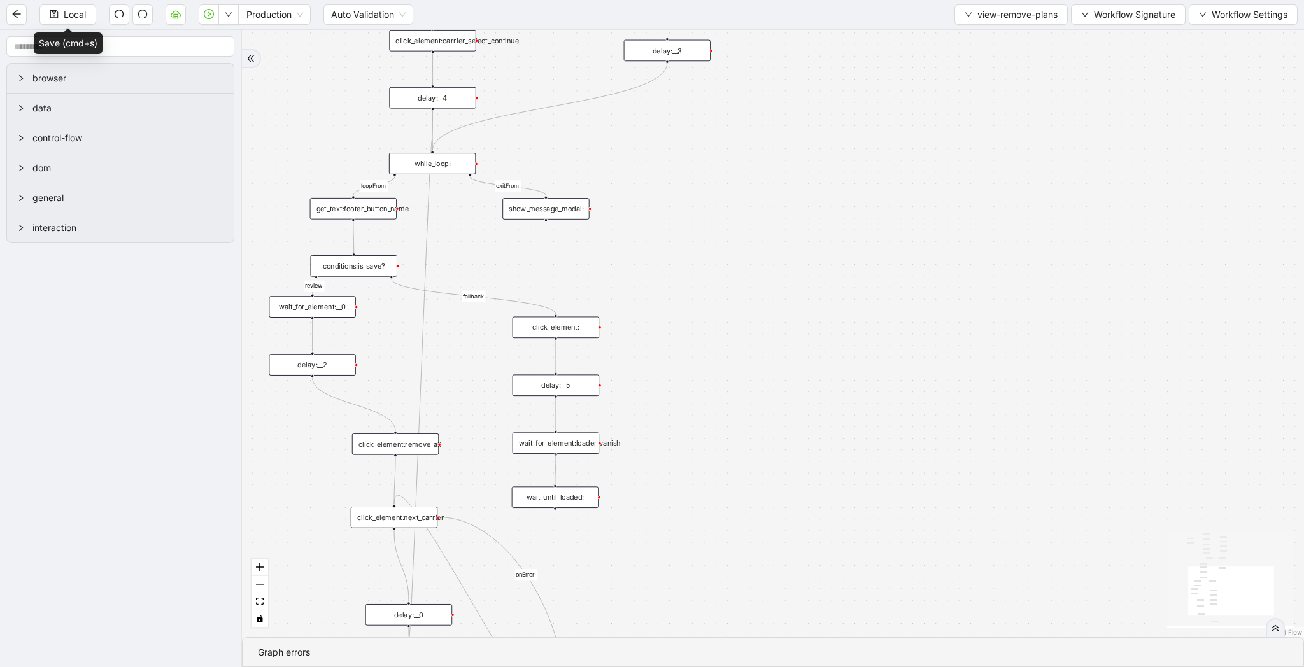
drag, startPoint x: 555, startPoint y: 455, endPoint x: 555, endPoint y: 487, distance: 32.5
click at [64, 8] on span "Local" at bounding box center [75, 15] width 22 height 14
click at [46, 16] on button "Local" at bounding box center [67, 14] width 57 height 20
click at [984, 25] on div "Local Production Auto Validation view-remove-plans Workflow Signature Workflow …" at bounding box center [652, 14] width 1304 height 29
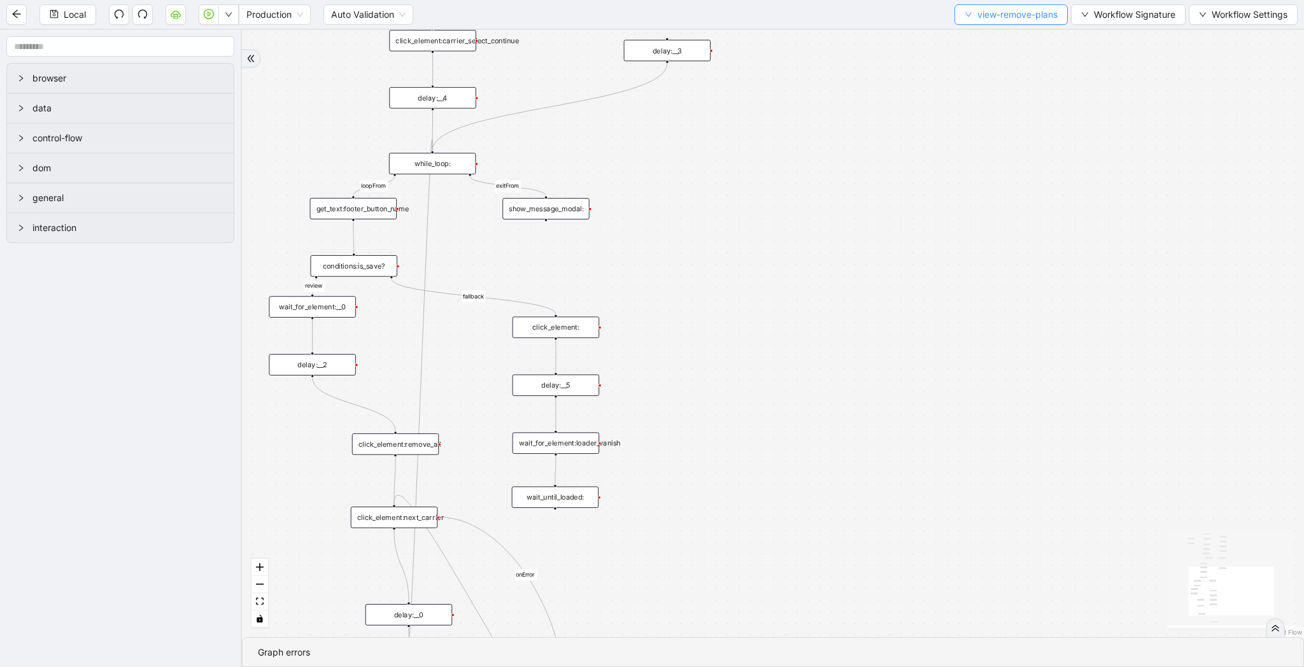
click at [984, 14] on span "view-remove-plans" at bounding box center [1017, 15] width 80 height 14
click at [981, 39] on span "Select" at bounding box center [1008, 39] width 94 height 14
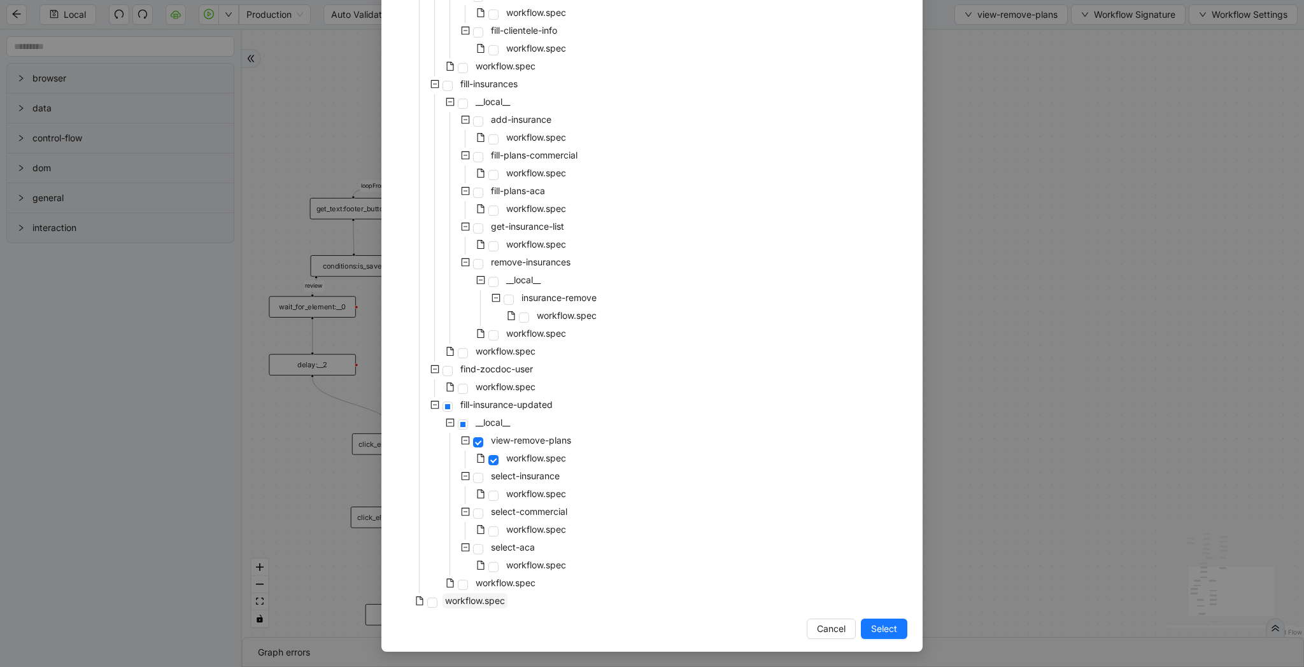
click at [483, 597] on span "workflow.spec" at bounding box center [475, 600] width 60 height 11
click at [523, 591] on div "workflow.spec" at bounding box center [467, 585] width 141 height 18
click at [523, 585] on span "workflow.spec" at bounding box center [506, 583] width 60 height 11
click at [894, 626] on button "Select" at bounding box center [884, 629] width 46 height 20
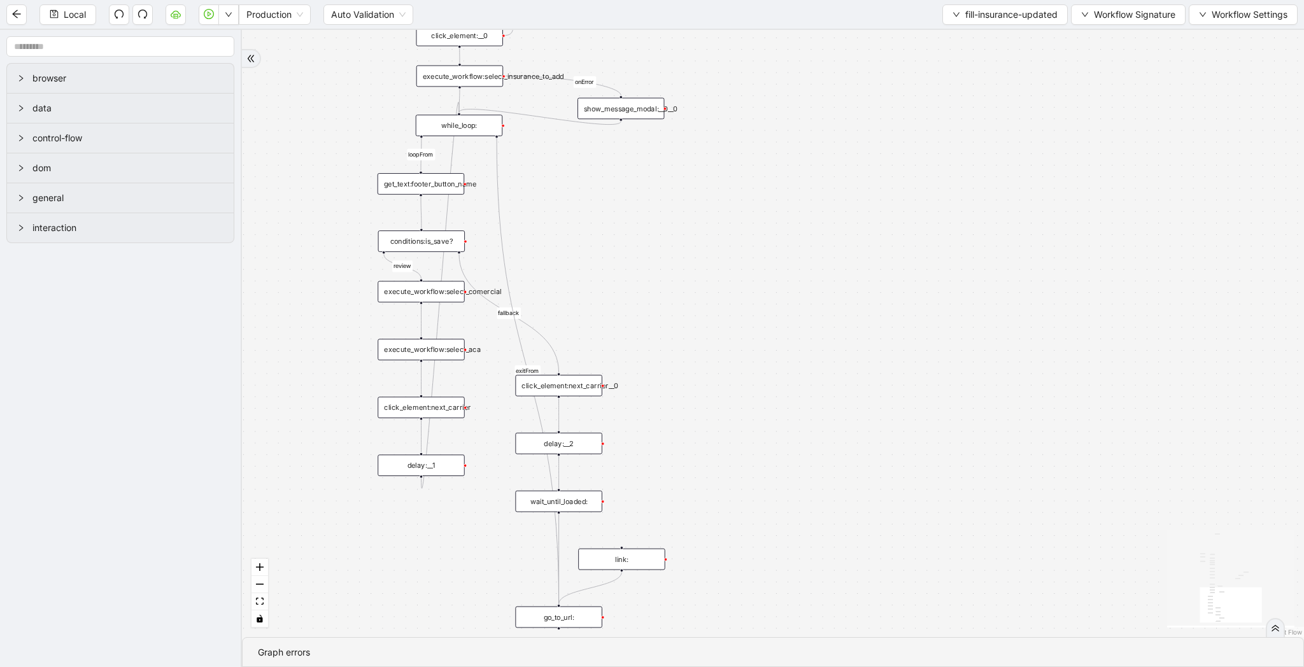
drag, startPoint x: 779, startPoint y: 561, endPoint x: 767, endPoint y: 257, distance: 304.6
click at [767, 257] on div "loopFrom review fallback onError onError onError onError onError onError onErro…" at bounding box center [773, 333] width 1062 height 607
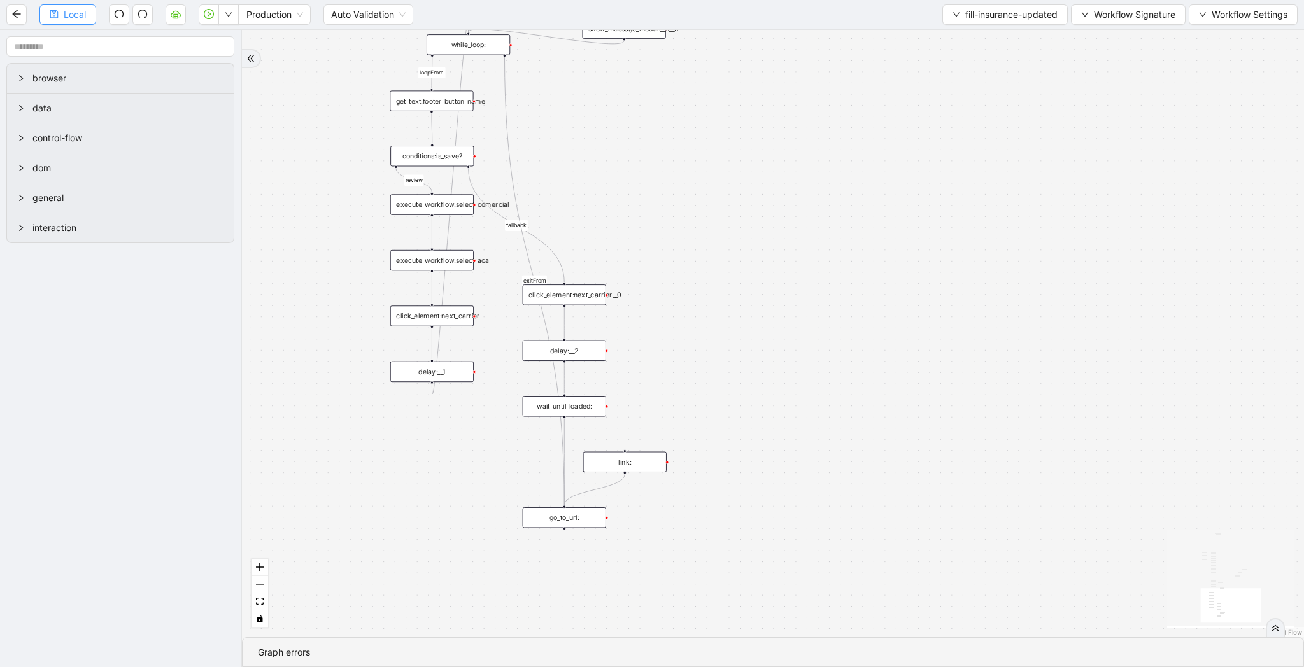
click at [66, 12] on span "Local" at bounding box center [75, 15] width 22 height 14
click at [993, 17] on span "fill-insurance-updated" at bounding box center [1011, 15] width 92 height 14
click at [991, 41] on span "Select" at bounding box center [1001, 39] width 107 height 14
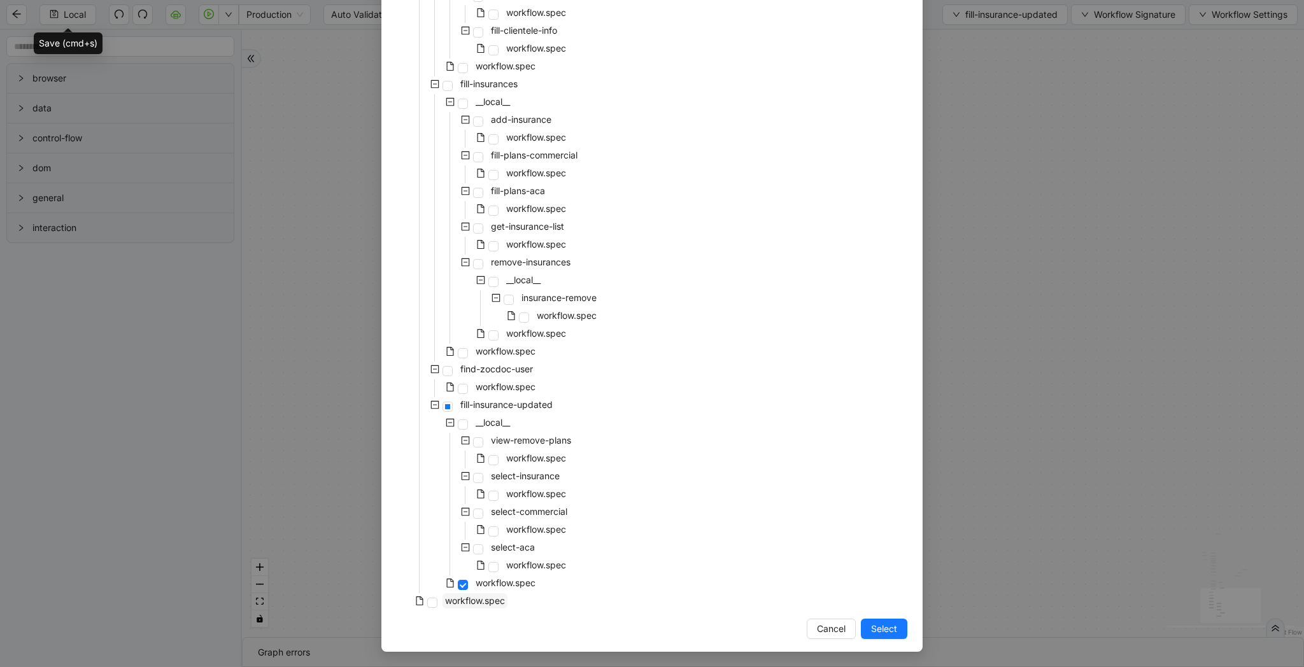
click at [488, 599] on span "workflow.spec" at bounding box center [475, 600] width 60 height 11
click at [876, 621] on button "Select" at bounding box center [884, 629] width 46 height 20
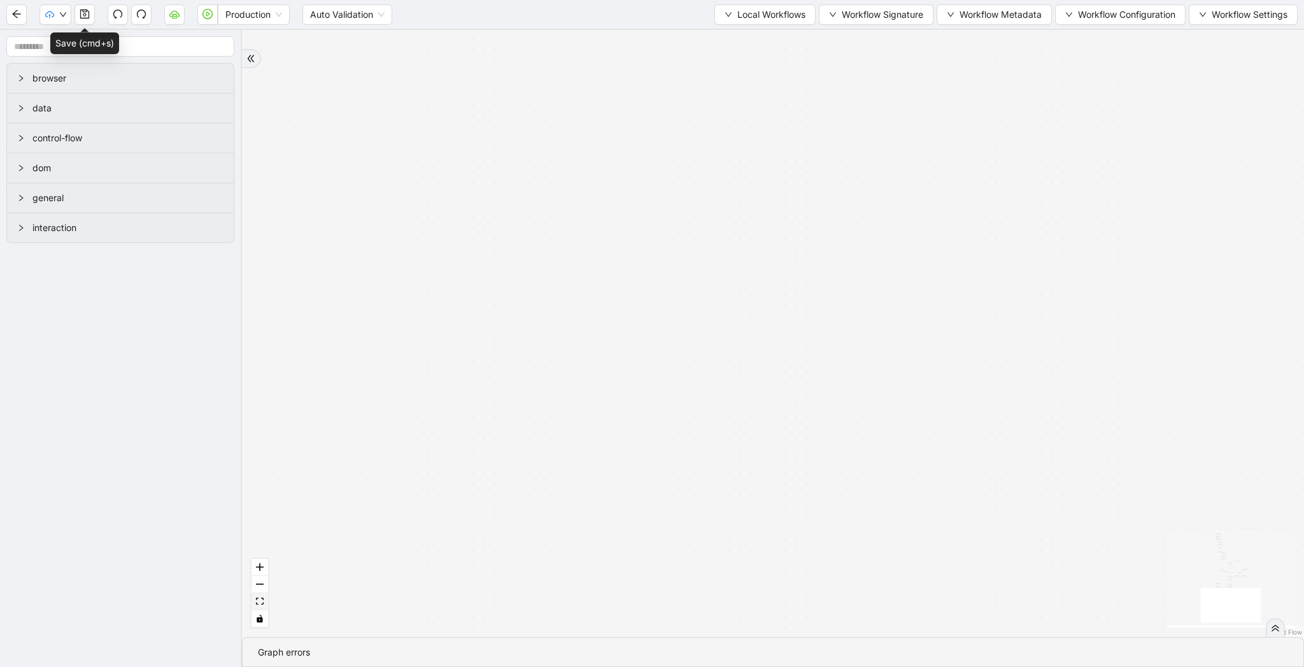
click at [260, 598] on icon "fit view" at bounding box center [260, 601] width 8 height 7
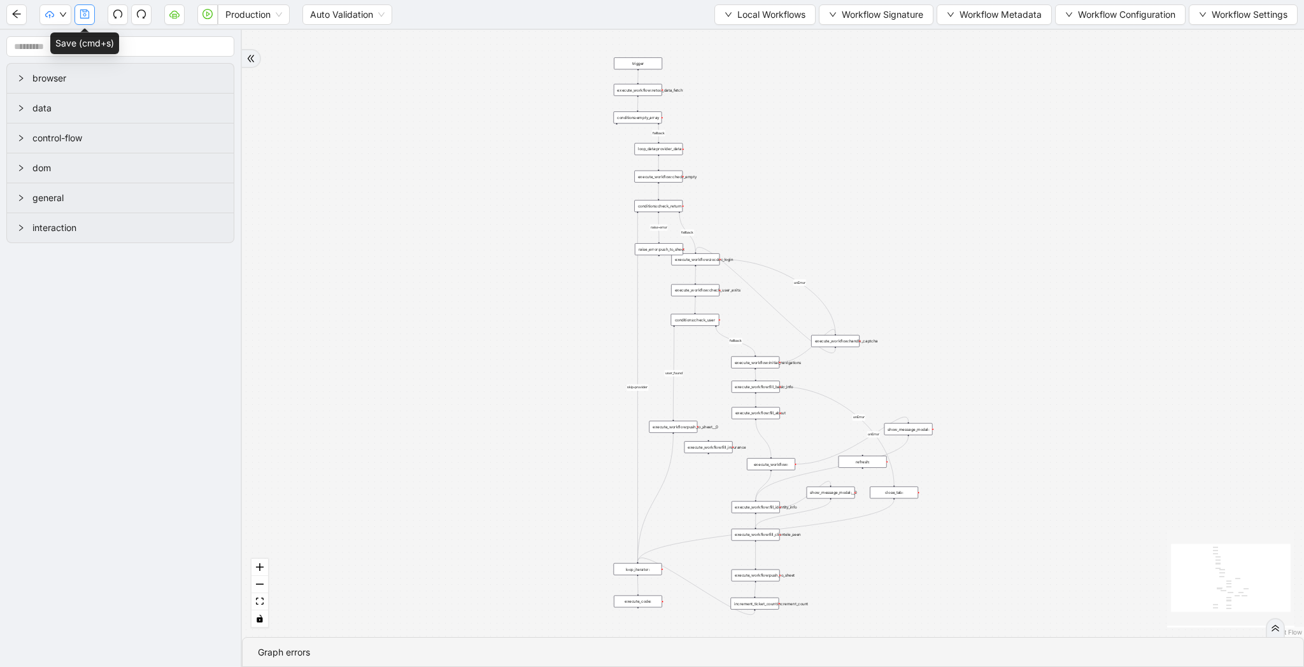
click at [85, 13] on icon "save" at bounding box center [85, 14] width 10 height 10
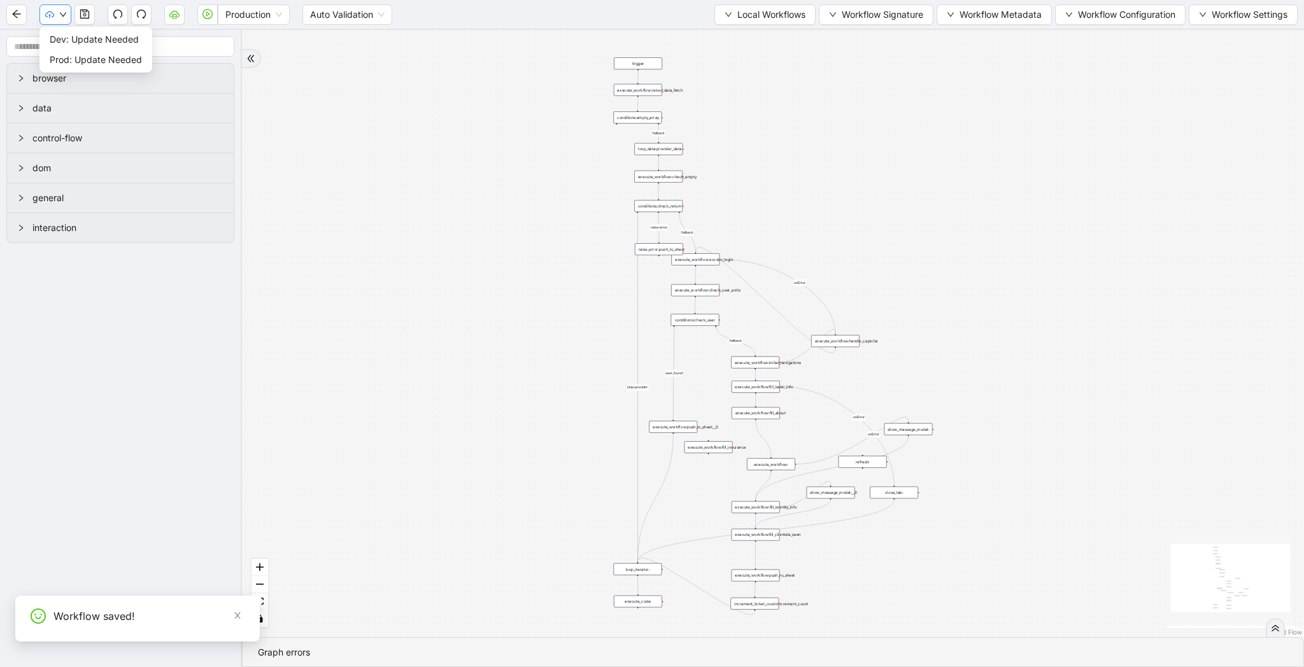
click at [62, 14] on icon "down" at bounding box center [63, 14] width 6 height 4
click at [72, 38] on span "Dev: Update Needed" at bounding box center [96, 39] width 92 height 14
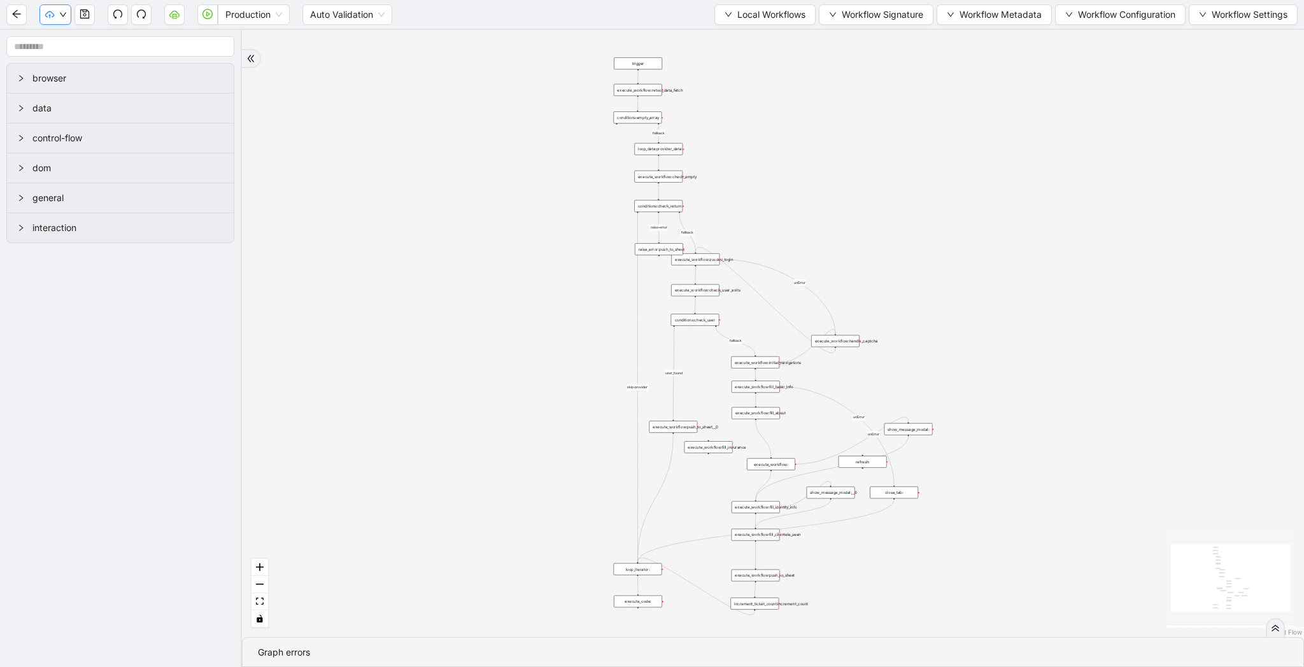
click at [53, 17] on icon "cloud-upload" at bounding box center [49, 14] width 9 height 9
drag, startPoint x: 63, startPoint y: 59, endPoint x: 533, endPoint y: 377, distance: 567.6
click at [63, 59] on span "Prod: Update Needed" at bounding box center [96, 60] width 92 height 14
click at [205, 22] on button "button" at bounding box center [207, 14] width 20 height 20
